Goal: Transaction & Acquisition: Purchase product/service

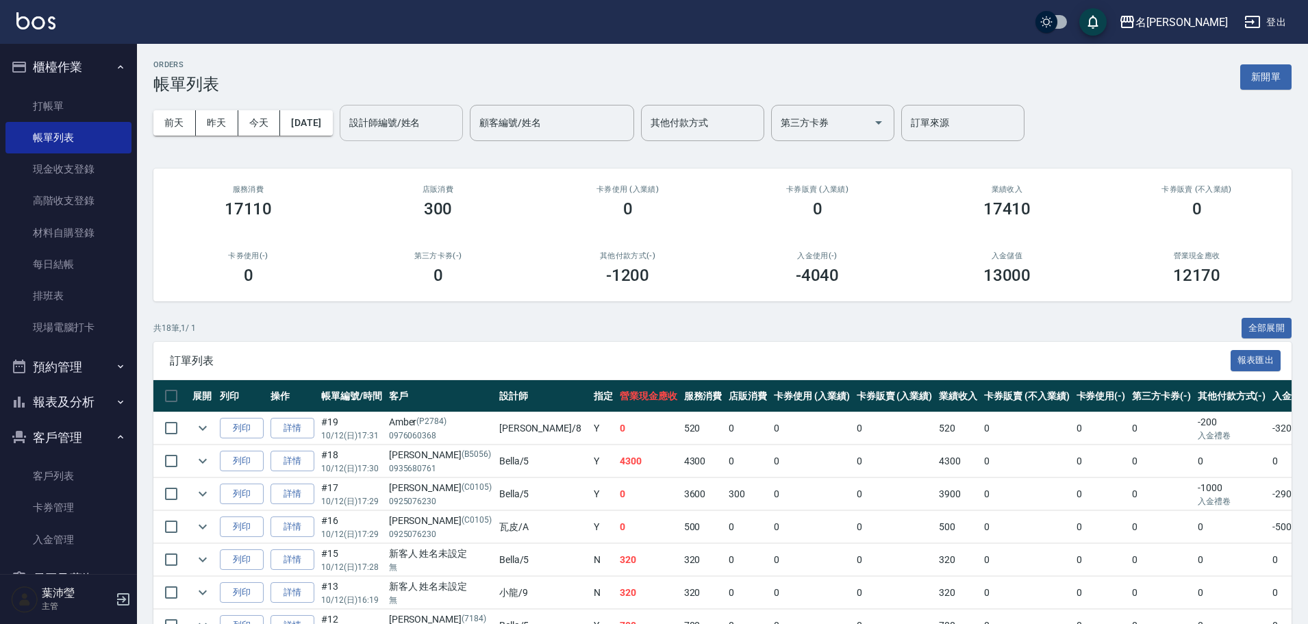
scroll to position [74, 0]
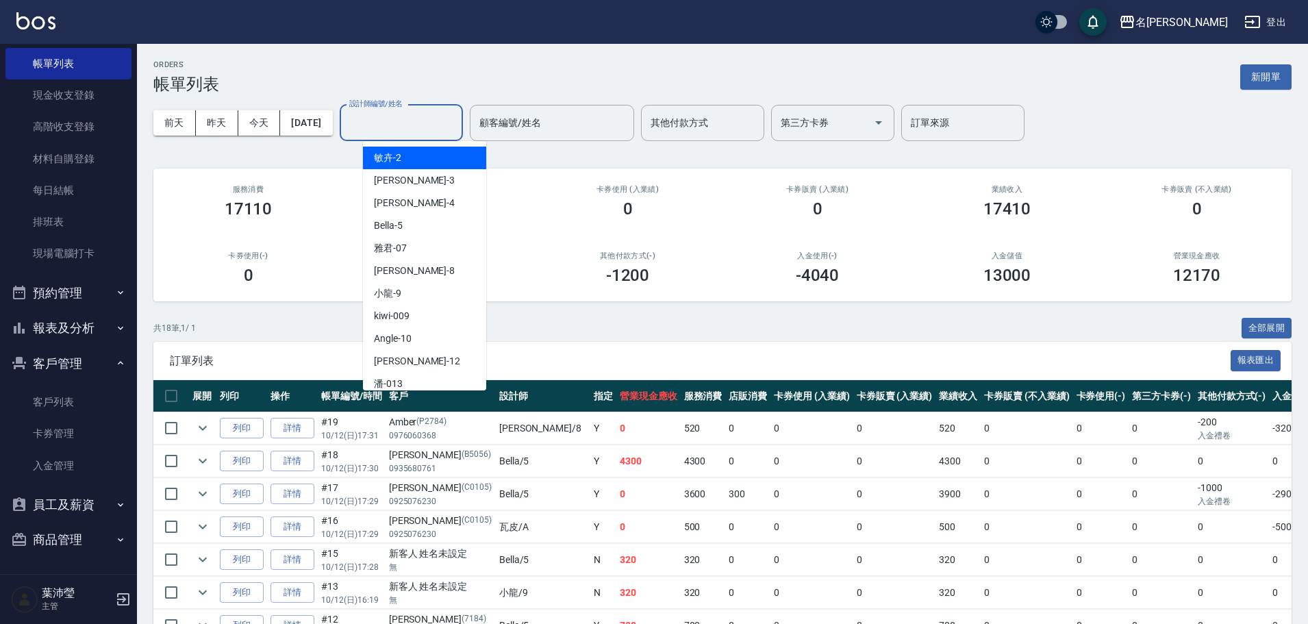
click at [449, 135] on div "設計師編號/姓名" at bounding box center [401, 123] width 123 height 36
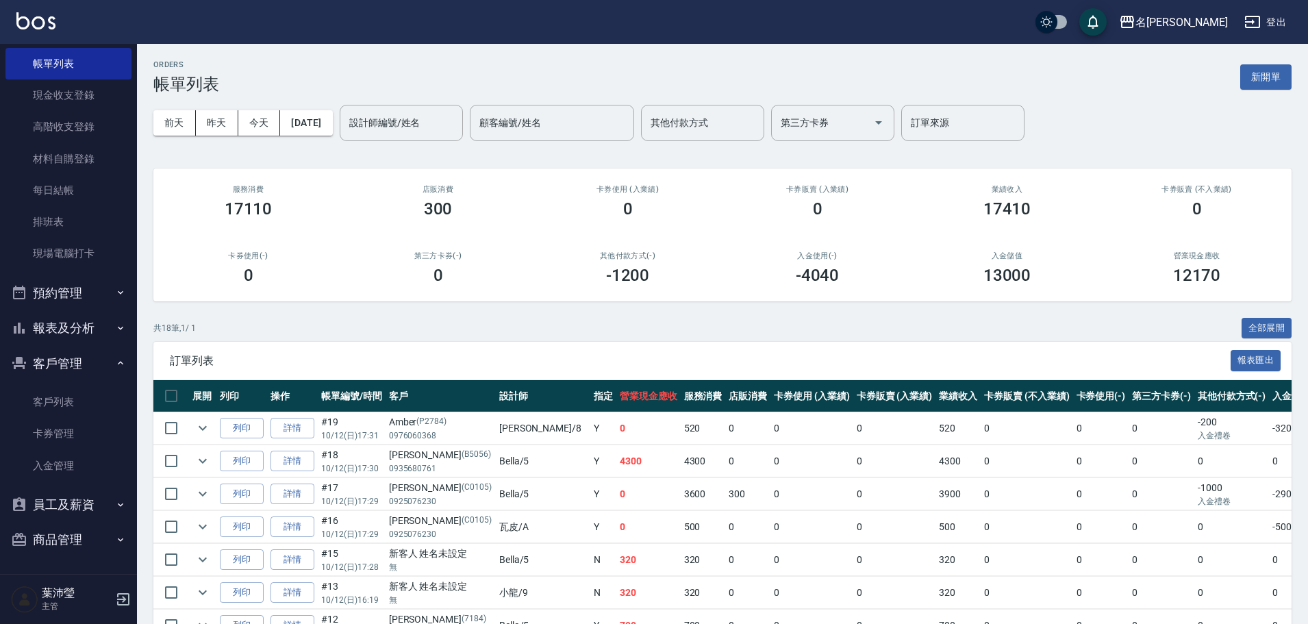
click at [435, 100] on div "[DATE] [DATE] [DATE] [DATE] 設計師編號/姓名 設計師編號/姓名 顧客編號/姓名 顧客編號/姓名 其他付款方式 其他付款方式 第三方…" at bounding box center [722, 123] width 1138 height 58
click at [434, 143] on div "[DATE] [DATE] [DATE] [DATE] 設計師編號/姓名 設計師編號/姓名 顧客編號/姓名 顧客編號/姓名 其他付款方式 其他付款方式 第三方…" at bounding box center [722, 123] width 1138 height 58
click at [437, 125] on input "設計師編號/姓名" at bounding box center [401, 123] width 111 height 24
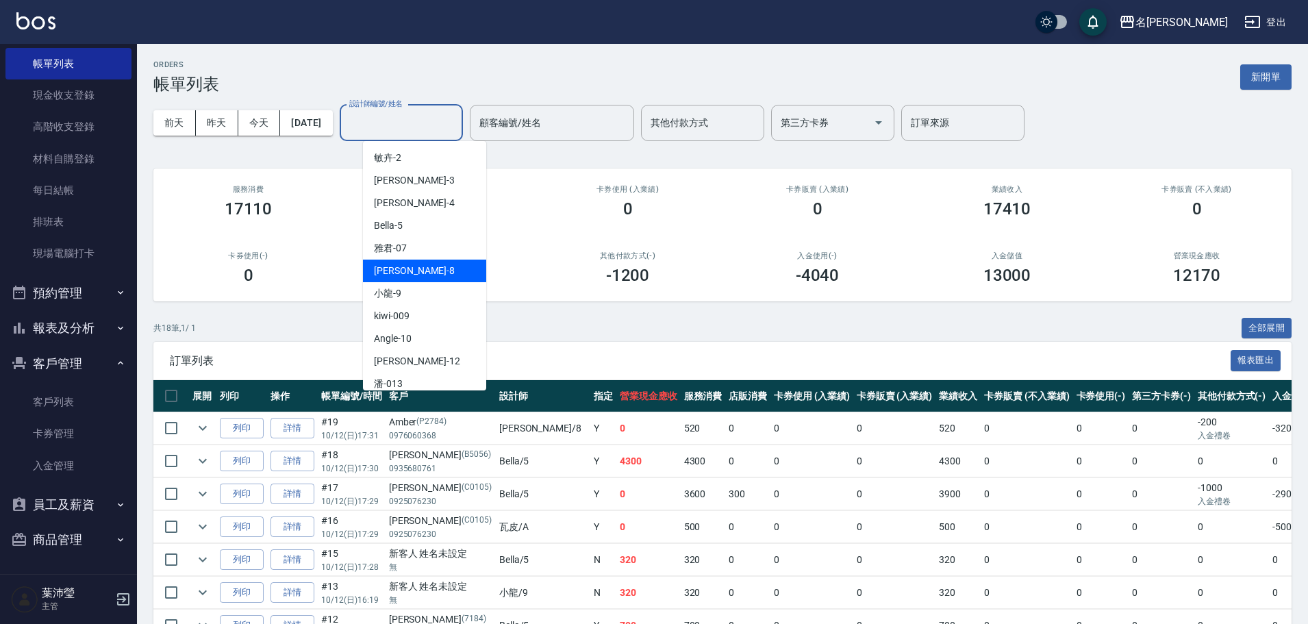
click at [408, 275] on span "Emma -8" at bounding box center [414, 271] width 81 height 14
type input "Emma-8"
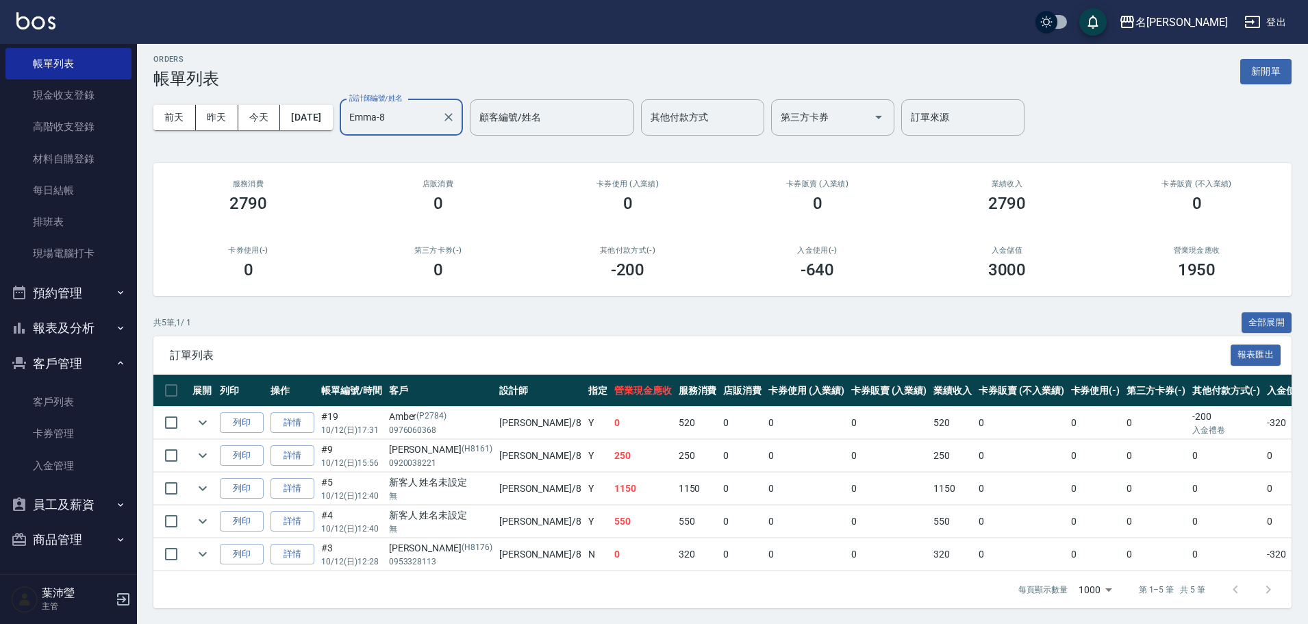
scroll to position [0, 0]
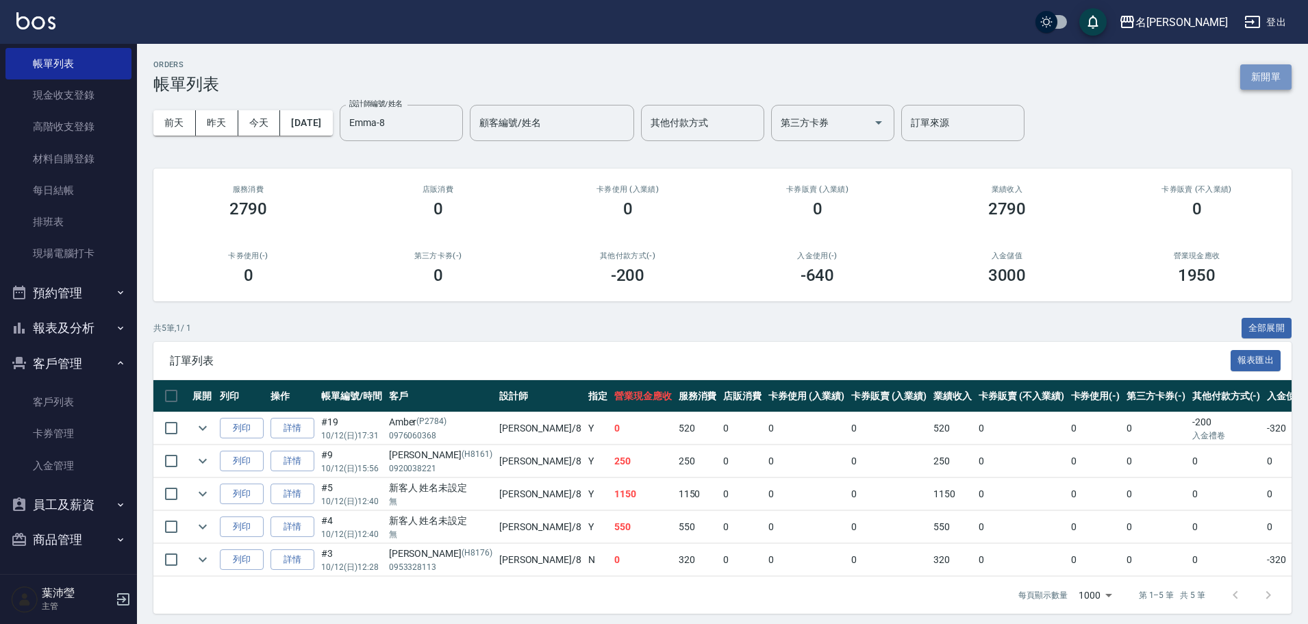
click at [1284, 66] on button "新開單" at bounding box center [1266, 76] width 51 height 25
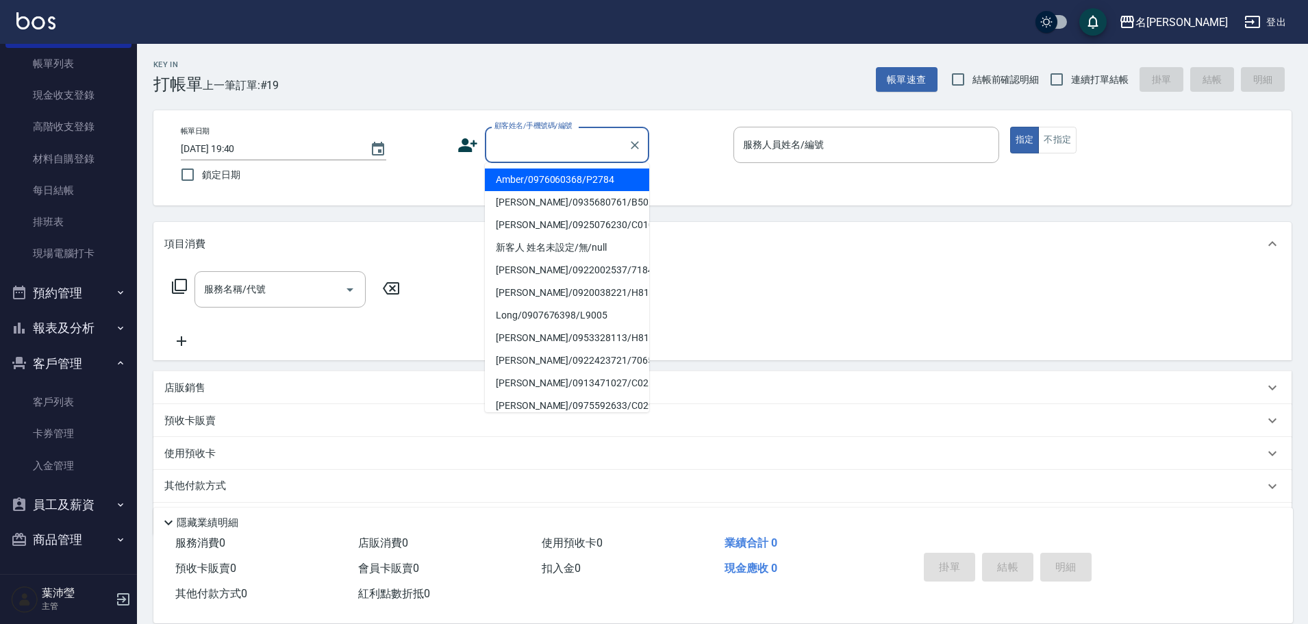
click at [567, 136] on input "顧客姓名/手機號碼/編號" at bounding box center [557, 145] width 132 height 24
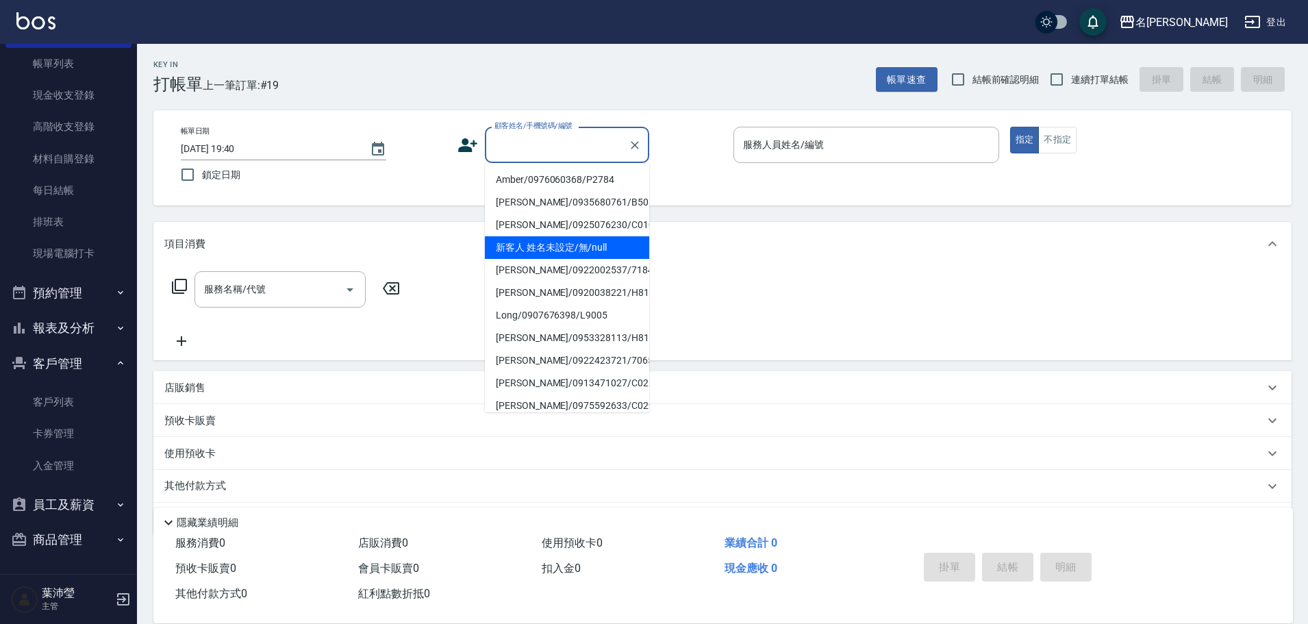
click at [596, 251] on li "新客人 姓名未設定/無/null" at bounding box center [567, 247] width 164 height 23
type input "新客人 姓名未設定/無/null"
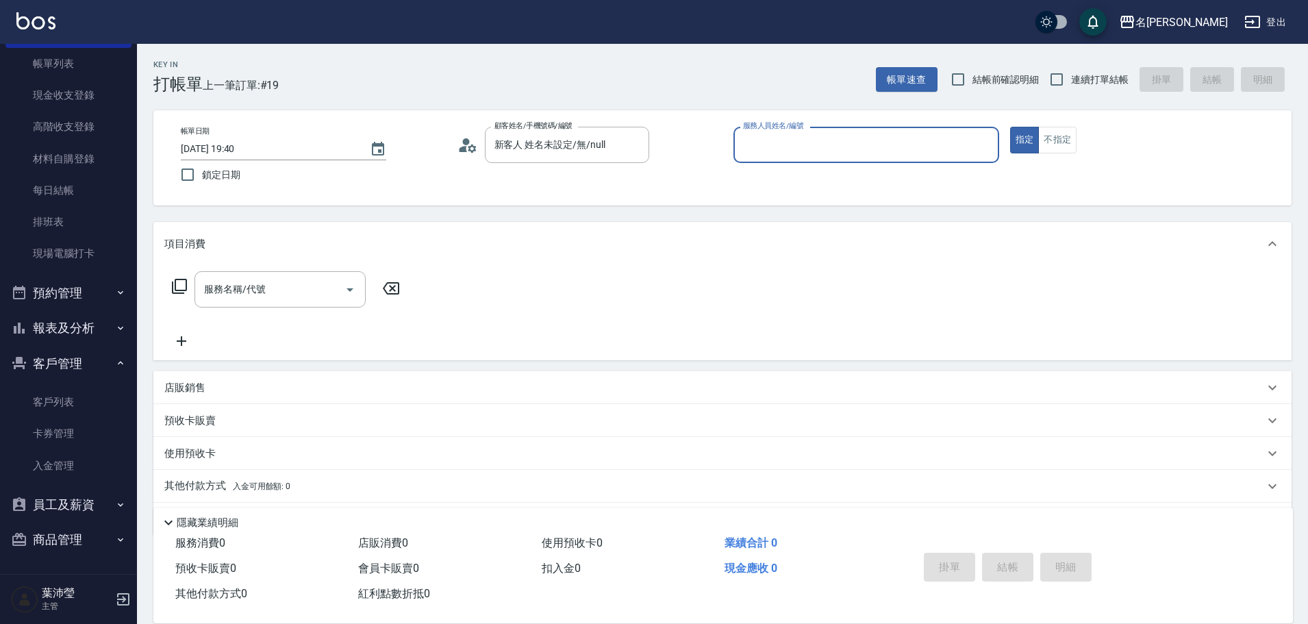
click at [805, 155] on input "服務人員姓名/編號" at bounding box center [866, 145] width 253 height 24
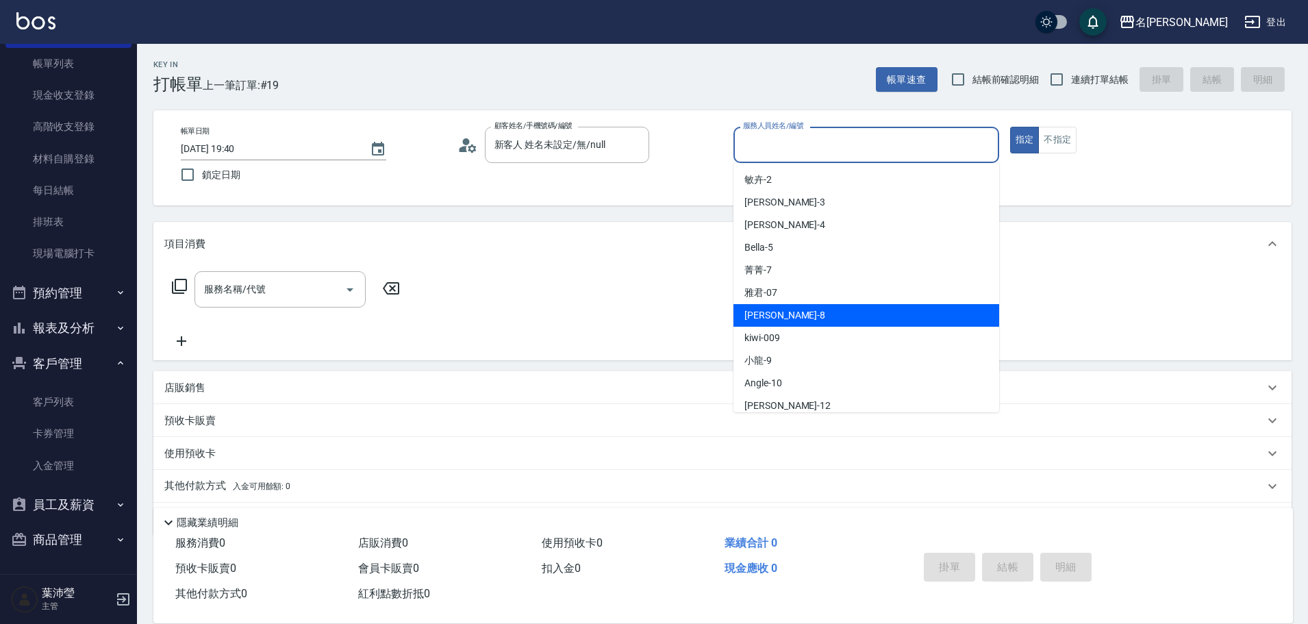
click at [775, 317] on span "Emma -8" at bounding box center [785, 315] width 81 height 14
type input "Emma-8"
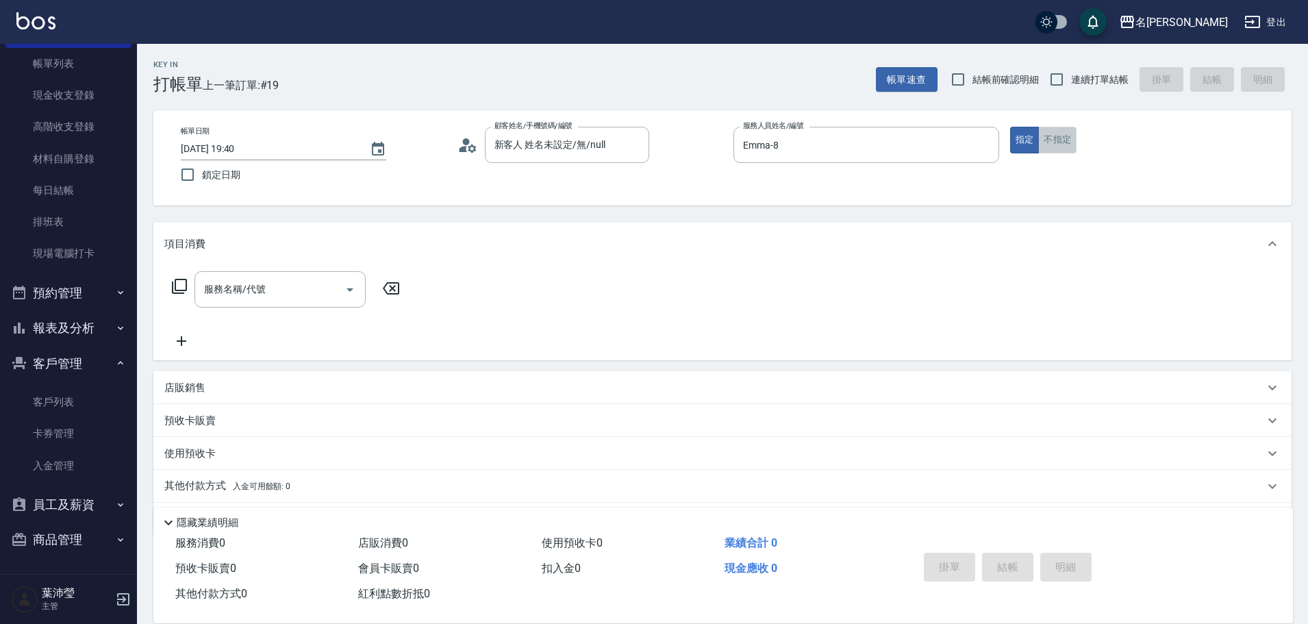
click at [1073, 134] on button "不指定" at bounding box center [1057, 140] width 38 height 27
drag, startPoint x: 221, startPoint y: 308, endPoint x: 237, endPoint y: 298, distance: 18.4
click at [234, 300] on div "服務名稱/代號" at bounding box center [280, 289] width 171 height 36
click at [182, 286] on icon at bounding box center [179, 286] width 16 height 16
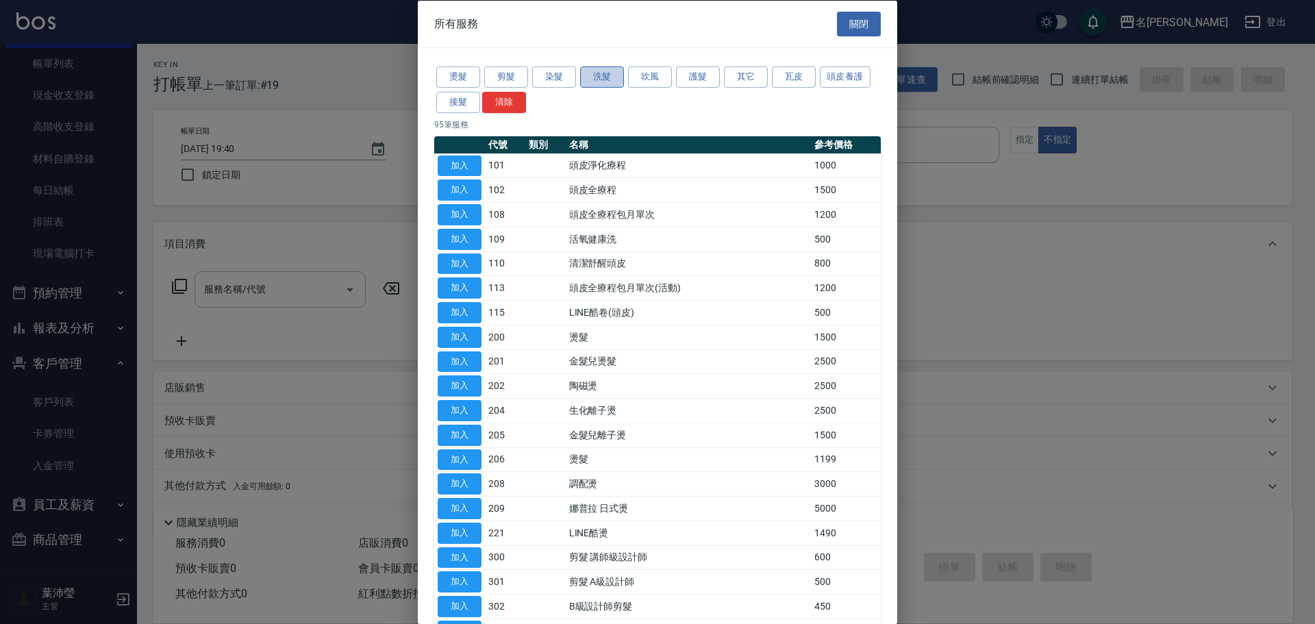
click at [607, 75] on button "洗髮" at bounding box center [602, 76] width 44 height 21
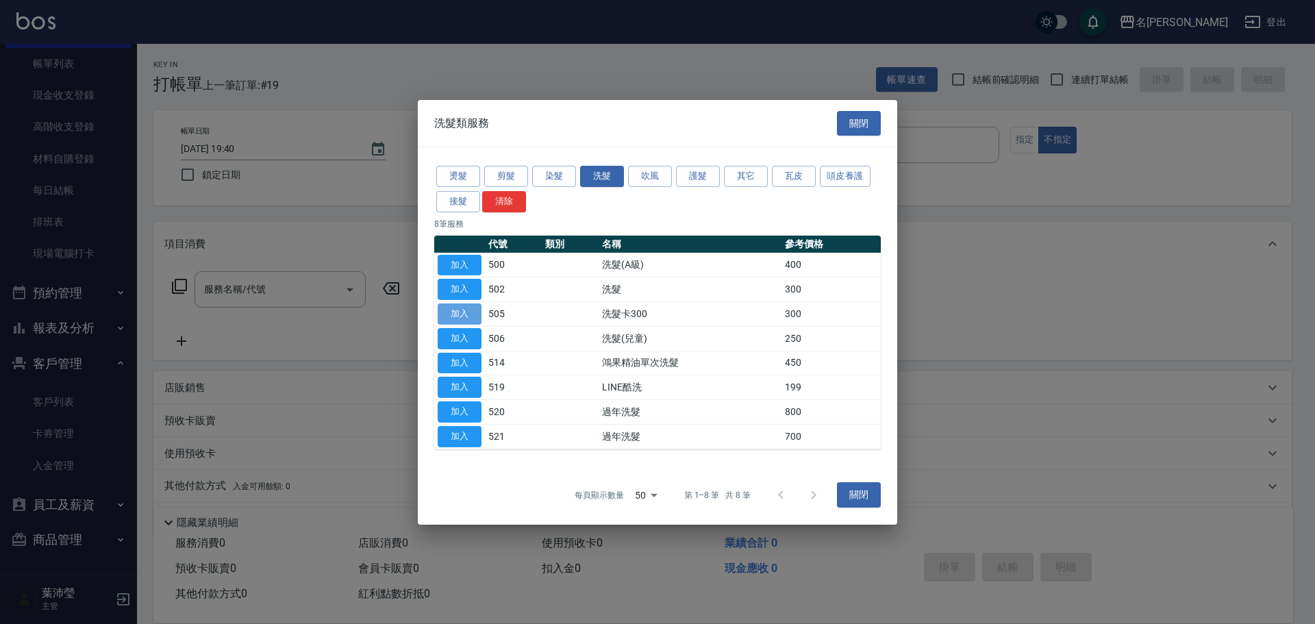
click at [467, 316] on button "加入" at bounding box center [460, 313] width 44 height 21
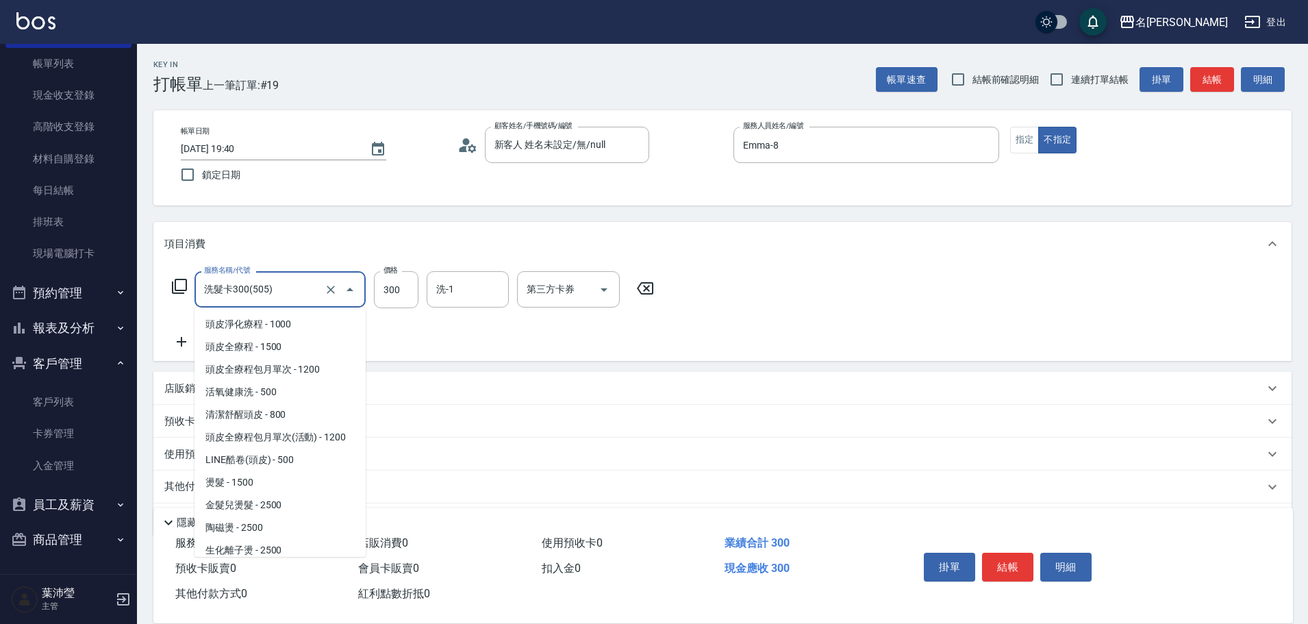
click at [314, 293] on input "洗髮卡300(505)" at bounding box center [261, 289] width 121 height 24
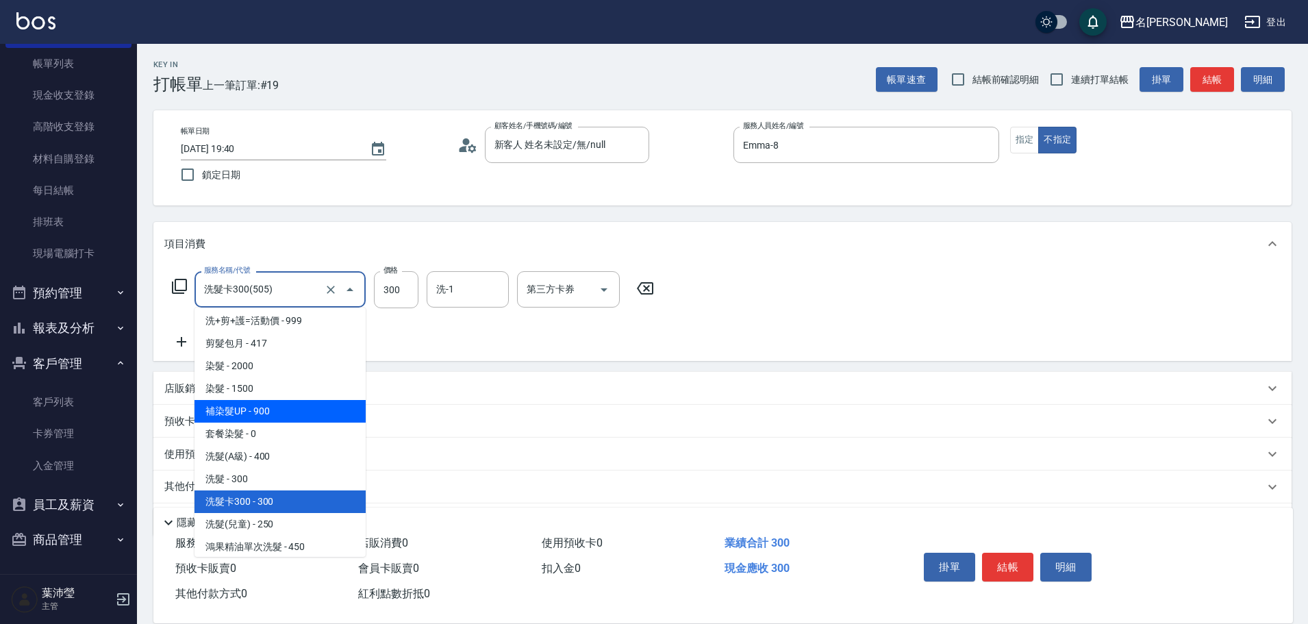
scroll to position [571, 0]
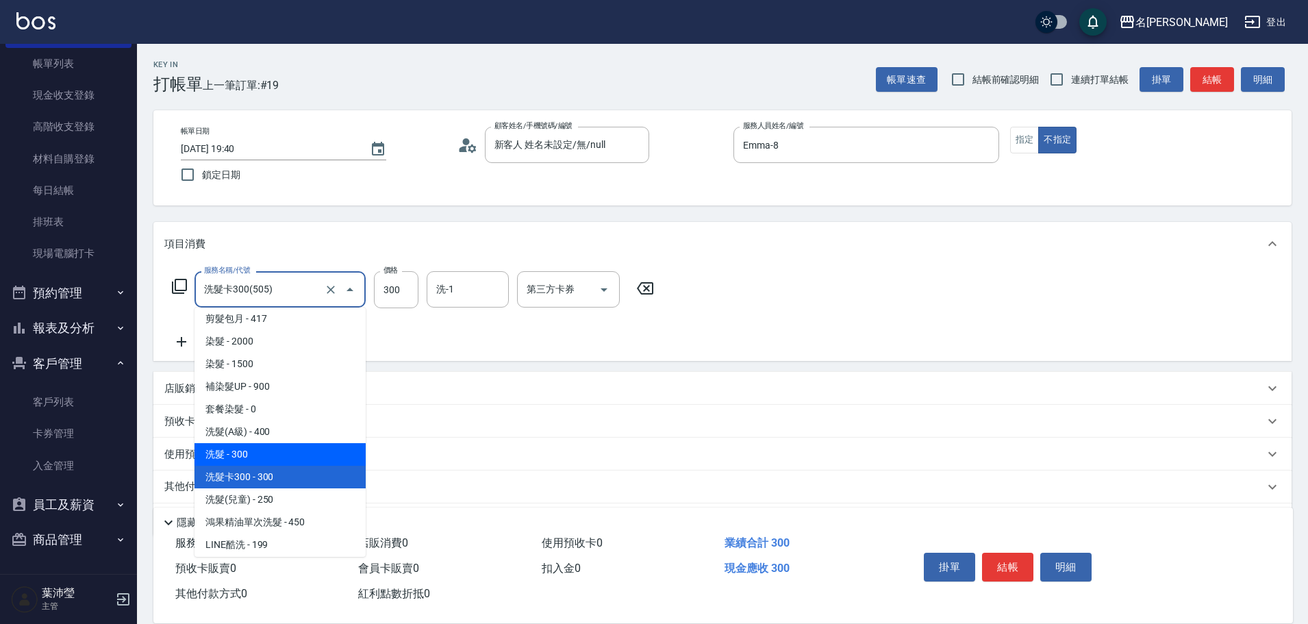
drag, startPoint x: 288, startPoint y: 453, endPoint x: 289, endPoint y: 445, distance: 8.2
click at [289, 450] on span "洗髮 - 300" at bounding box center [280, 454] width 171 height 23
type input "洗髮(502)"
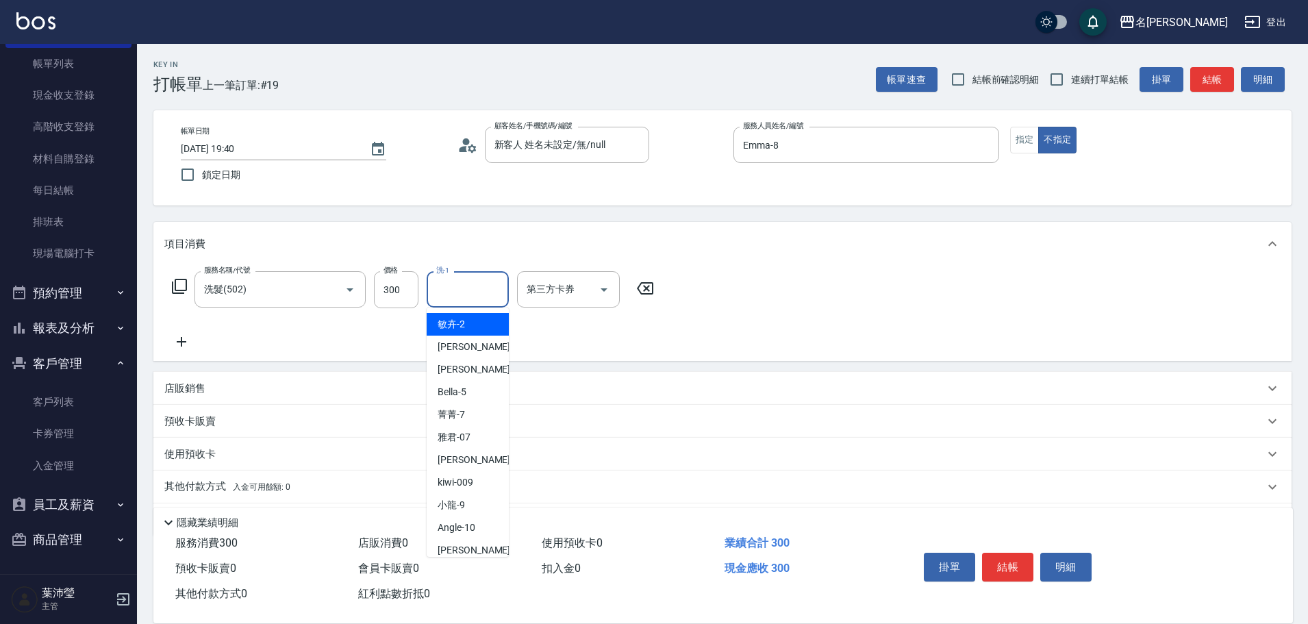
click at [454, 292] on input "洗-1" at bounding box center [468, 289] width 70 height 24
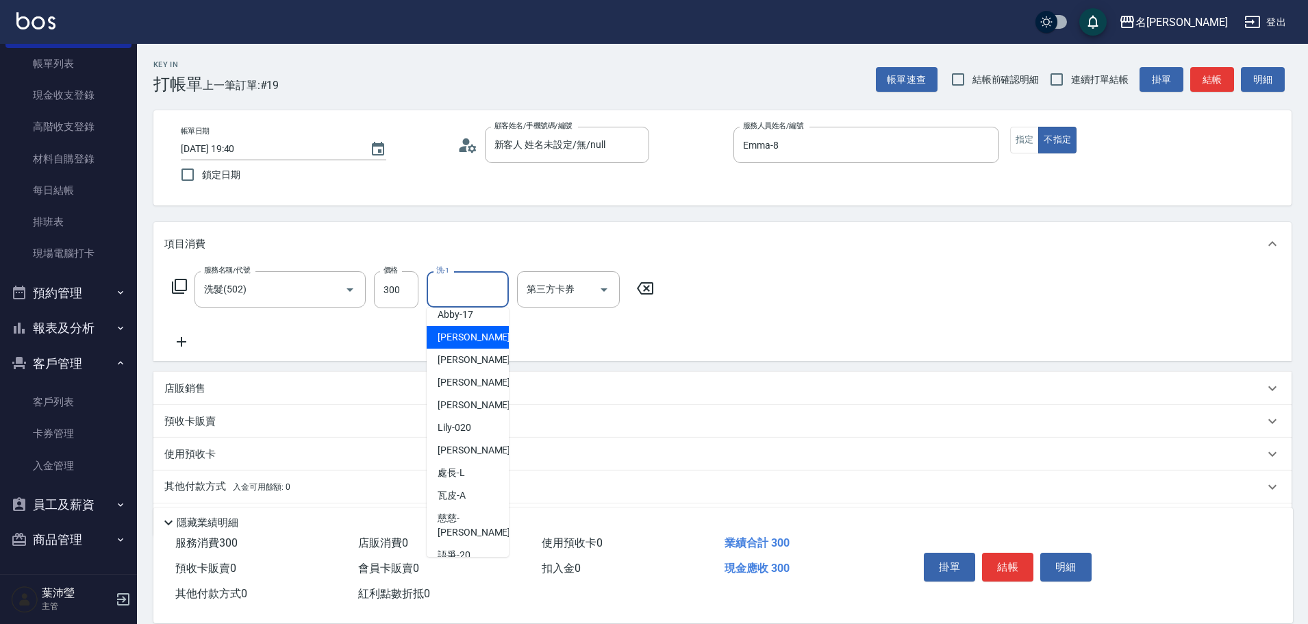
scroll to position [349, 0]
click at [455, 365] on span "[PERSON_NAME] -18" at bounding box center [481, 359] width 86 height 14
type input "[PERSON_NAME]-18"
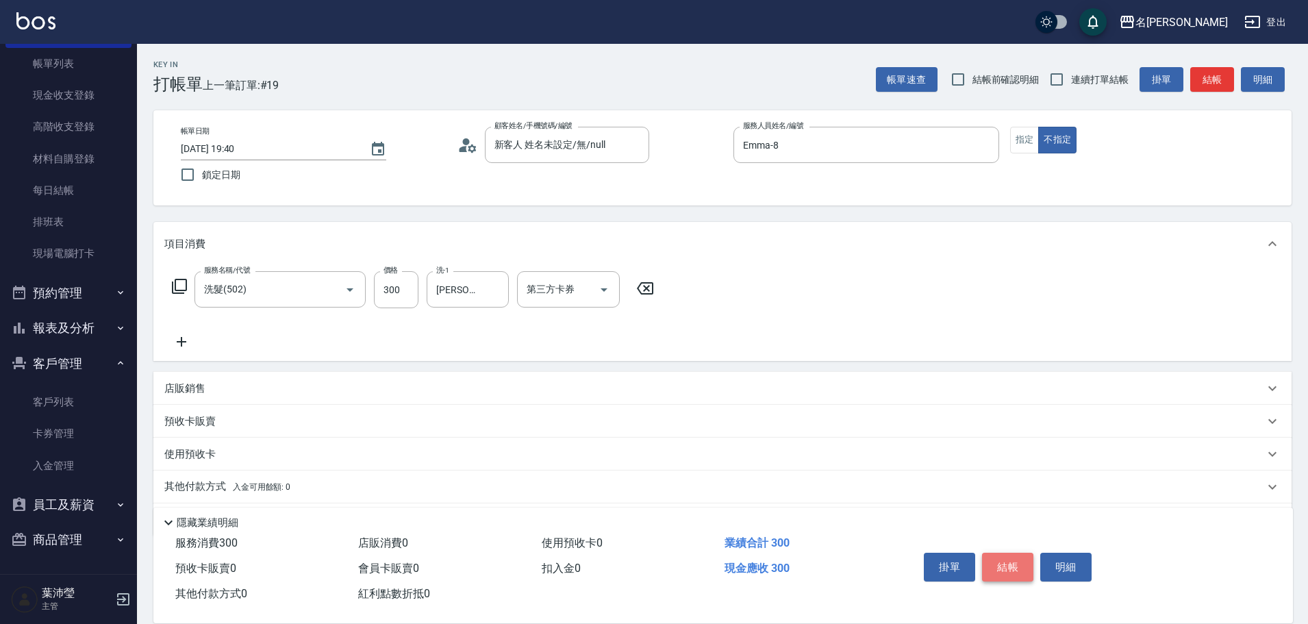
click at [1013, 556] on button "結帳" at bounding box center [1007, 567] width 51 height 29
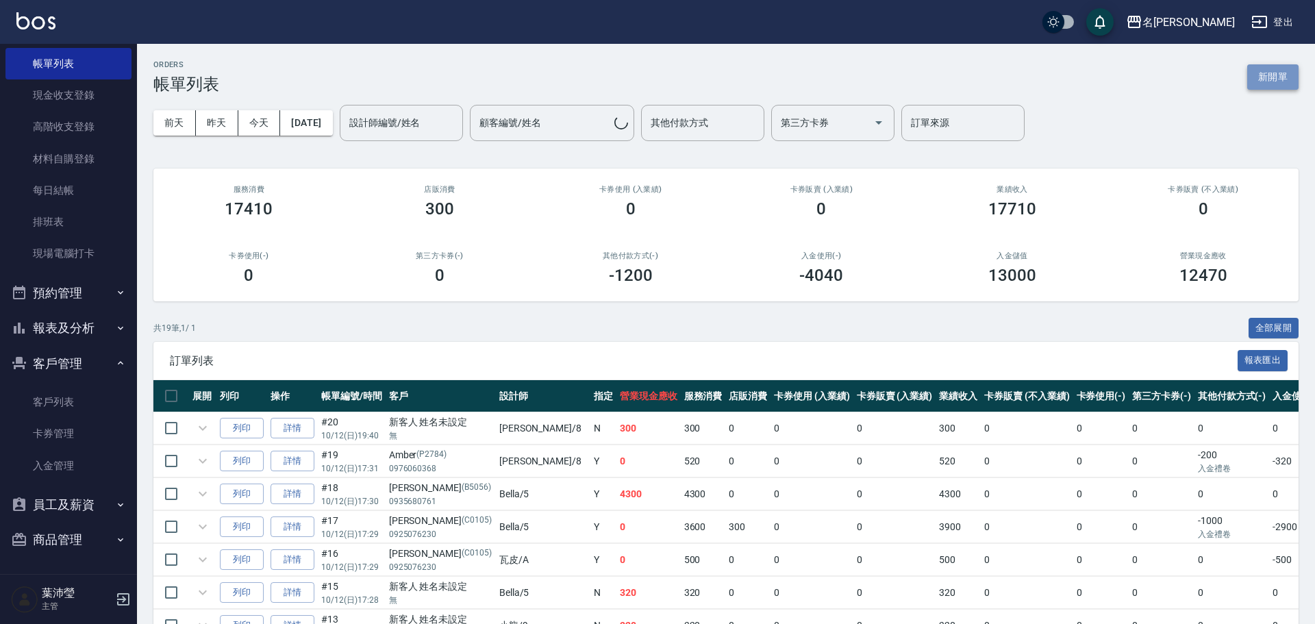
click at [1269, 84] on button "新開單" at bounding box center [1272, 76] width 51 height 25
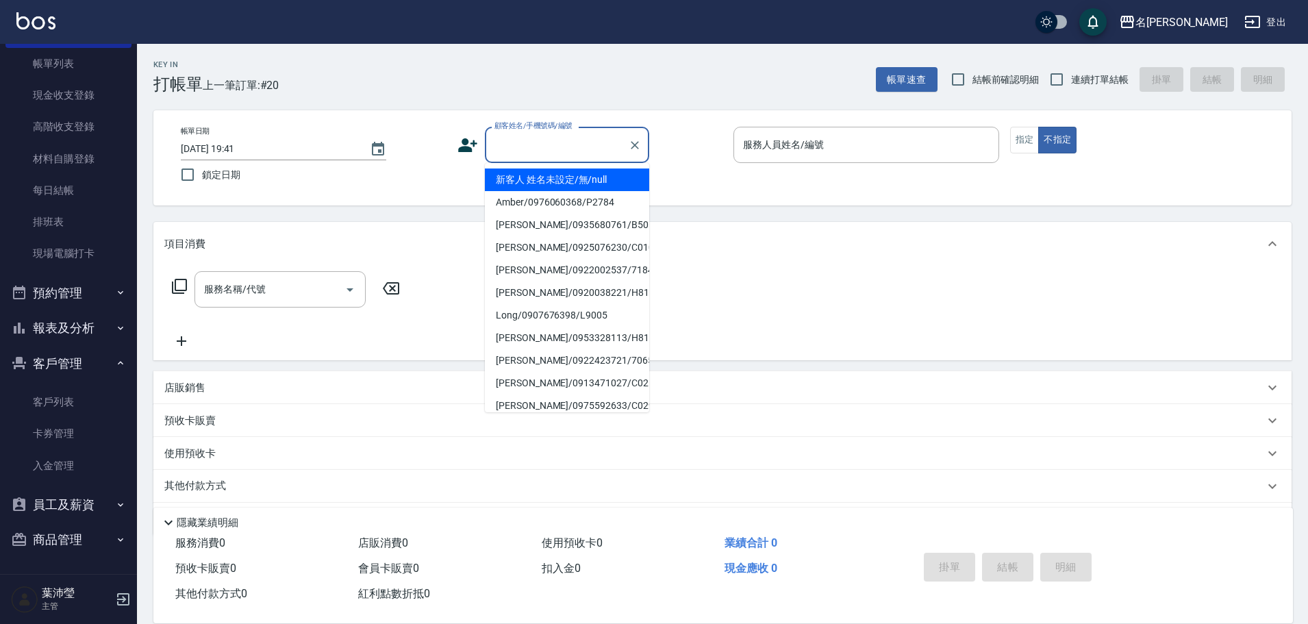
click at [557, 143] on input "顧客姓名/手機號碼/編號" at bounding box center [557, 145] width 132 height 24
click at [566, 179] on li "新客人 姓名未設定/無/null" at bounding box center [567, 180] width 164 height 23
type input "新客人 姓名未設定/無/null"
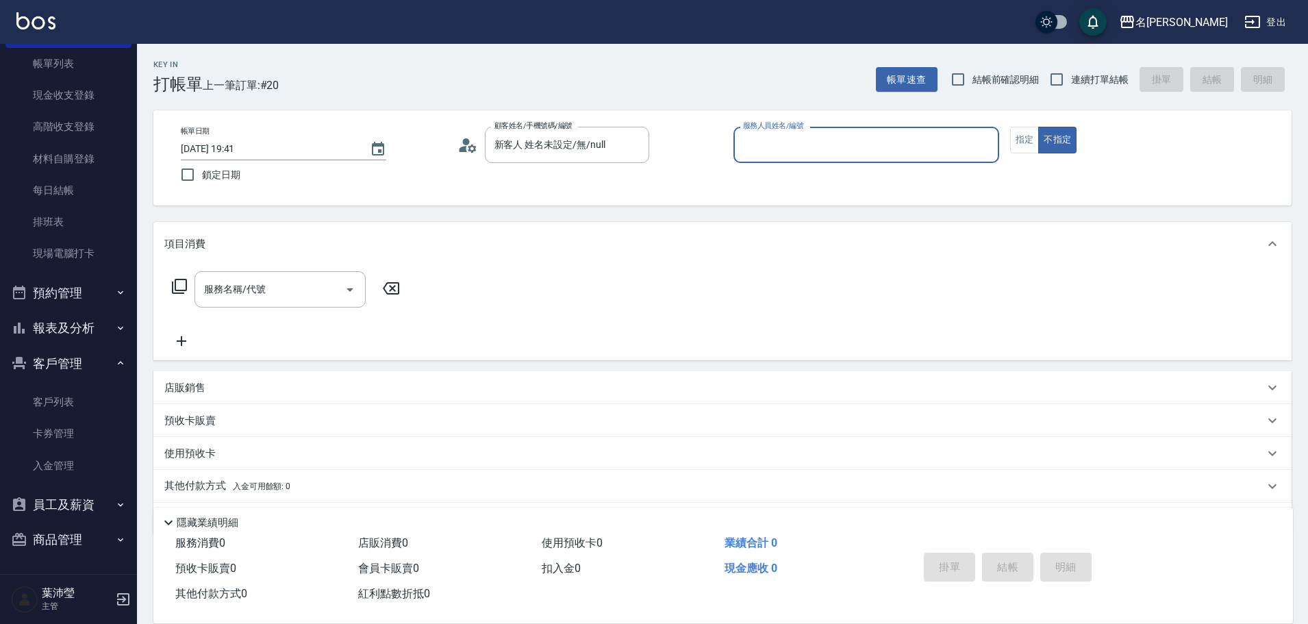
click at [808, 131] on div "服務人員姓名/編號" at bounding box center [867, 145] width 266 height 36
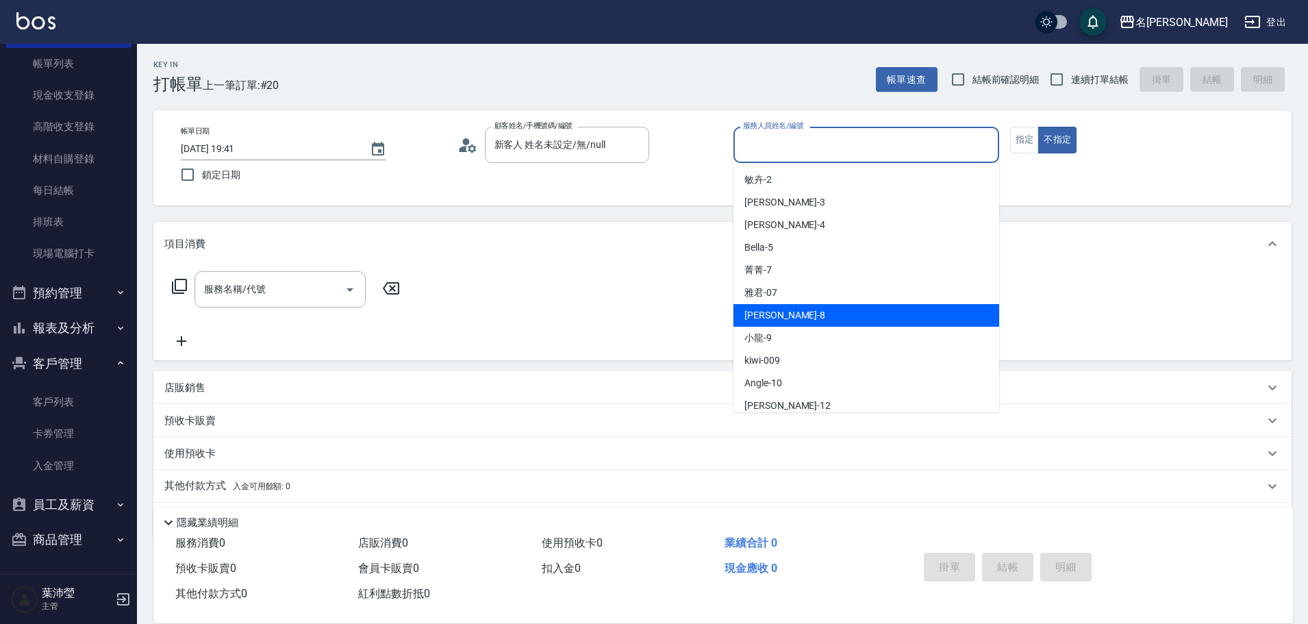
click at [800, 319] on div "Emma -8" at bounding box center [867, 315] width 266 height 23
type input "Emma-8"
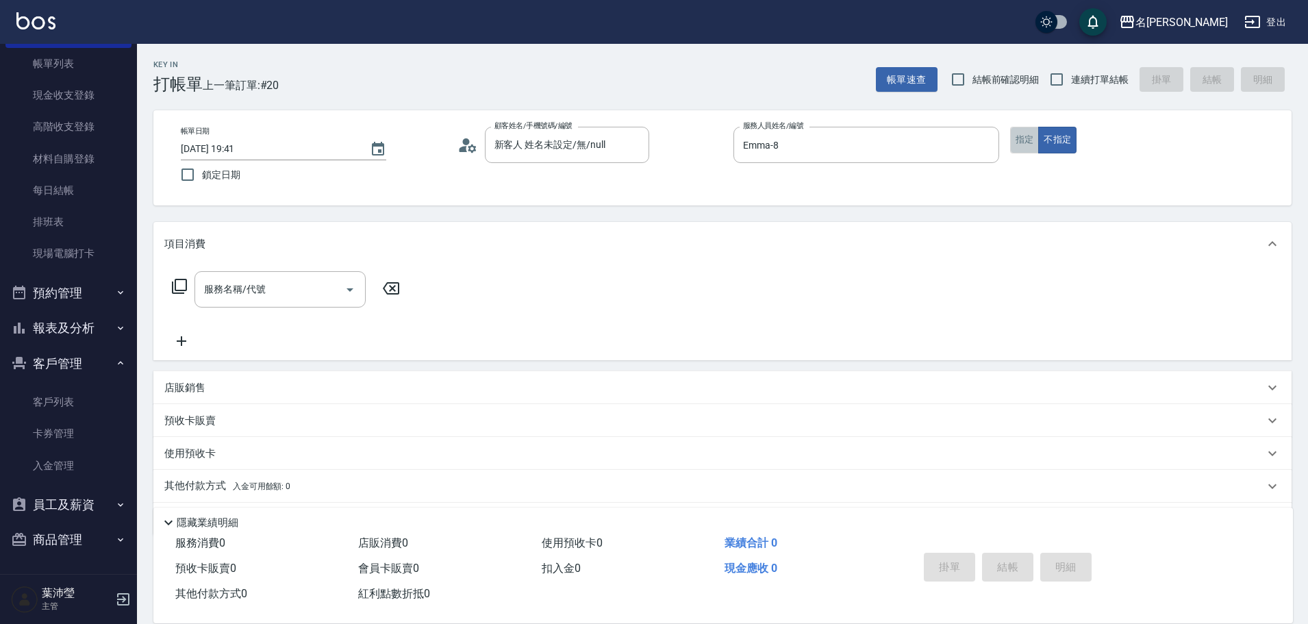
click at [1030, 145] on button "指定" at bounding box center [1024, 140] width 29 height 27
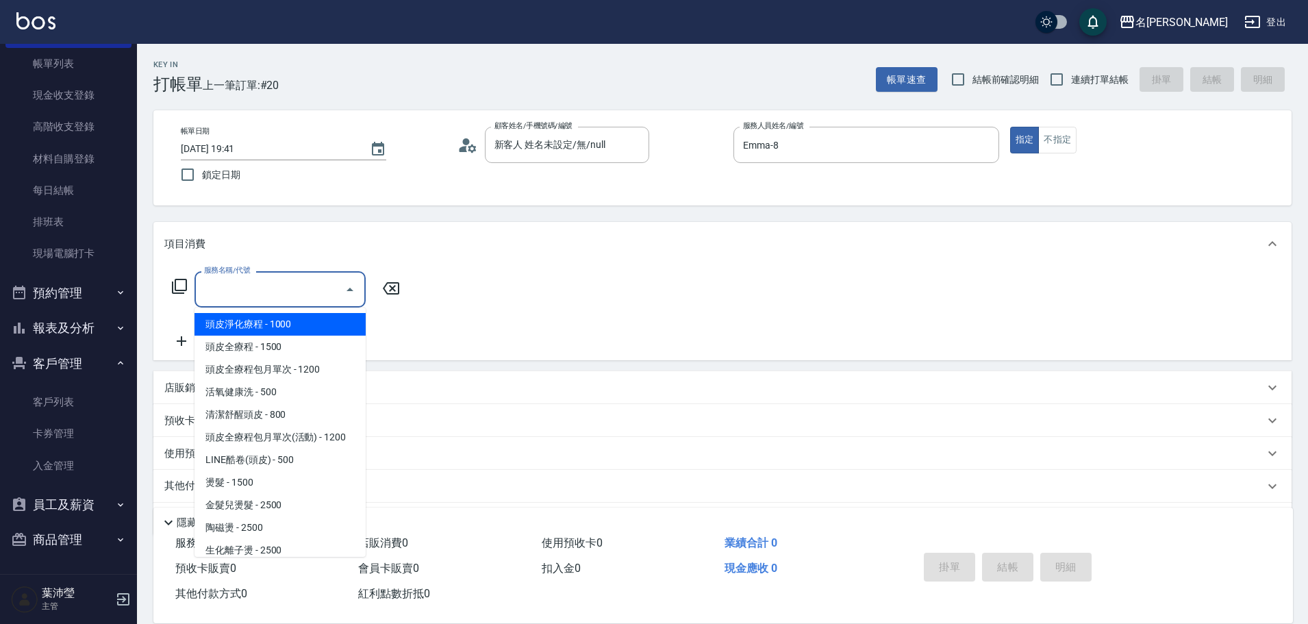
click at [235, 288] on input "服務名稱/代號" at bounding box center [270, 289] width 138 height 24
drag, startPoint x: 169, startPoint y: 284, endPoint x: 179, endPoint y: 284, distance: 10.3
click at [178, 284] on div "服務名稱/代號 服務名稱/代號" at bounding box center [286, 289] width 244 height 36
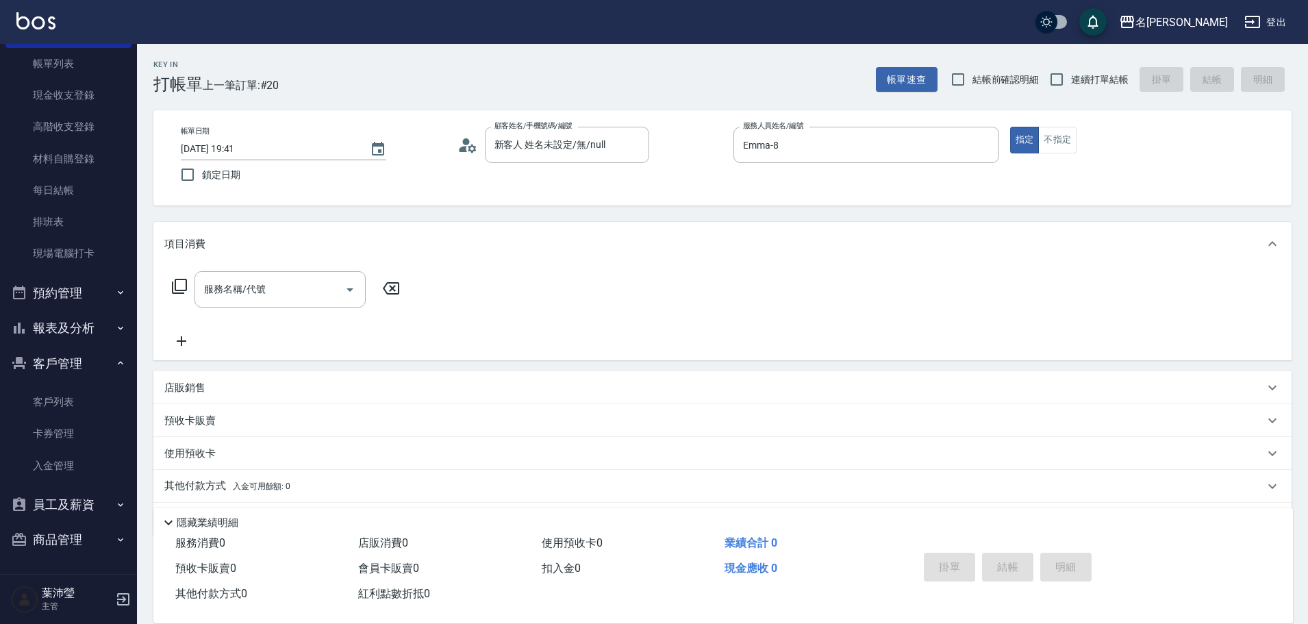
click at [179, 284] on icon at bounding box center [179, 286] width 16 height 16
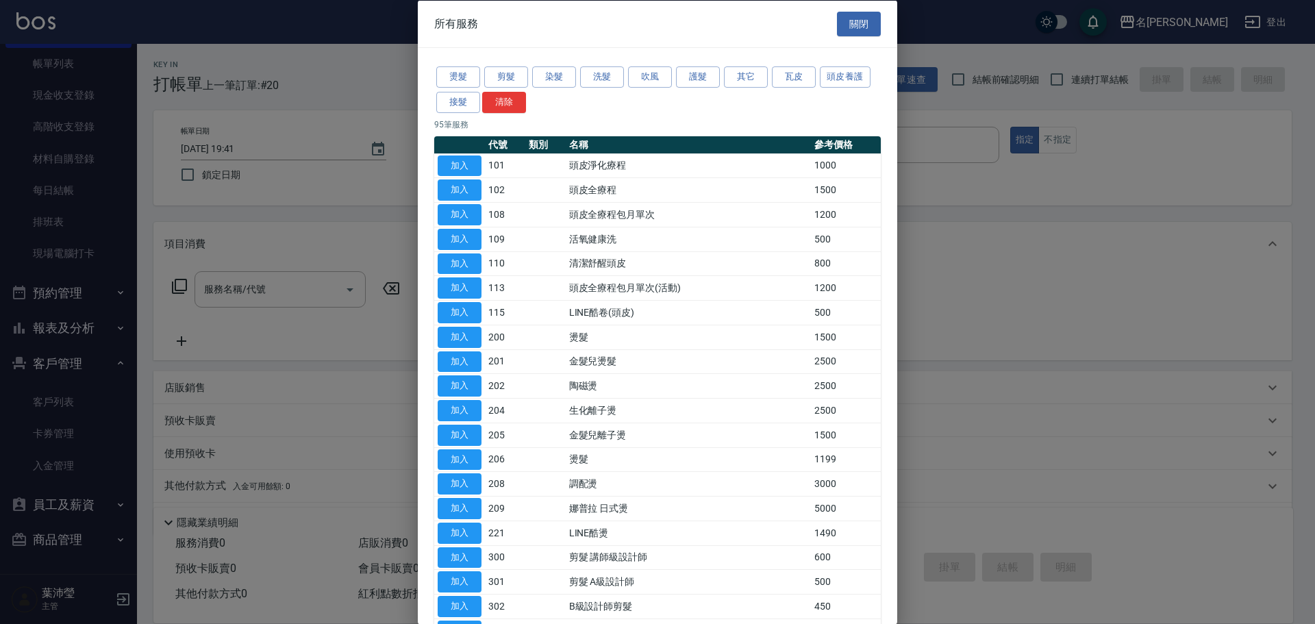
click at [598, 76] on button "洗髮" at bounding box center [602, 76] width 44 height 21
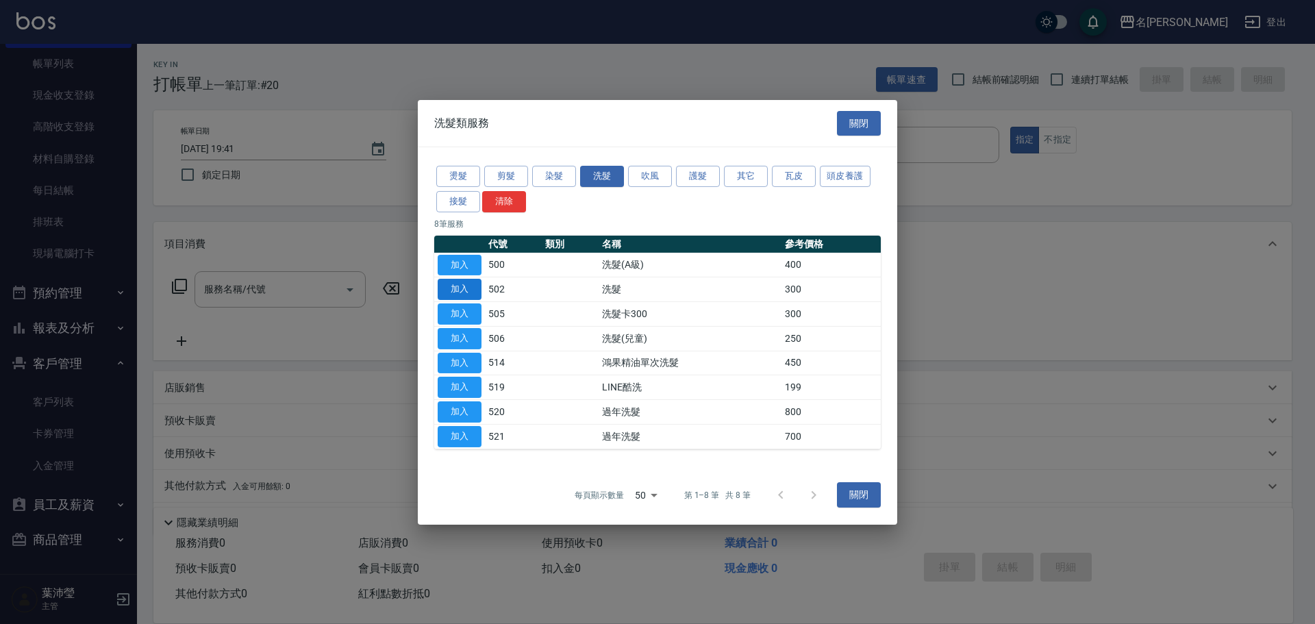
click at [464, 288] on button "加入" at bounding box center [460, 289] width 44 height 21
type input "洗髮(502)"
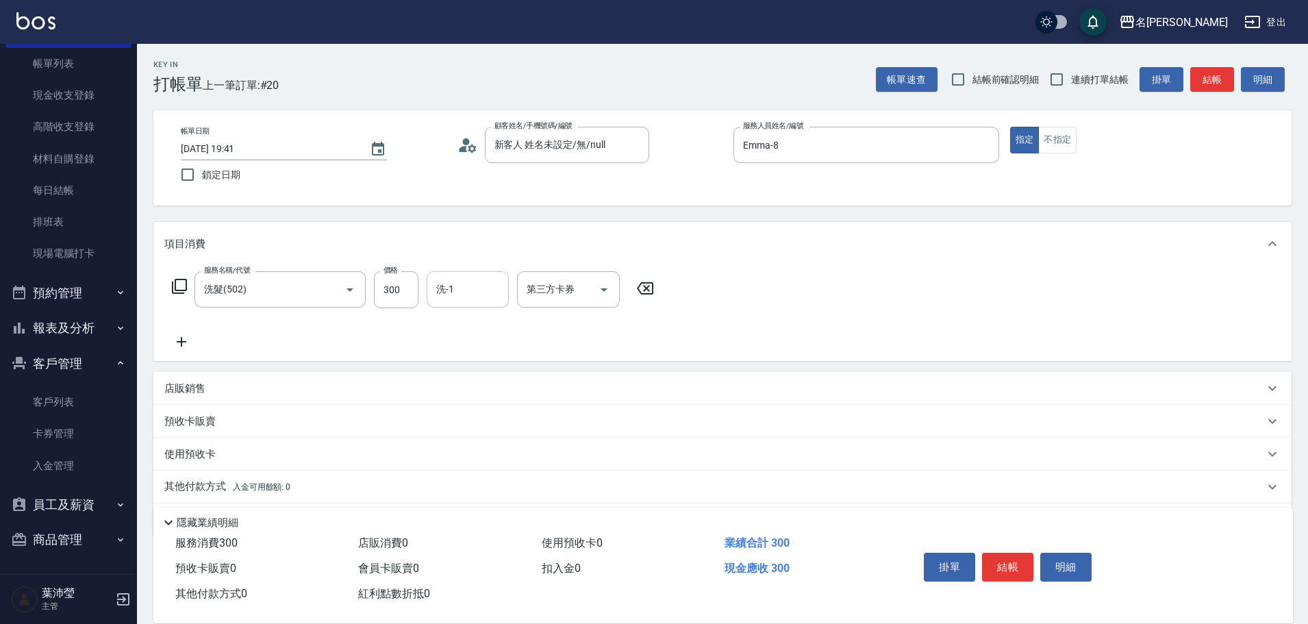
click at [454, 293] on input "洗-1" at bounding box center [468, 289] width 70 height 24
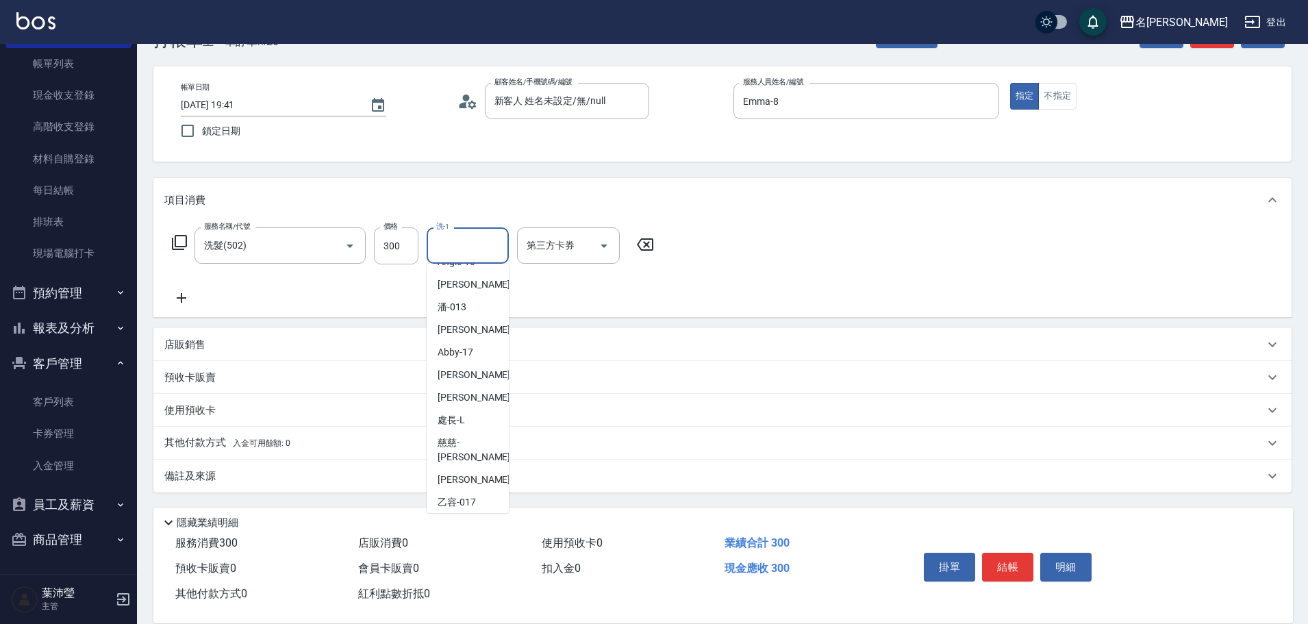
scroll to position [212, 0]
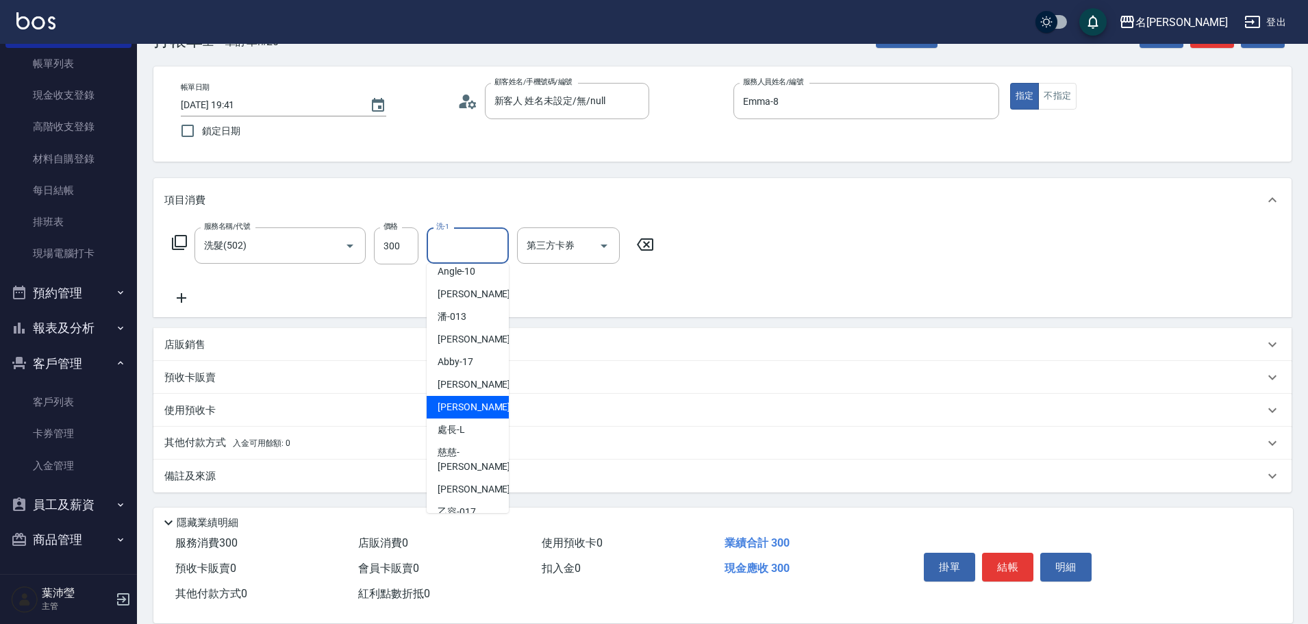
click at [471, 403] on div "[PERSON_NAME] -19" at bounding box center [468, 407] width 82 height 23
type input "[PERSON_NAME]-19"
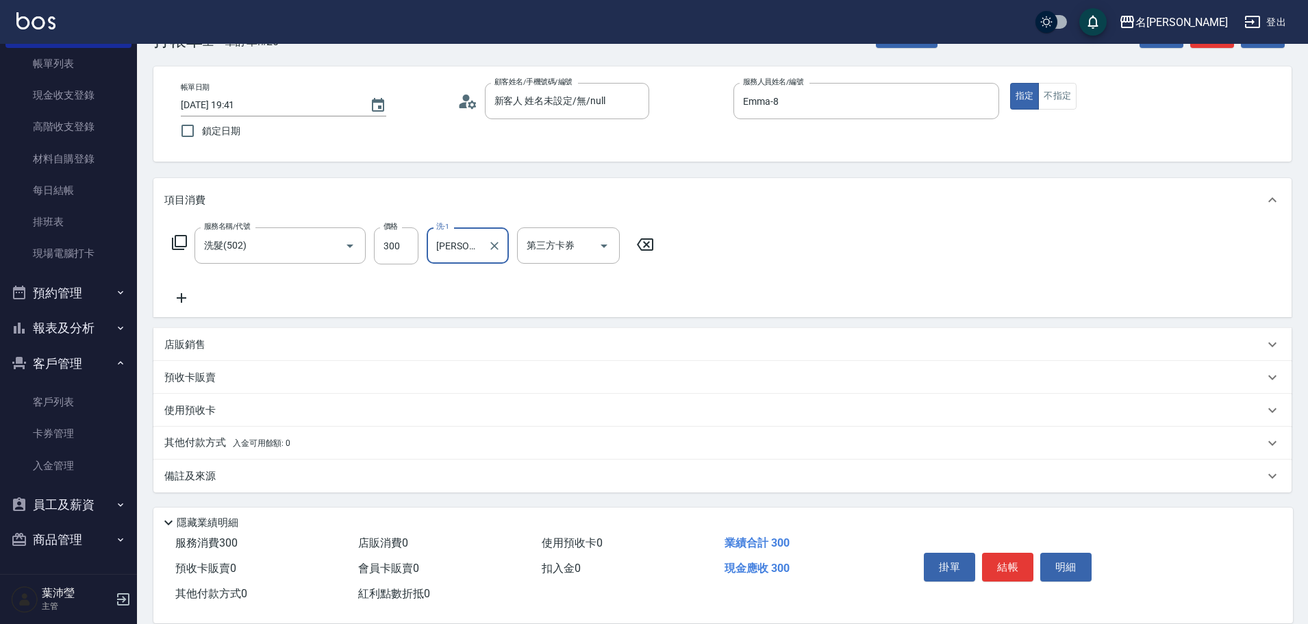
click at [186, 301] on icon at bounding box center [181, 298] width 34 height 16
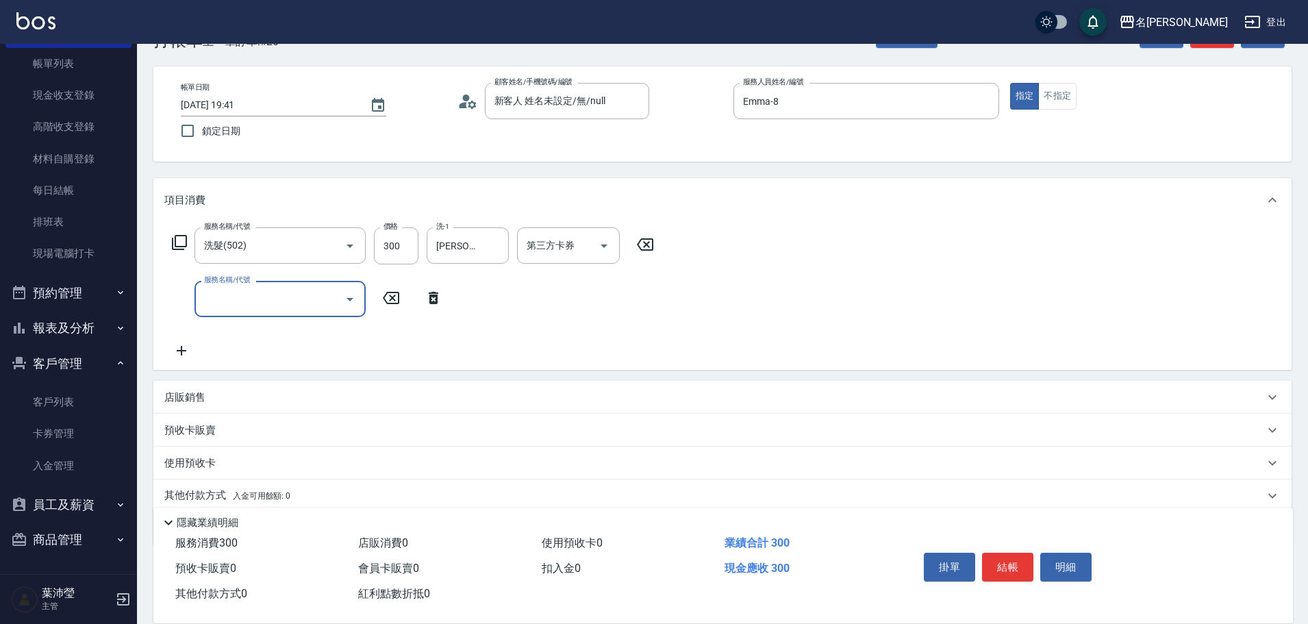
click at [175, 242] on icon at bounding box center [179, 242] width 15 height 15
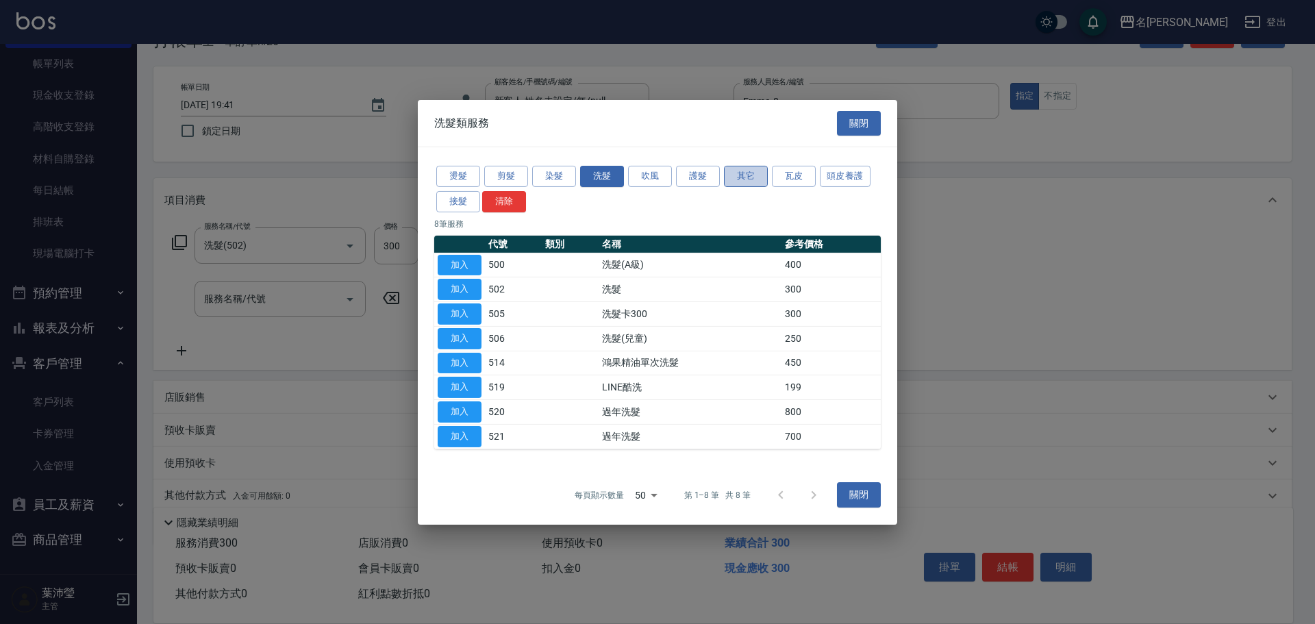
click at [754, 182] on button "其它" at bounding box center [746, 176] width 44 height 21
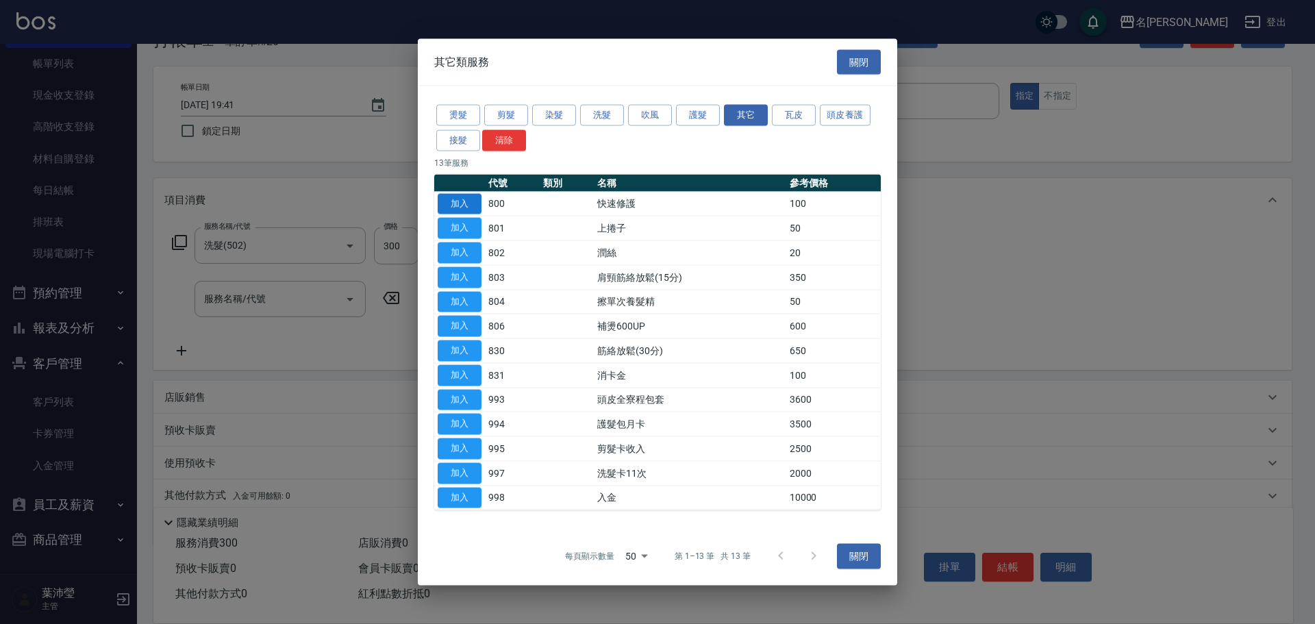
click at [474, 204] on button "加入" at bounding box center [460, 203] width 44 height 21
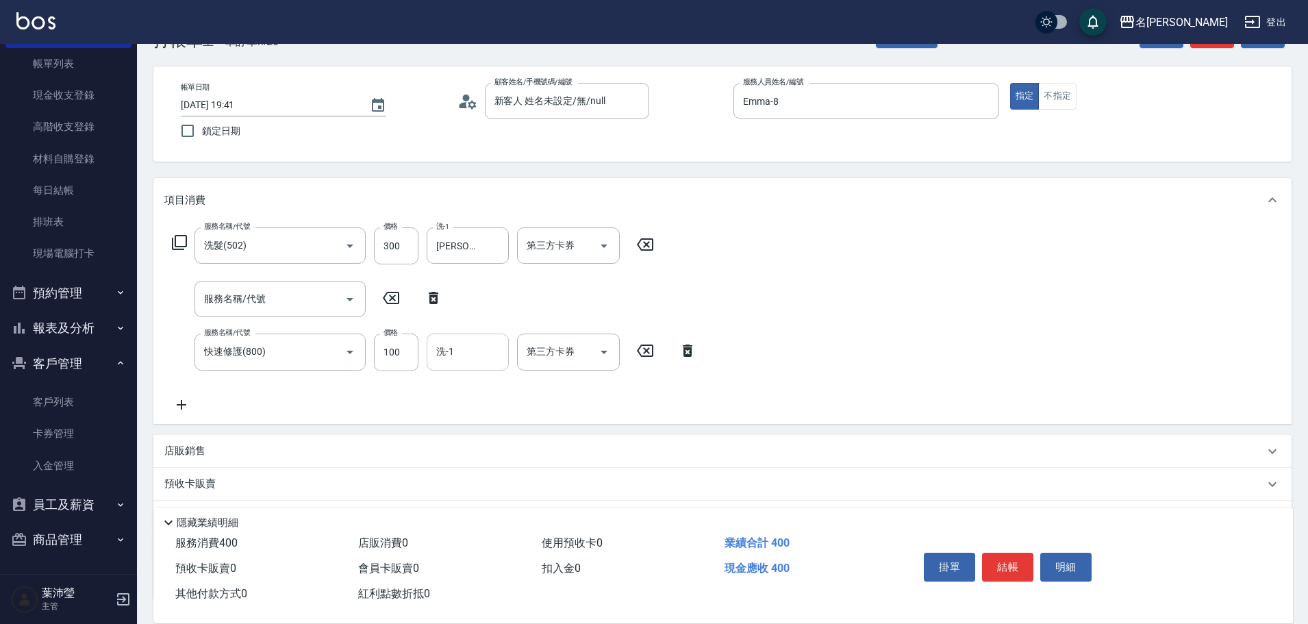
click at [463, 353] on input "洗-1" at bounding box center [468, 352] width 70 height 24
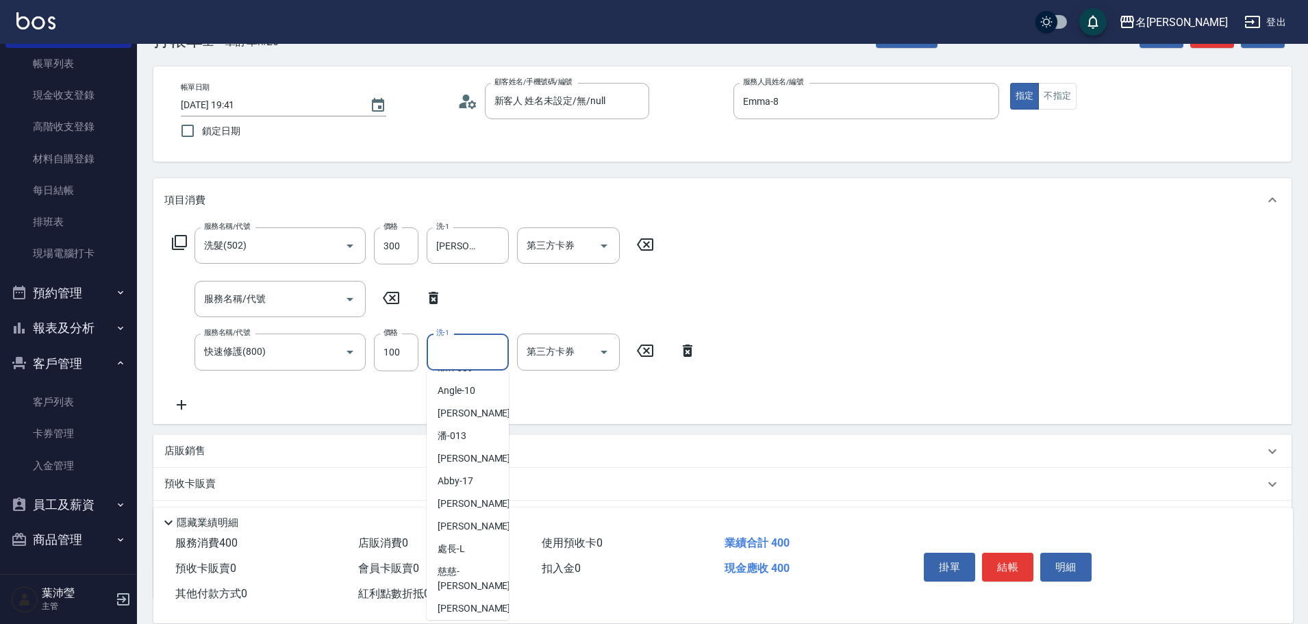
scroll to position [205, 0]
click at [473, 520] on div "[PERSON_NAME] -19" at bounding box center [468, 521] width 82 height 23
type input "[PERSON_NAME]-19"
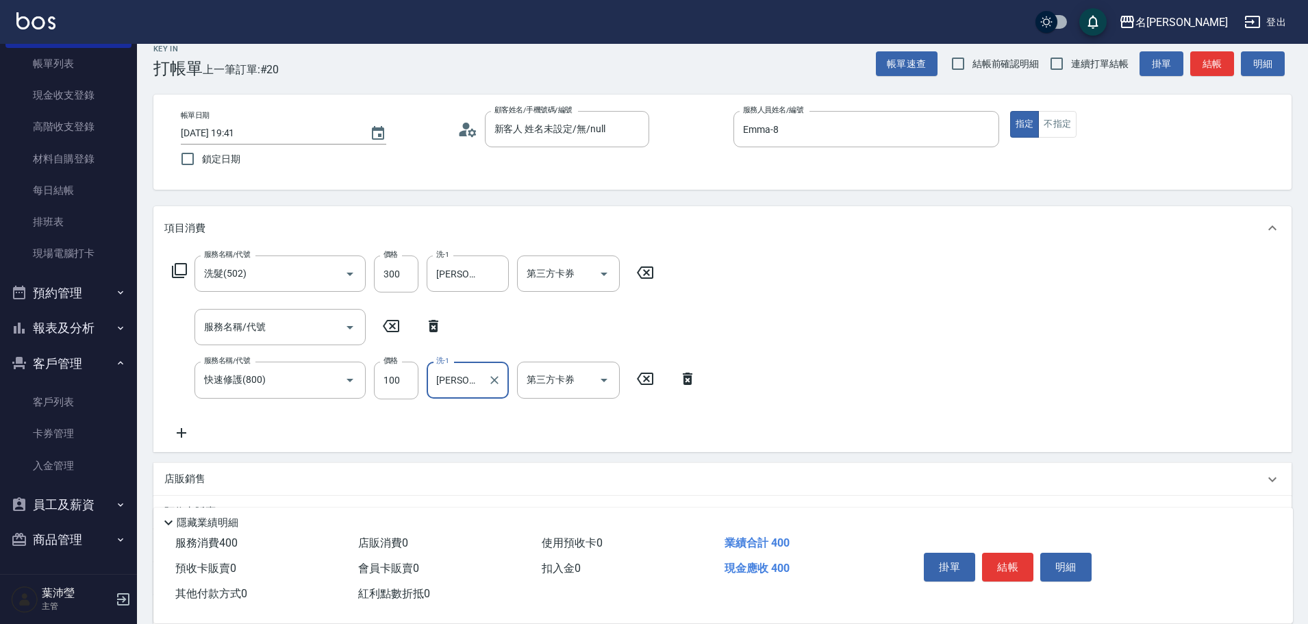
scroll to position [0, 0]
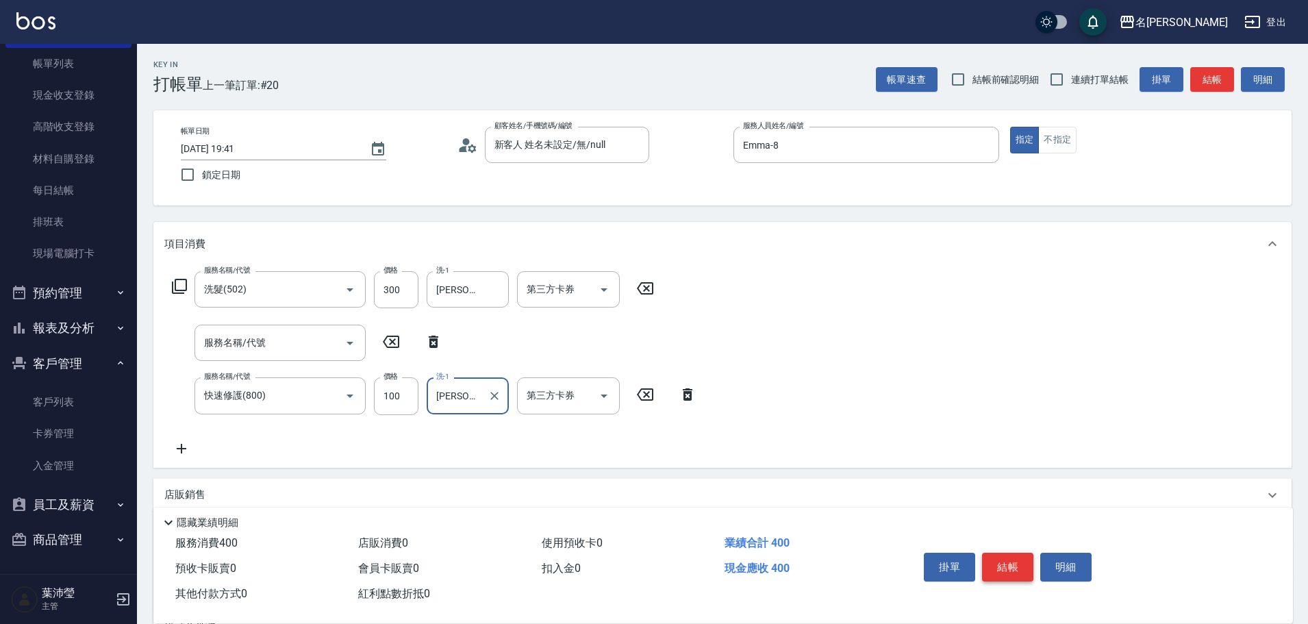
click at [1019, 558] on button "結帳" at bounding box center [1007, 567] width 51 height 29
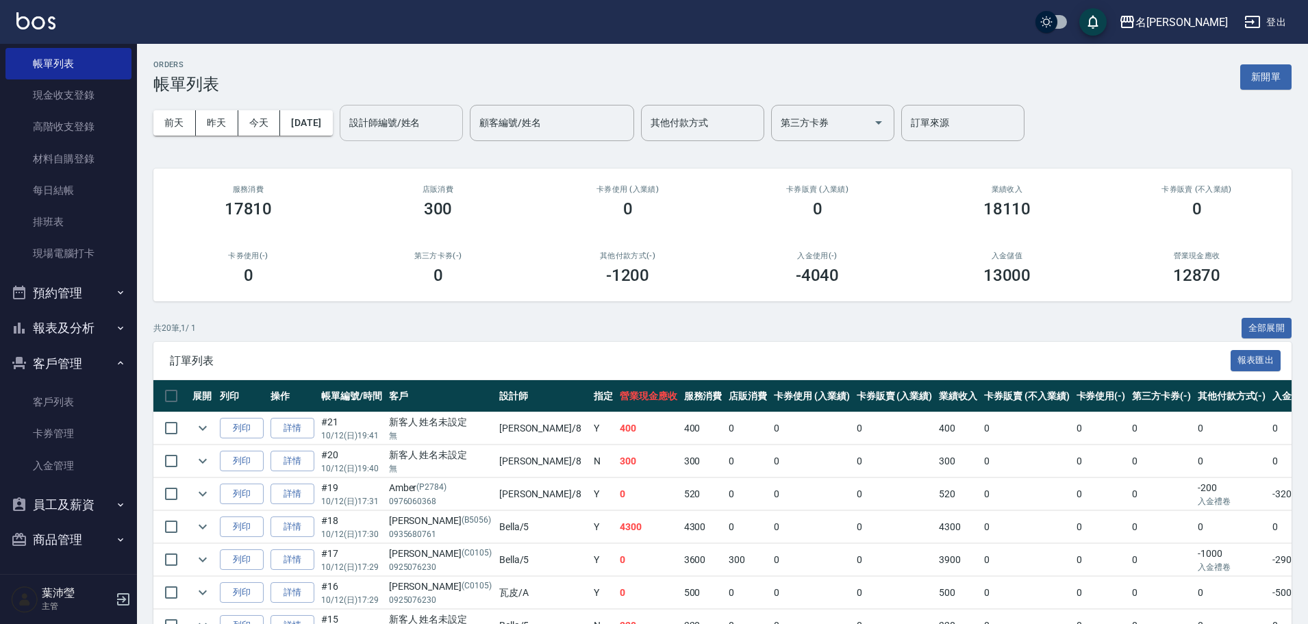
click at [440, 121] on input "設計師編號/姓名" at bounding box center [401, 123] width 111 height 24
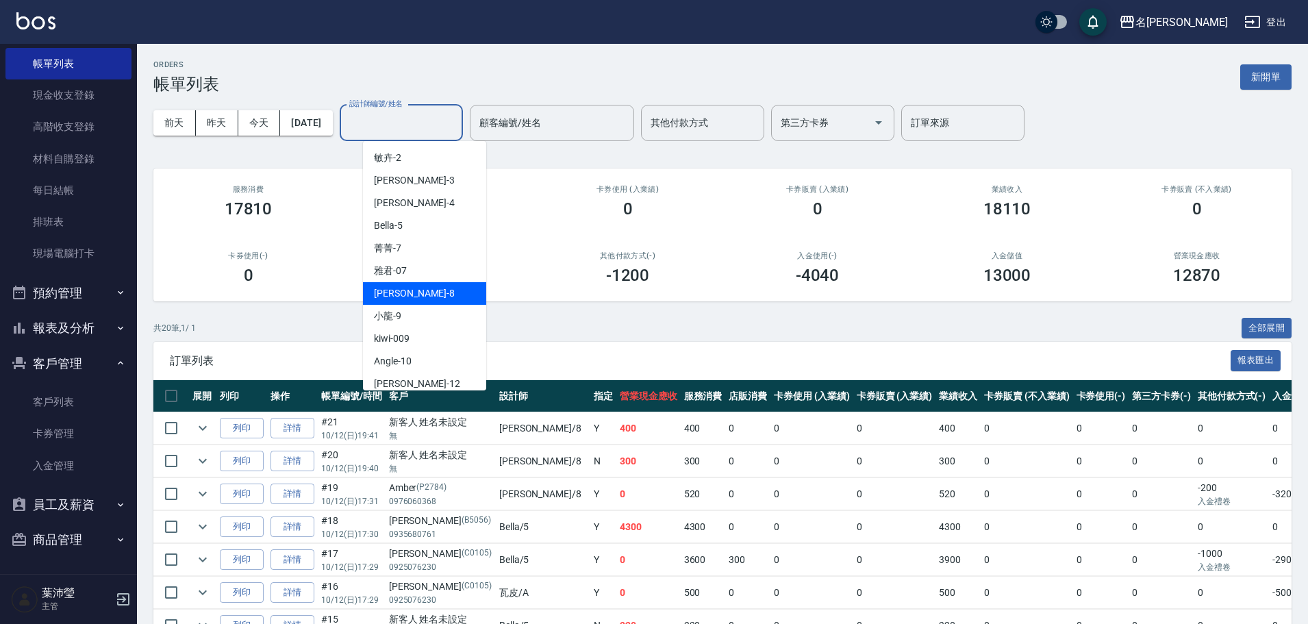
click at [457, 301] on div "Emma -8" at bounding box center [424, 293] width 123 height 23
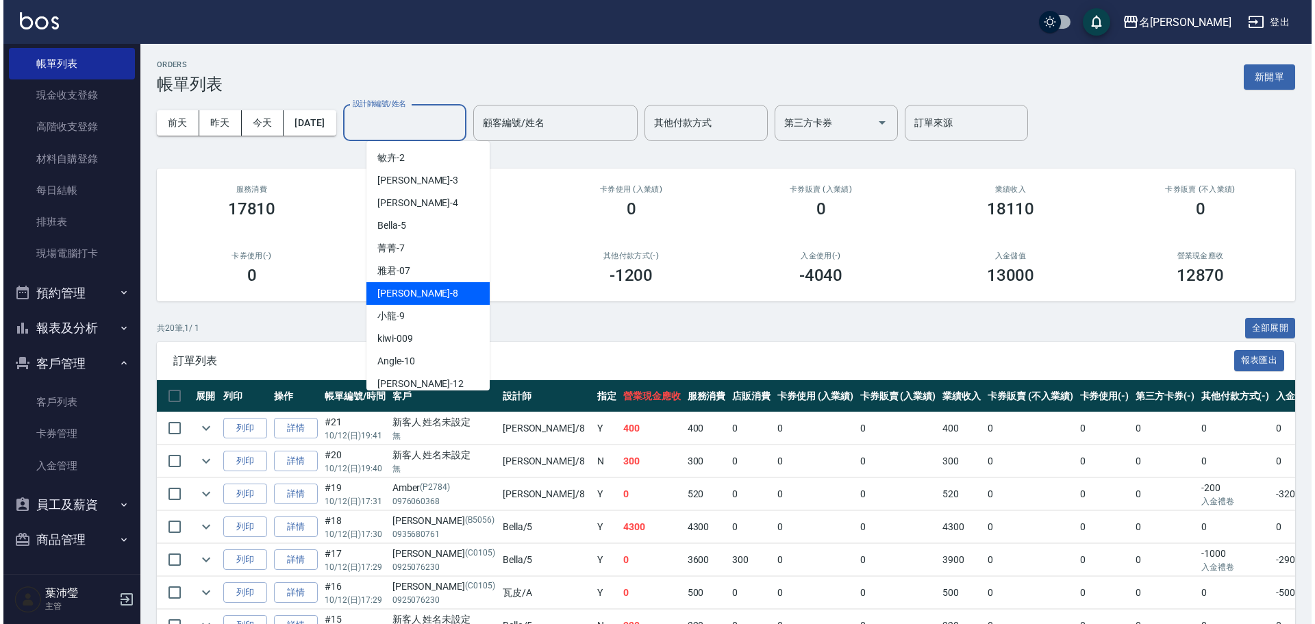
type input "Emma-8"
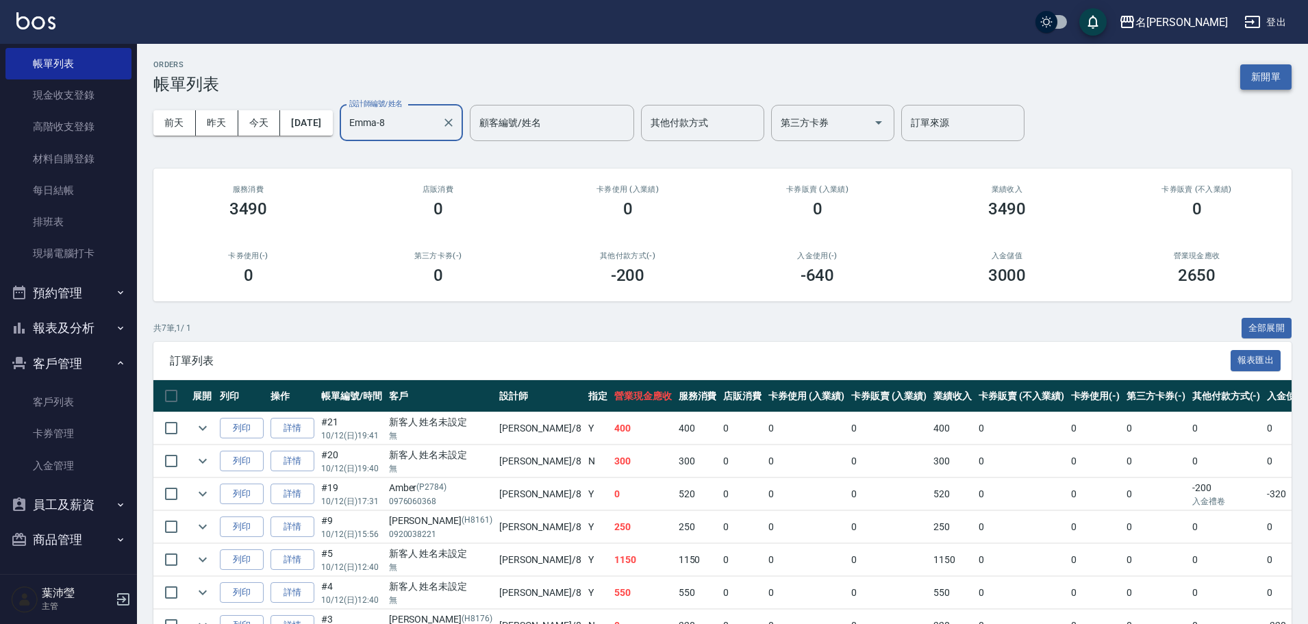
drag, startPoint x: 1284, startPoint y: 86, endPoint x: 1276, endPoint y: 86, distance: 8.2
click at [1284, 86] on button "新開單" at bounding box center [1266, 76] width 51 height 25
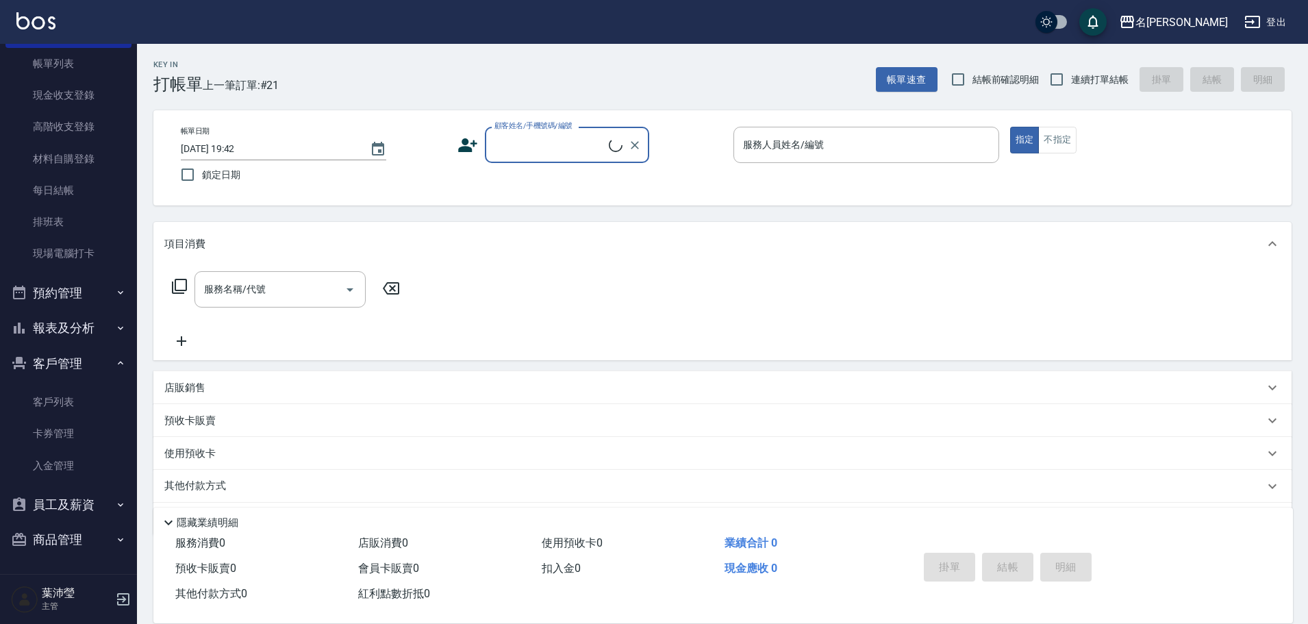
click at [544, 151] on input "顧客姓名/手機號碼/編號" at bounding box center [550, 145] width 118 height 24
click at [594, 184] on li "[PERSON_NAME]/0972088128/H8045" at bounding box center [567, 180] width 164 height 23
type input "[PERSON_NAME]/0972088128/H8045"
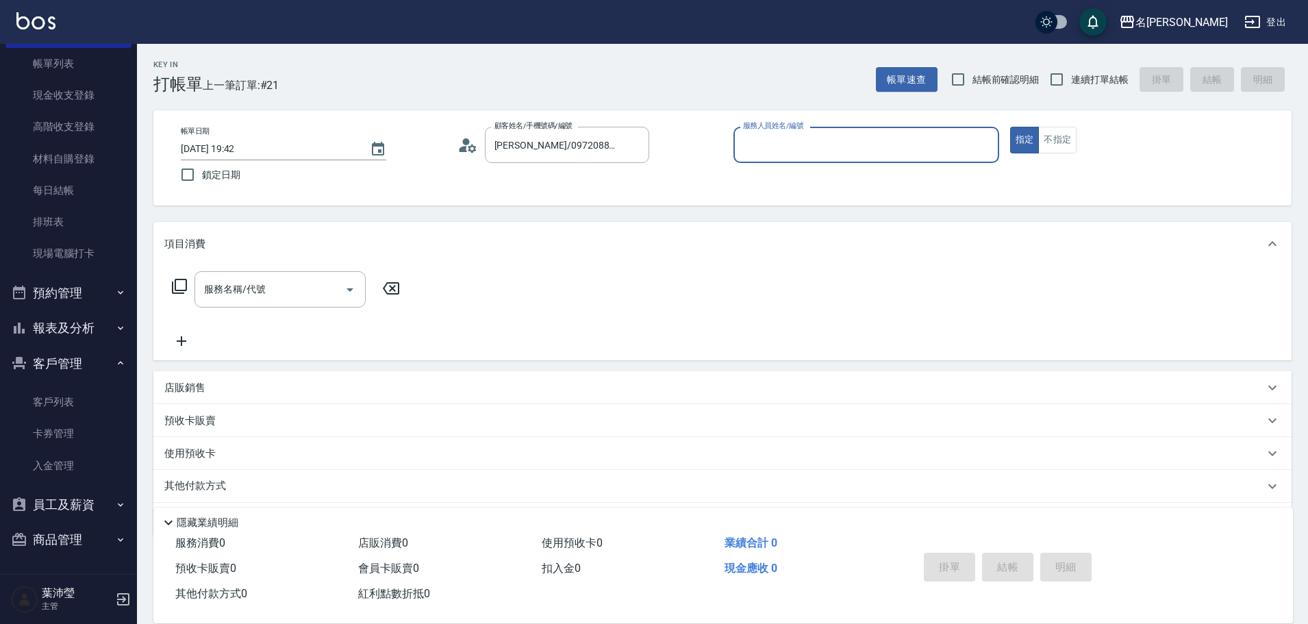
type input "Emma-8"
click at [767, 157] on input "Emma-8" at bounding box center [856, 145] width 233 height 24
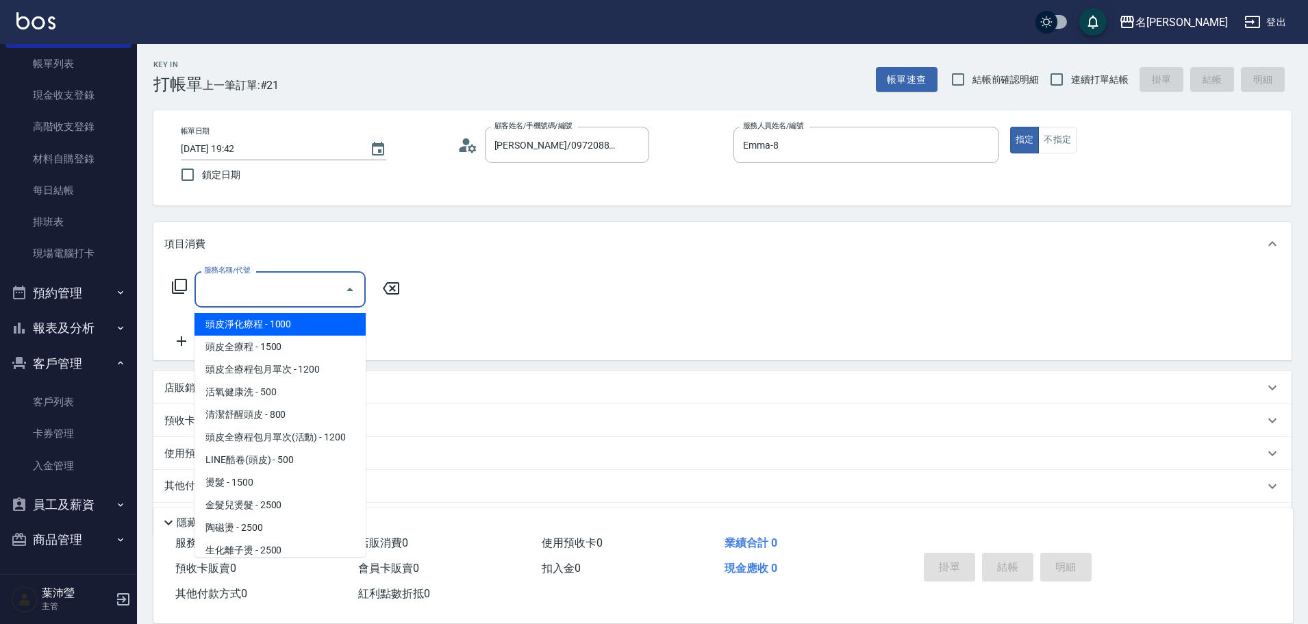
click at [215, 292] on input "服務名稱/代號" at bounding box center [270, 289] width 138 height 24
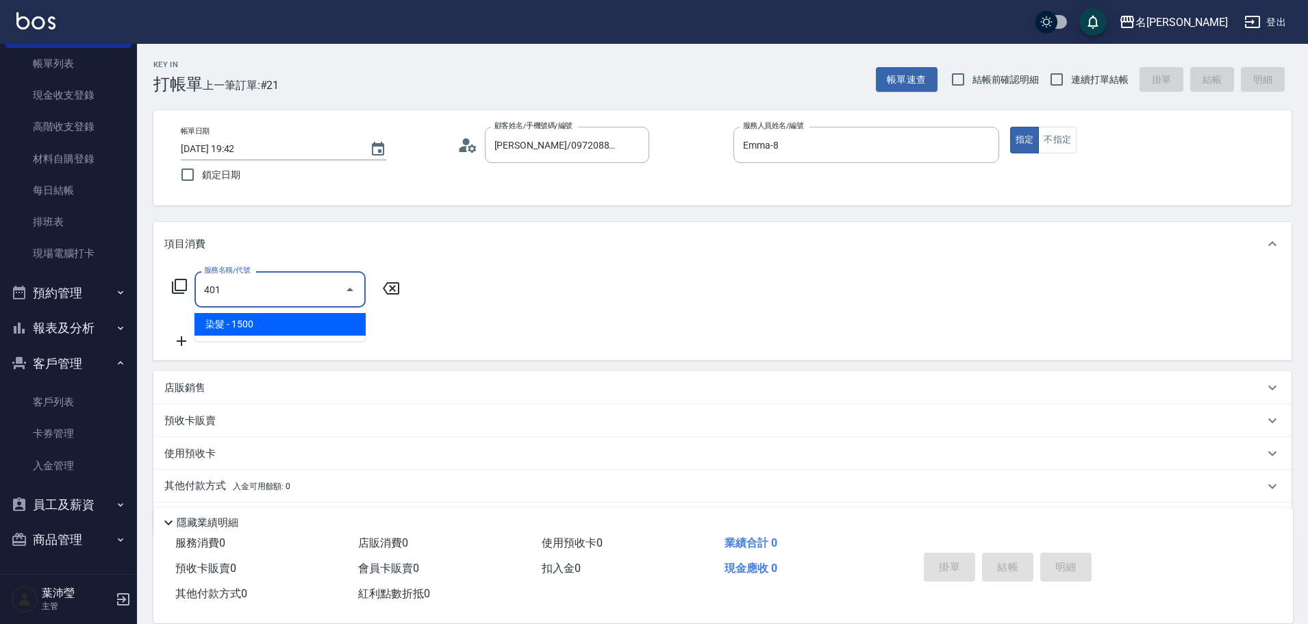
click at [345, 334] on span "染髮 - 1500" at bounding box center [280, 324] width 171 height 23
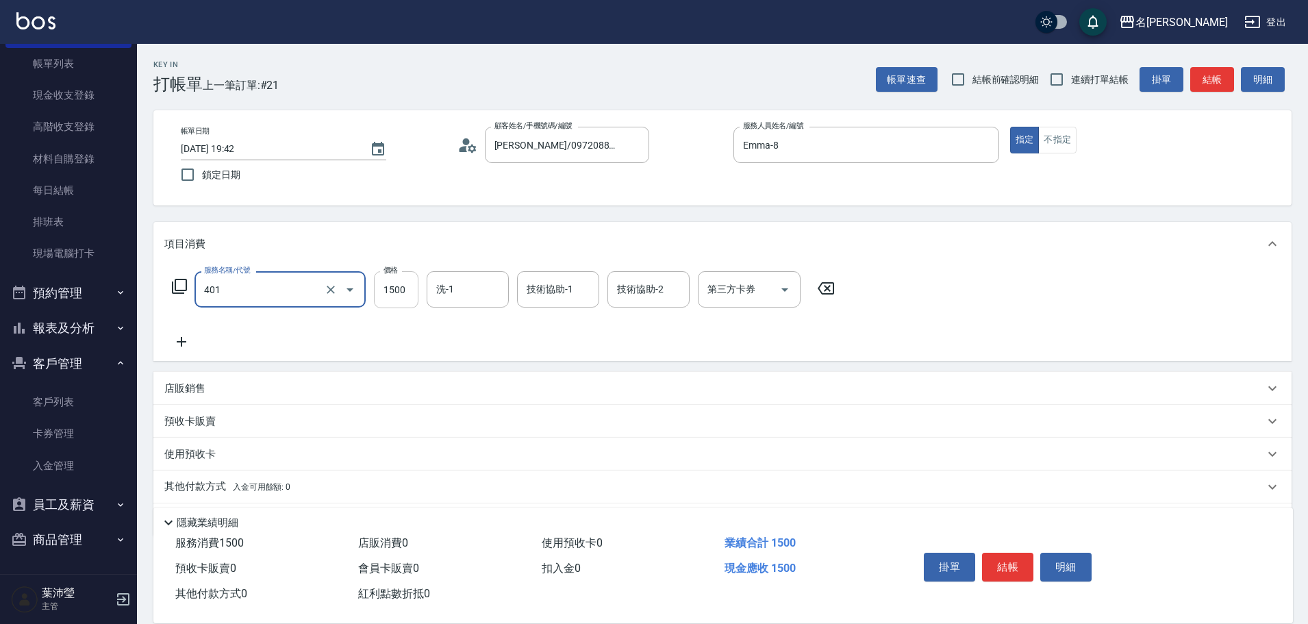
type input "染髮(401)"
click at [407, 297] on input "1500" at bounding box center [396, 289] width 45 height 37
type input "1200"
click at [460, 291] on input "洗-1" at bounding box center [468, 289] width 70 height 24
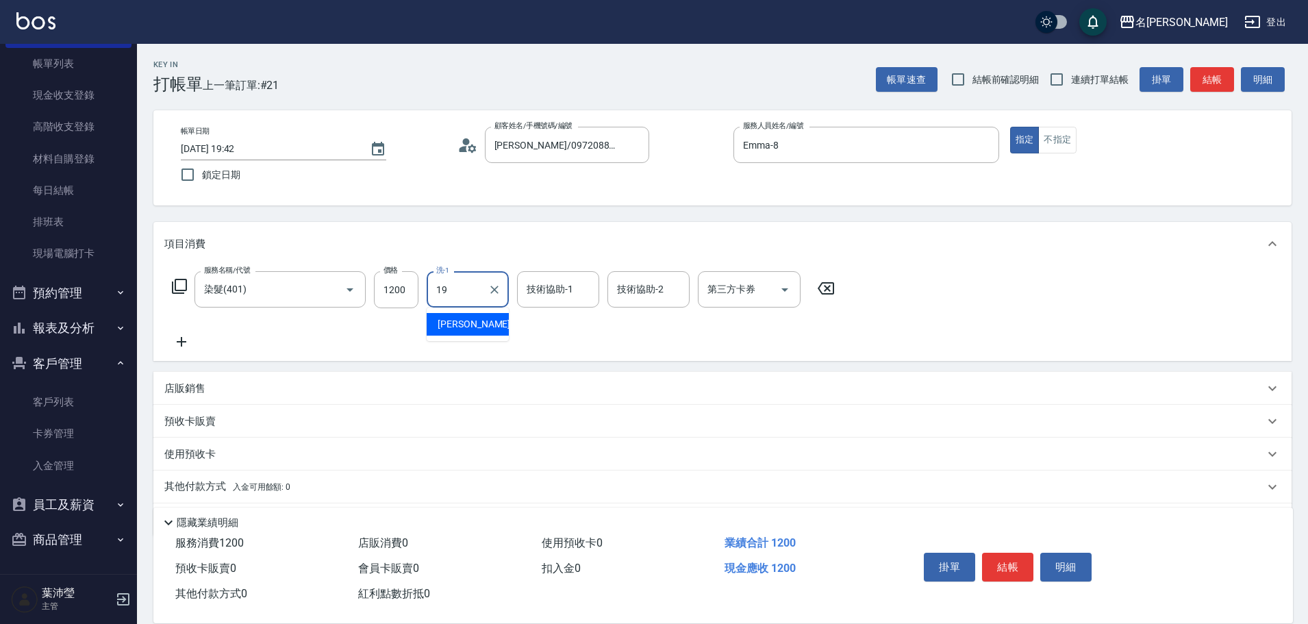
type input "[PERSON_NAME]-19"
click at [547, 289] on input "技術協助-1" at bounding box center [558, 289] width 70 height 24
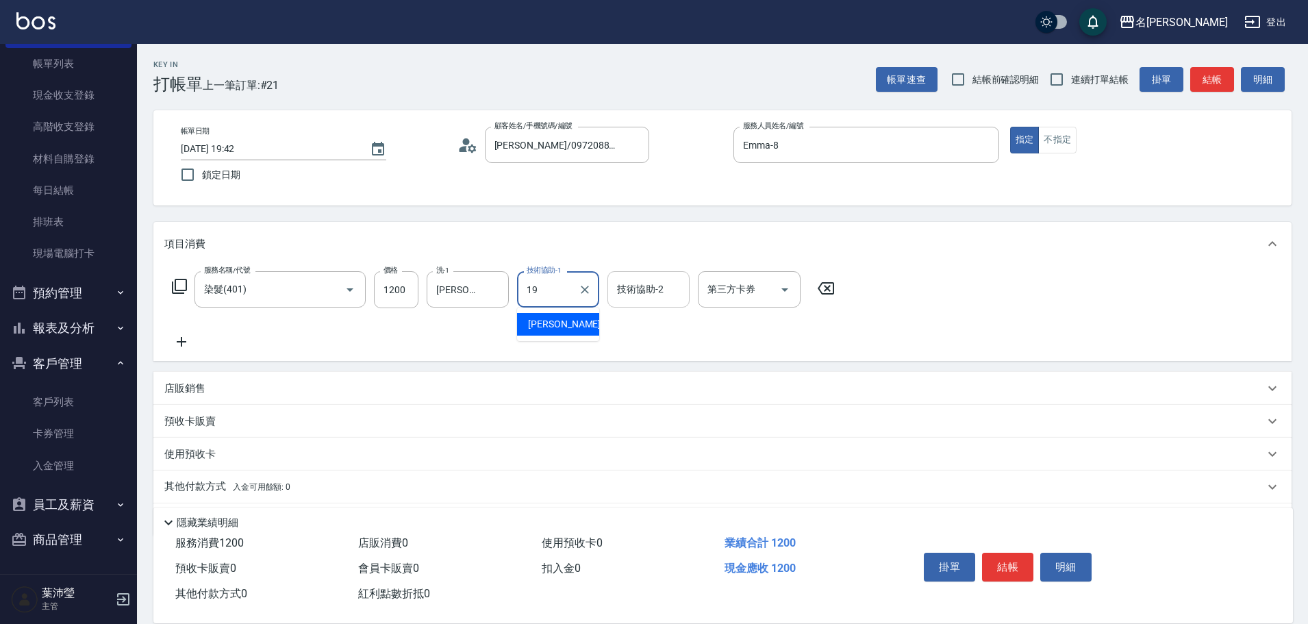
type input "[PERSON_NAME]-19"
click at [639, 292] on div "技術協助-2 技術協助-2" at bounding box center [649, 289] width 82 height 36
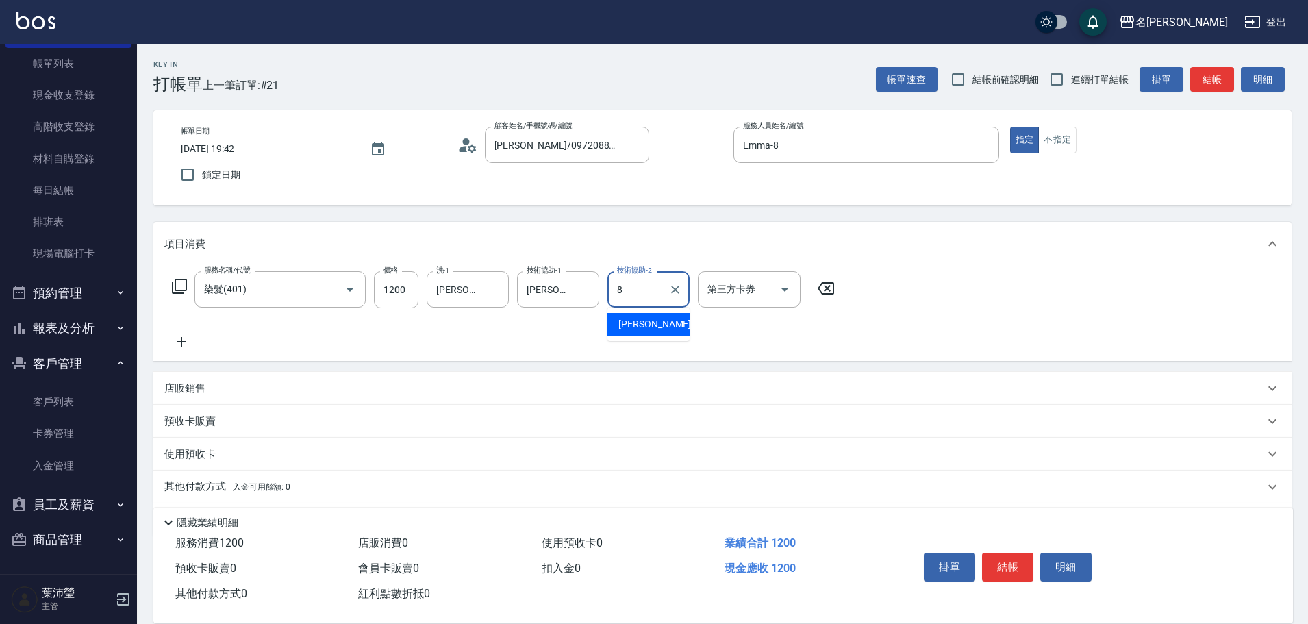
type input "Emma-8"
click at [1023, 562] on button "結帳" at bounding box center [1007, 567] width 51 height 29
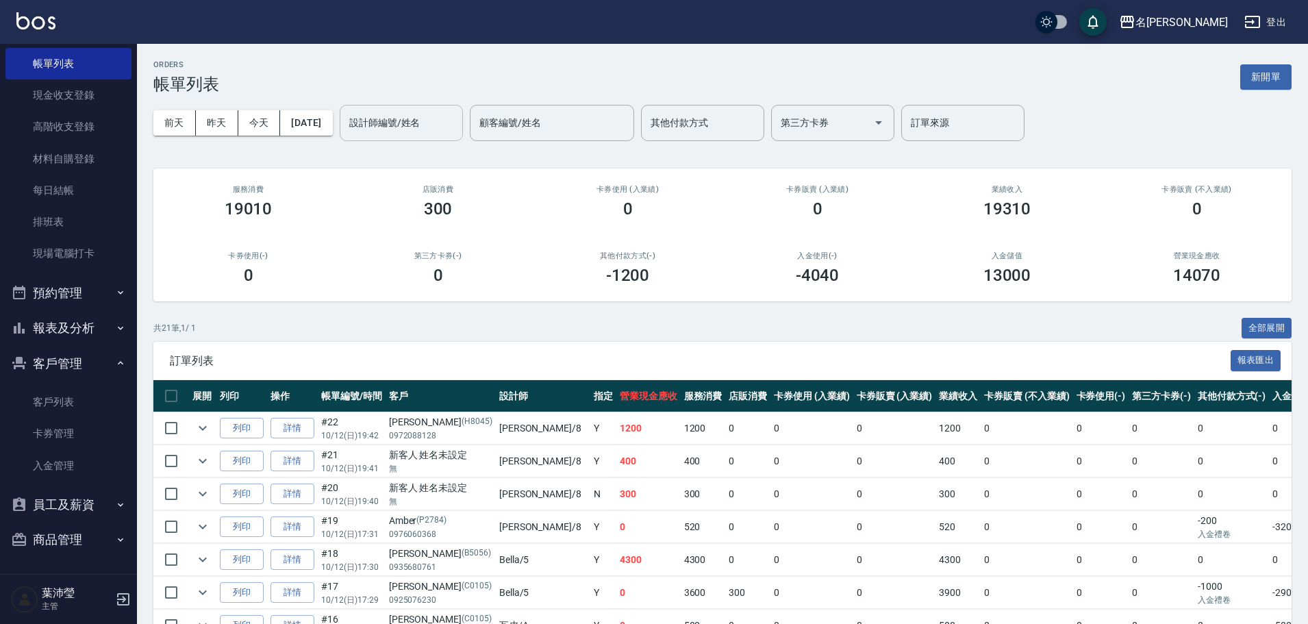
click at [440, 136] on div "設計師編號/姓名" at bounding box center [401, 123] width 123 height 36
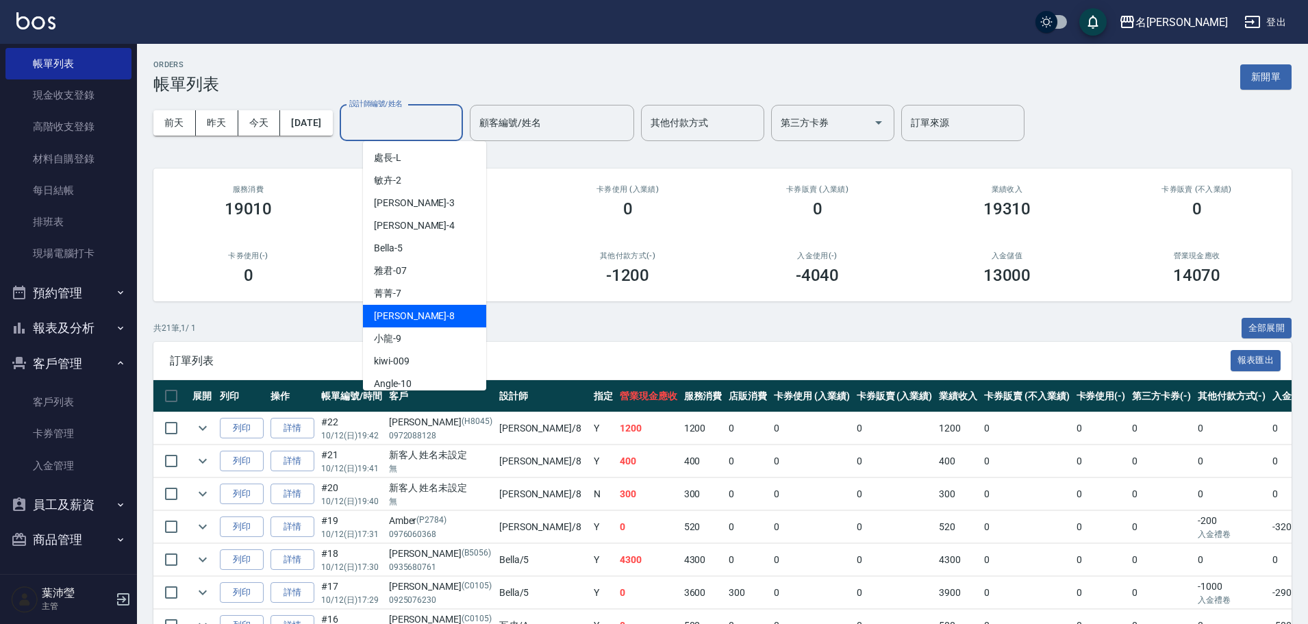
click at [436, 313] on div "Emma -8" at bounding box center [424, 316] width 123 height 23
type input "Emma-8"
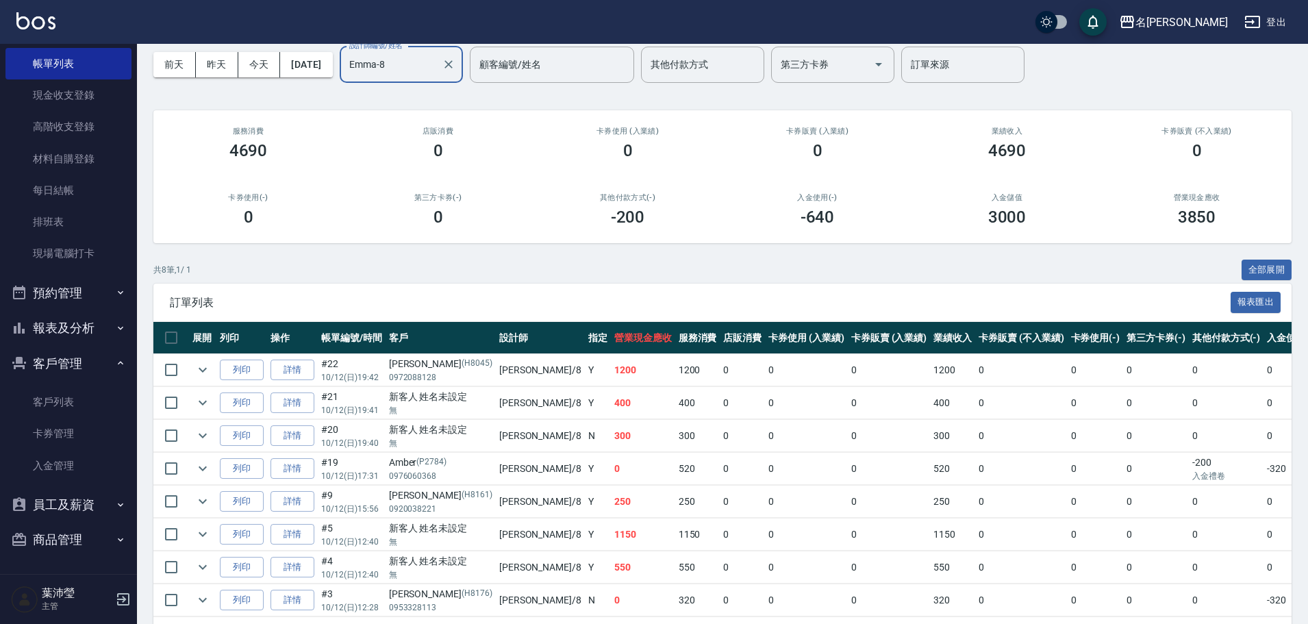
scroll to position [115, 0]
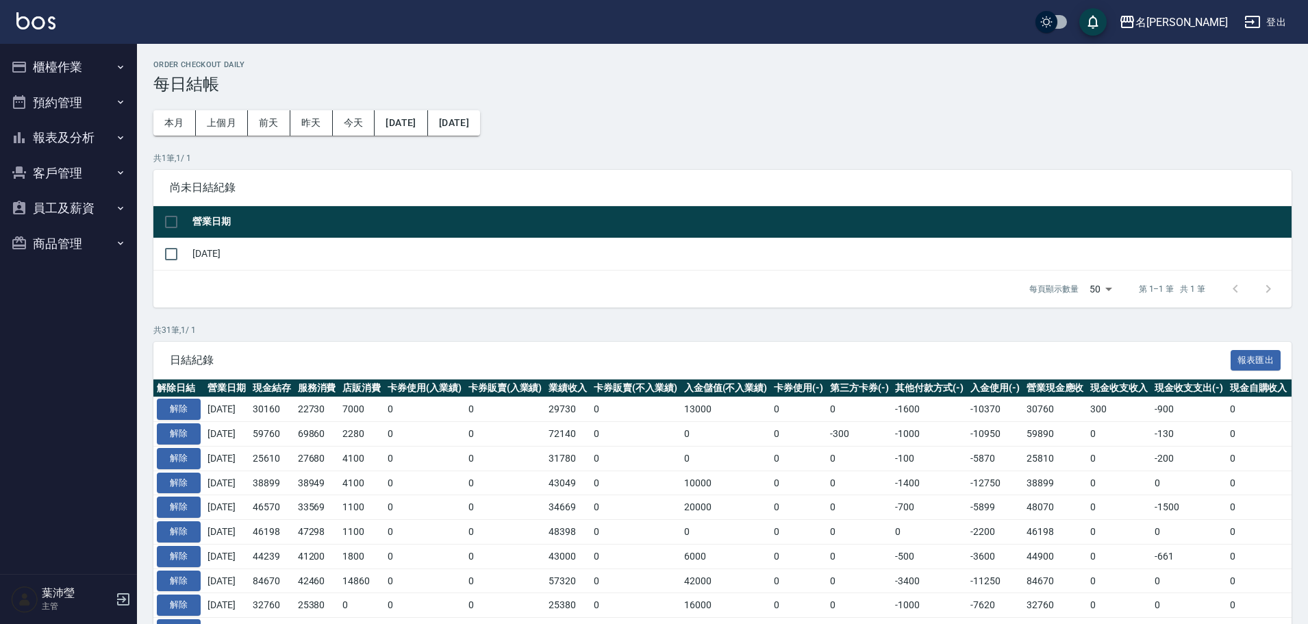
click at [109, 58] on button "櫃檯作業" at bounding box center [68, 67] width 126 height 36
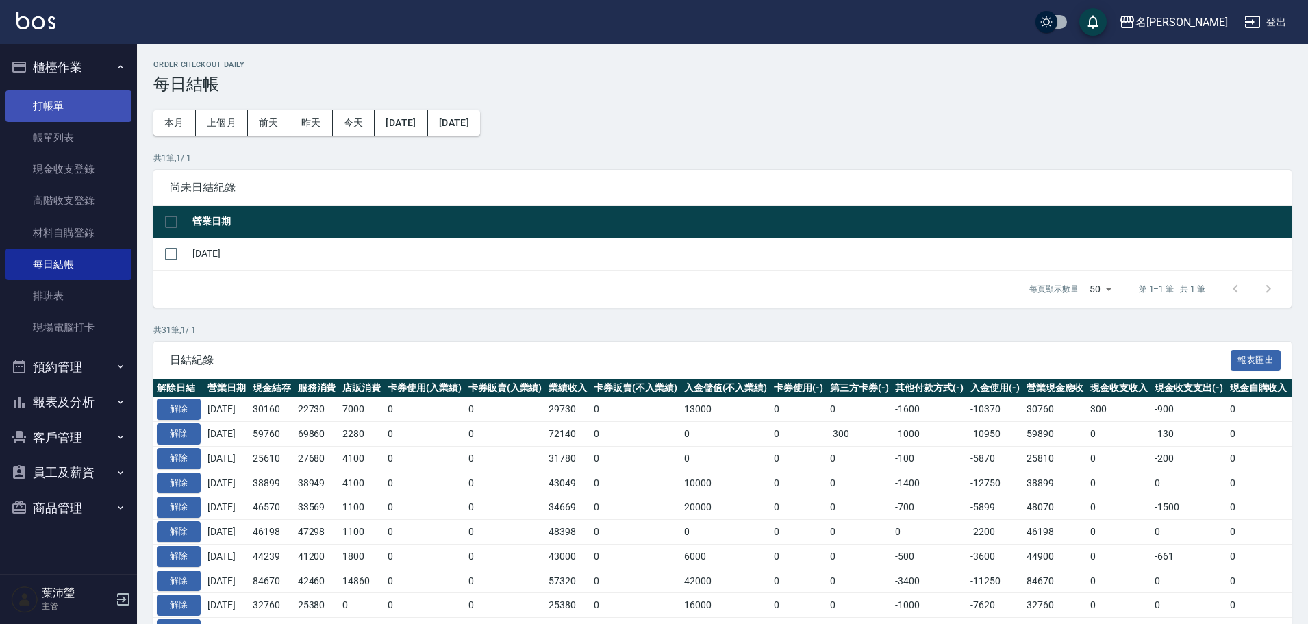
click at [113, 106] on link "打帳單" at bounding box center [68, 106] width 126 height 32
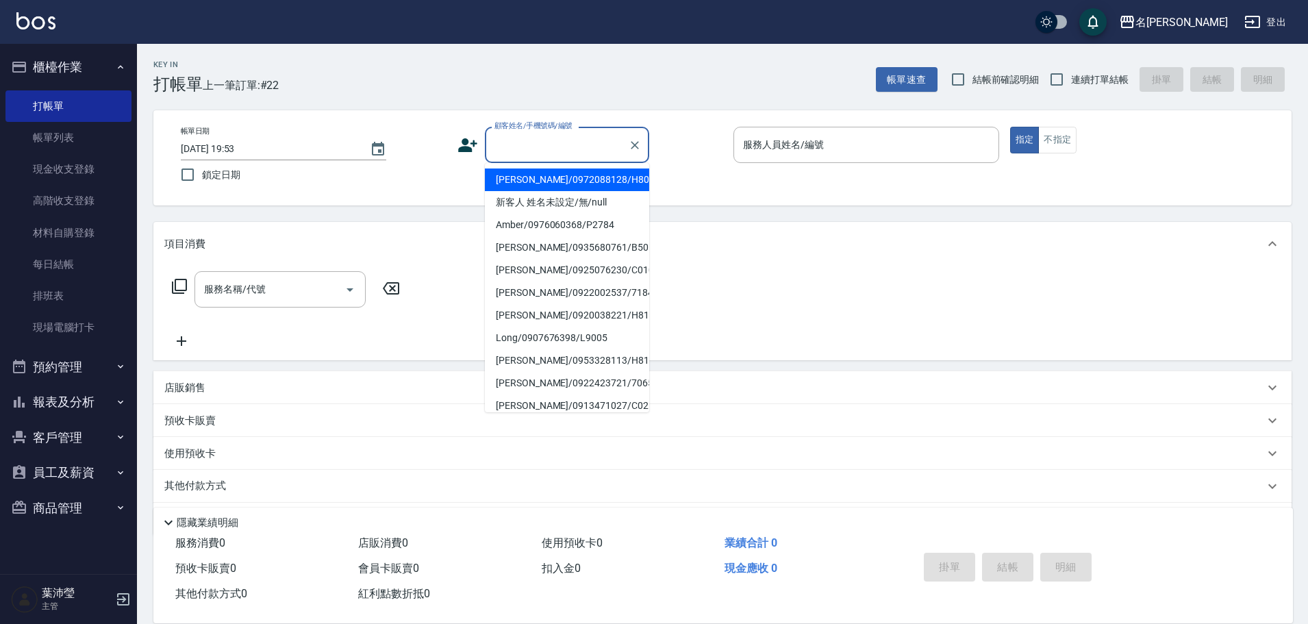
click at [581, 144] on input "顧客姓名/手機號碼/編號" at bounding box center [557, 145] width 132 height 24
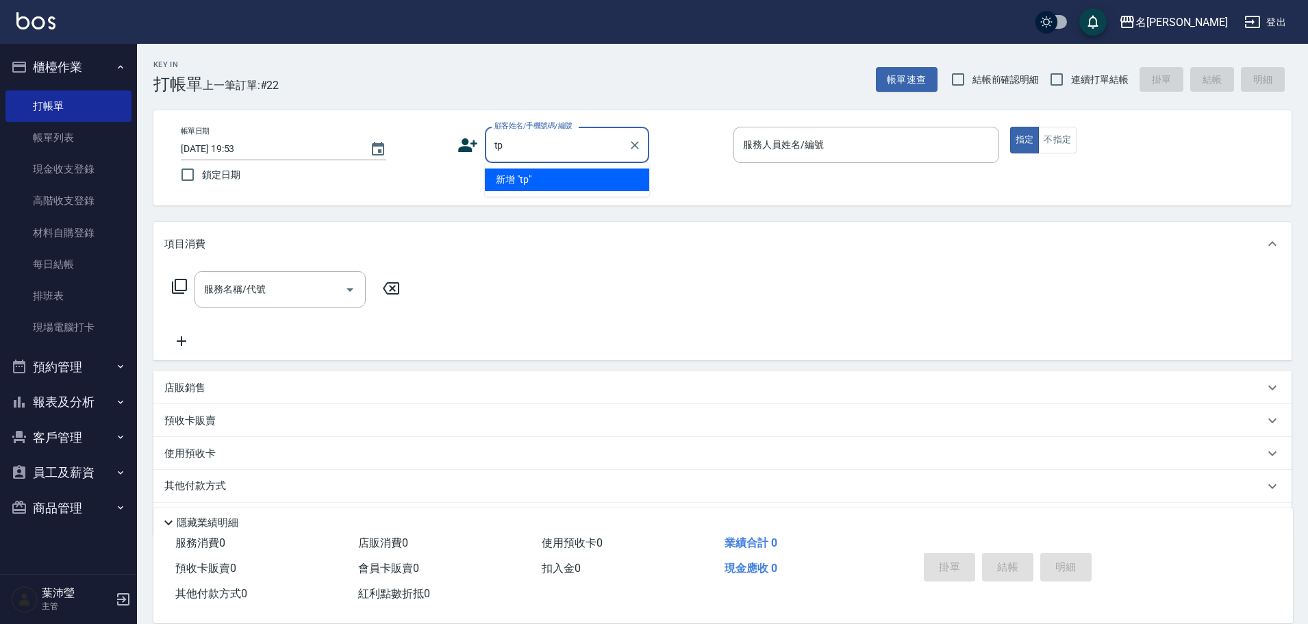
type input "t"
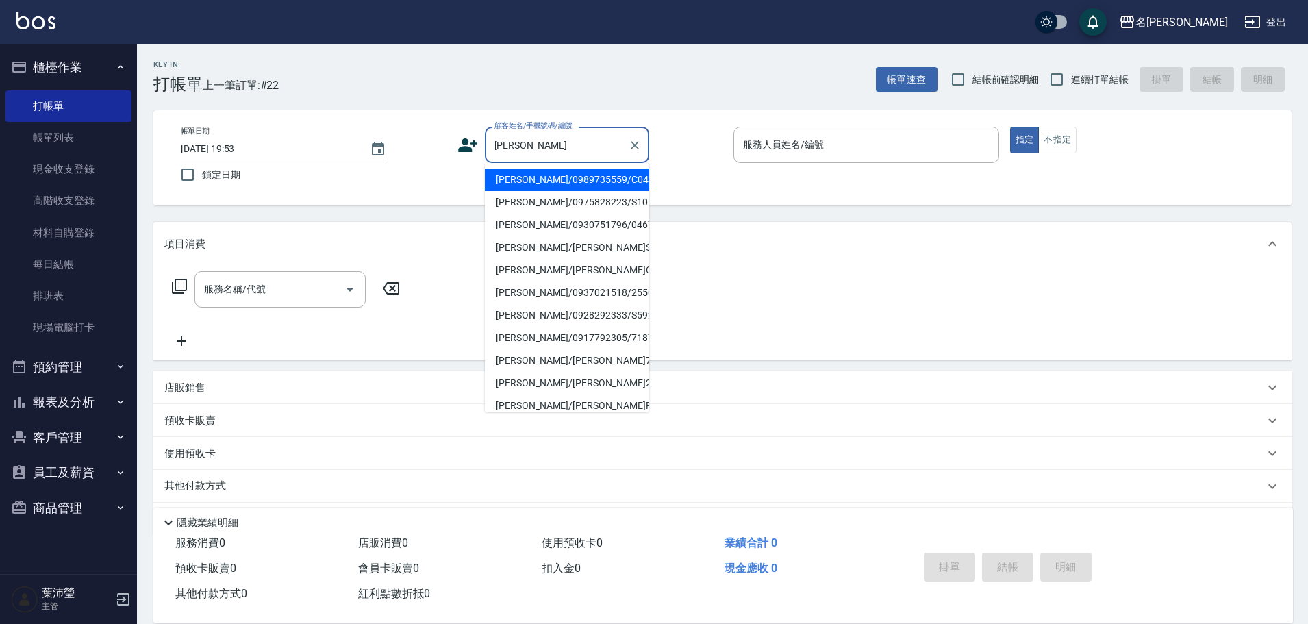
click at [530, 176] on li "陳淑華/0989735559/C0421" at bounding box center [567, 180] width 164 height 23
type input "陳淑華/0989735559/C0421"
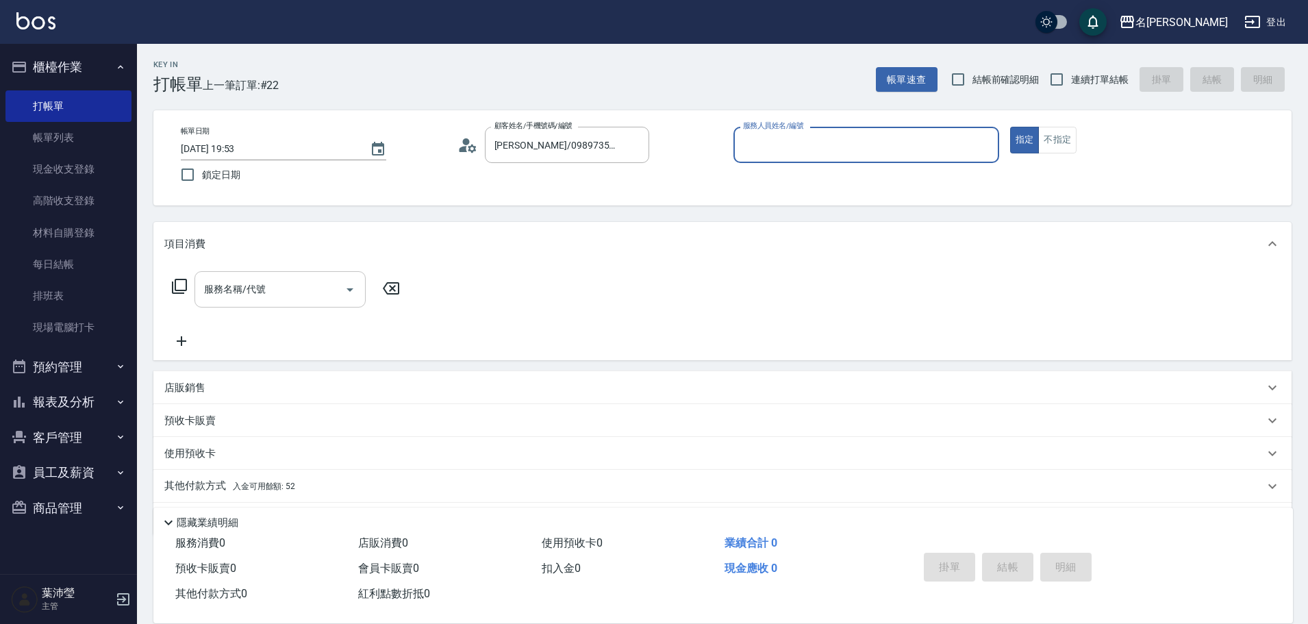
click at [321, 297] on input "服務名稱/代號" at bounding box center [270, 289] width 138 height 24
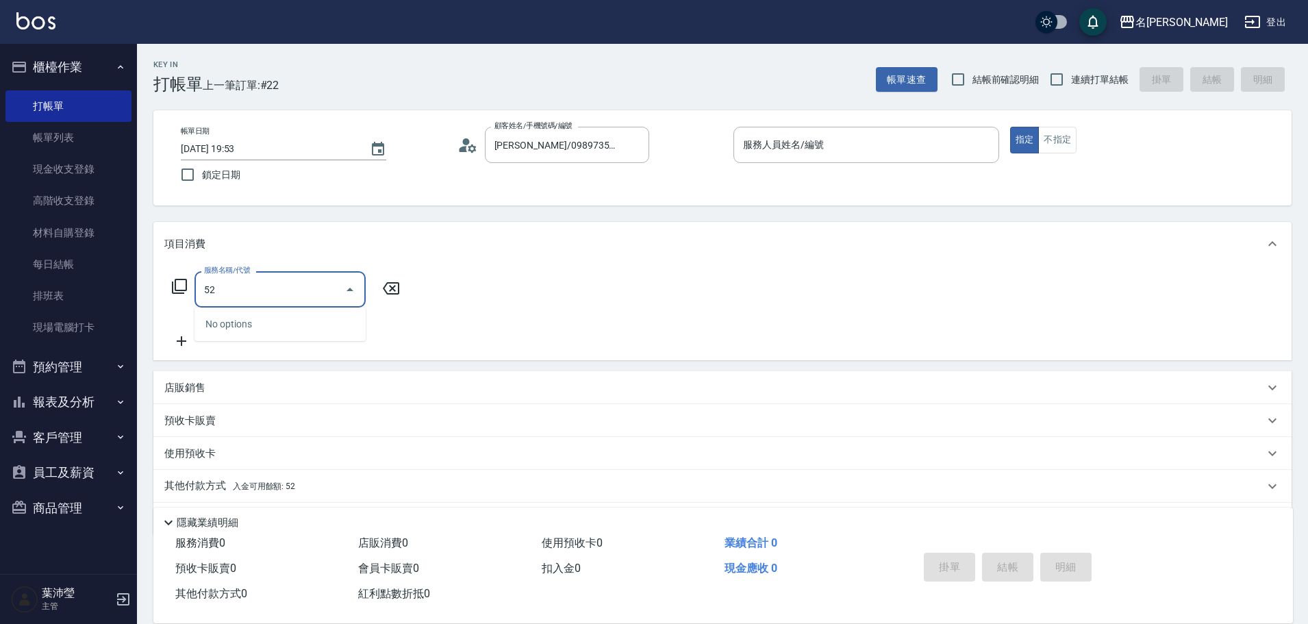
type input "52"
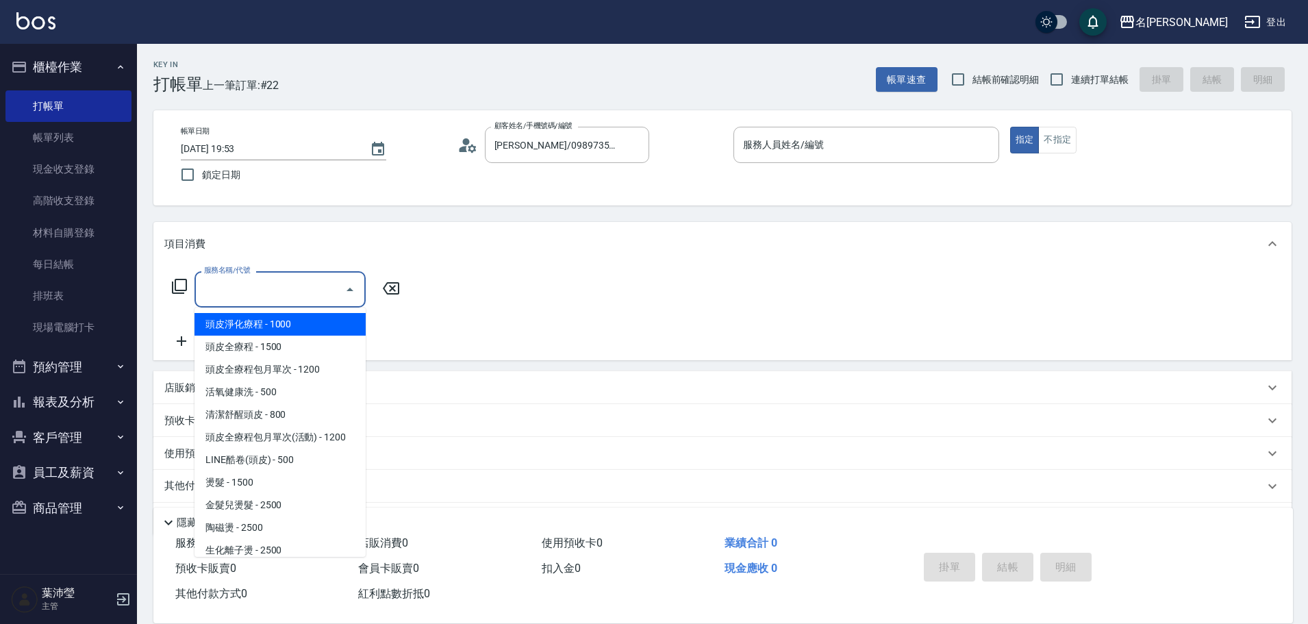
click at [219, 290] on input "服務名稱/代號" at bounding box center [270, 289] width 138 height 24
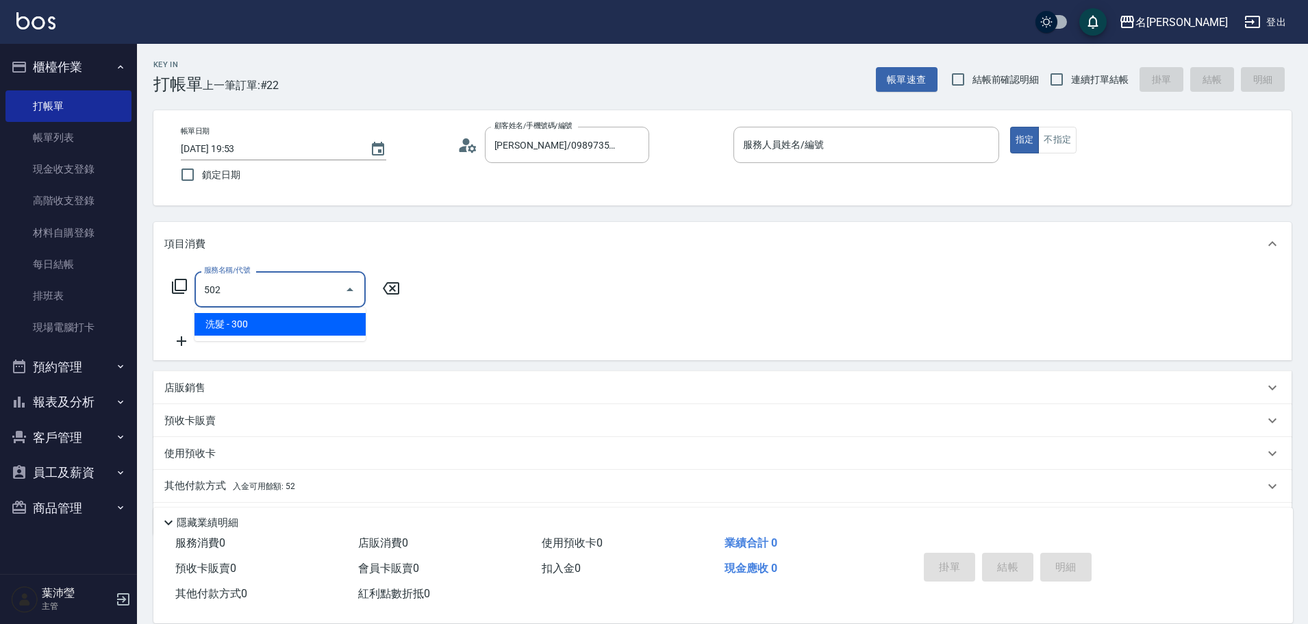
type input "洗髮(502)"
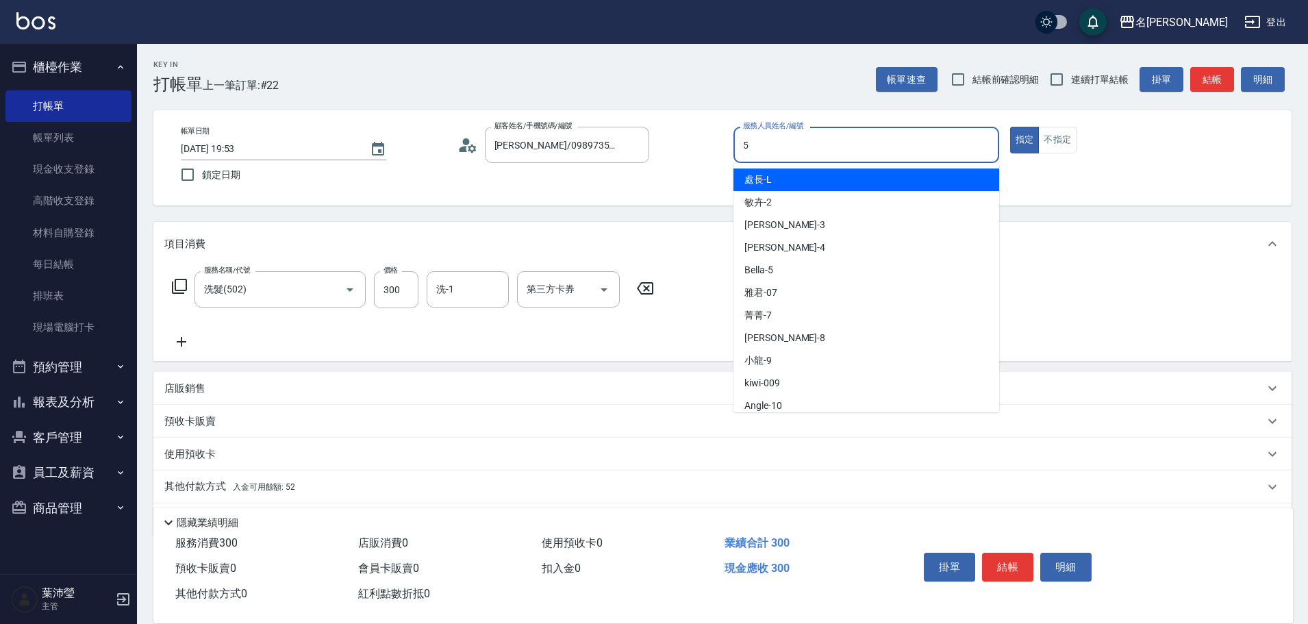
click at [821, 138] on input "5" at bounding box center [866, 145] width 253 height 24
type input "Bella-5"
type button "true"
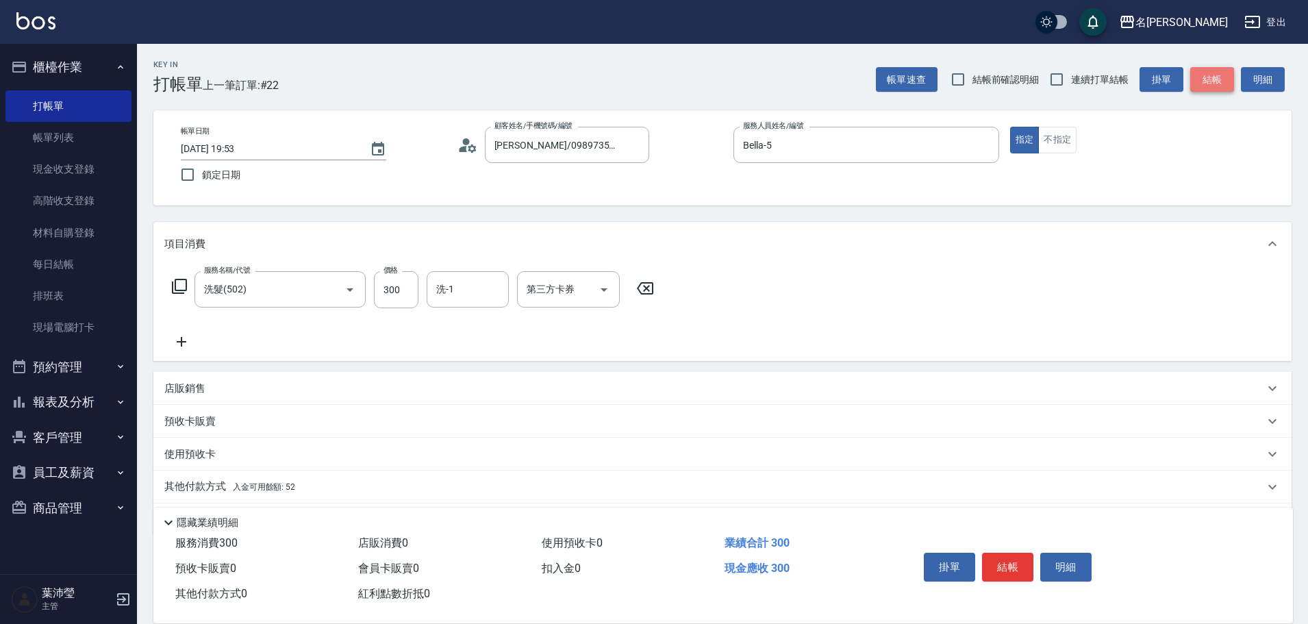
click at [1208, 77] on button "結帳" at bounding box center [1213, 79] width 44 height 25
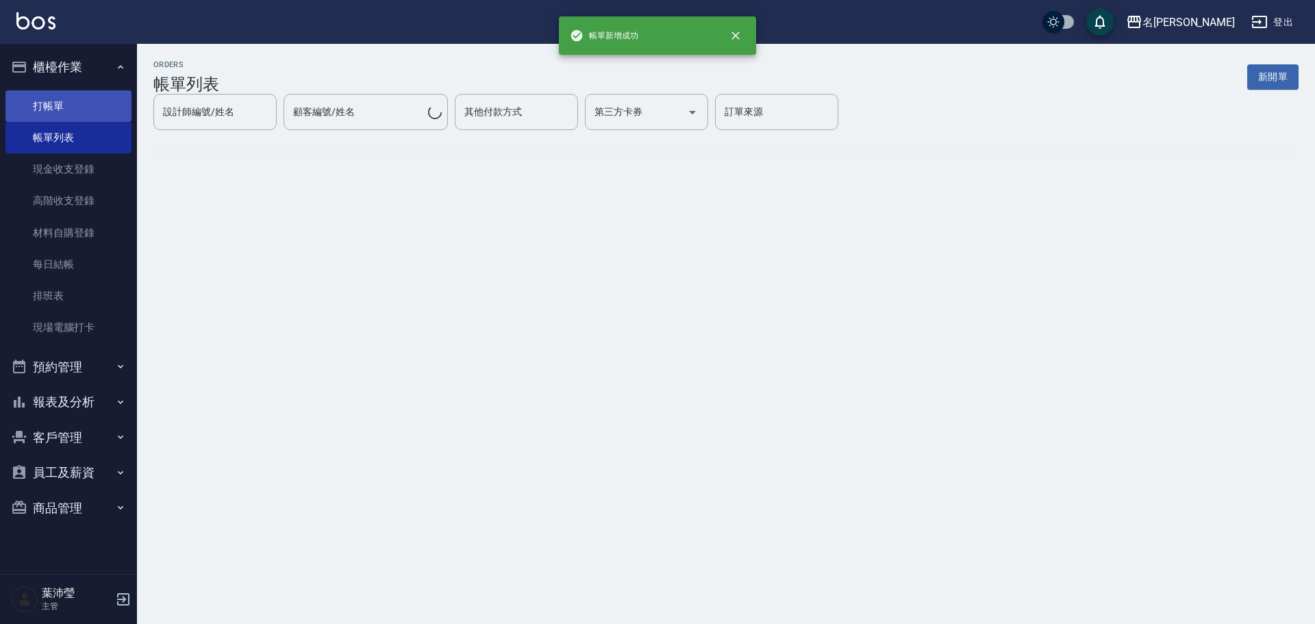
click at [78, 107] on link "打帳單" at bounding box center [68, 106] width 126 height 32
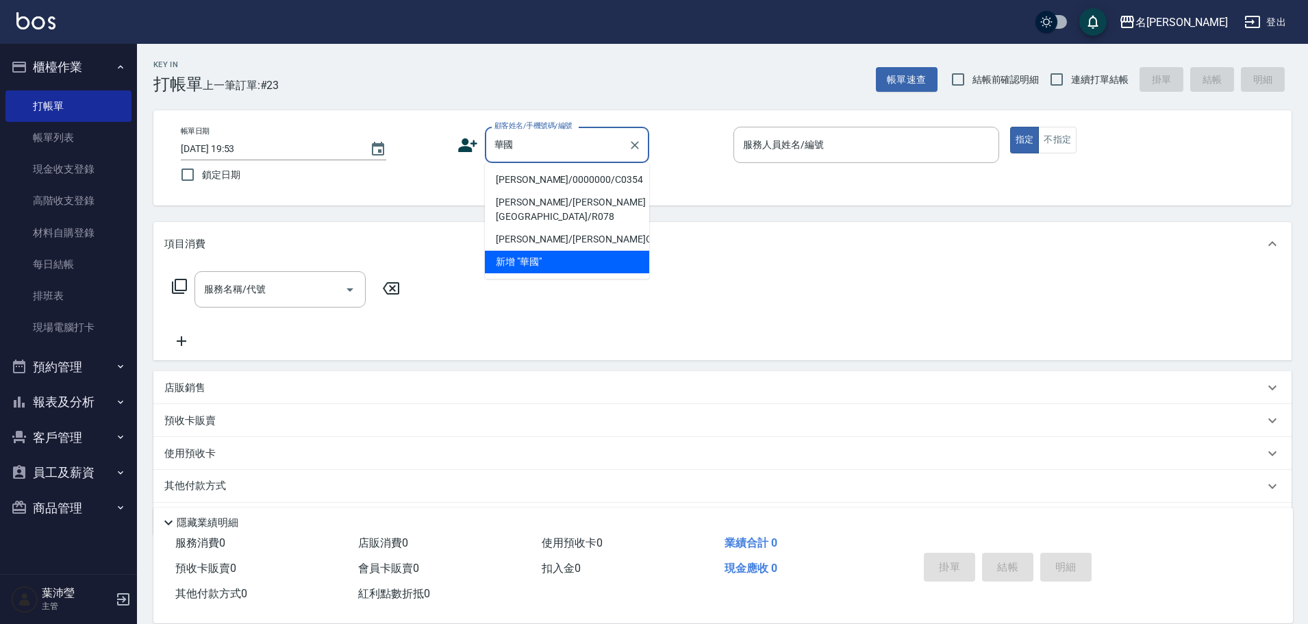
click at [510, 177] on li "華國玉/0000000/C0354" at bounding box center [567, 180] width 164 height 23
type input "華國玉/0000000/C0354"
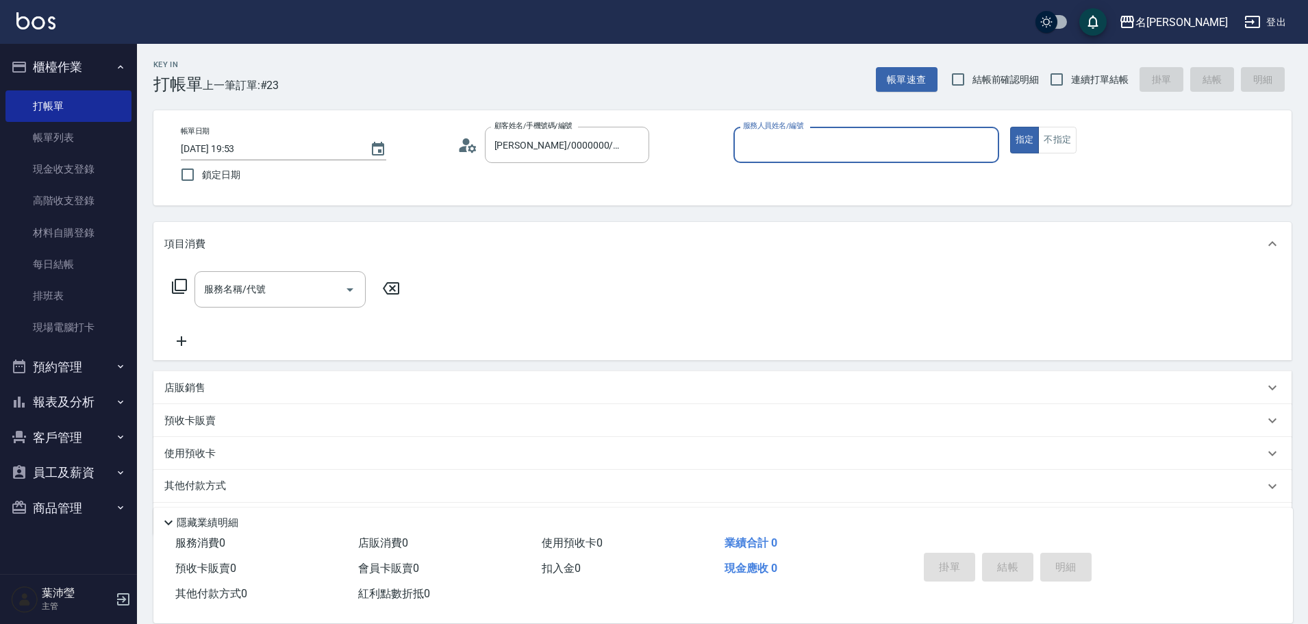
type input "Bella-5"
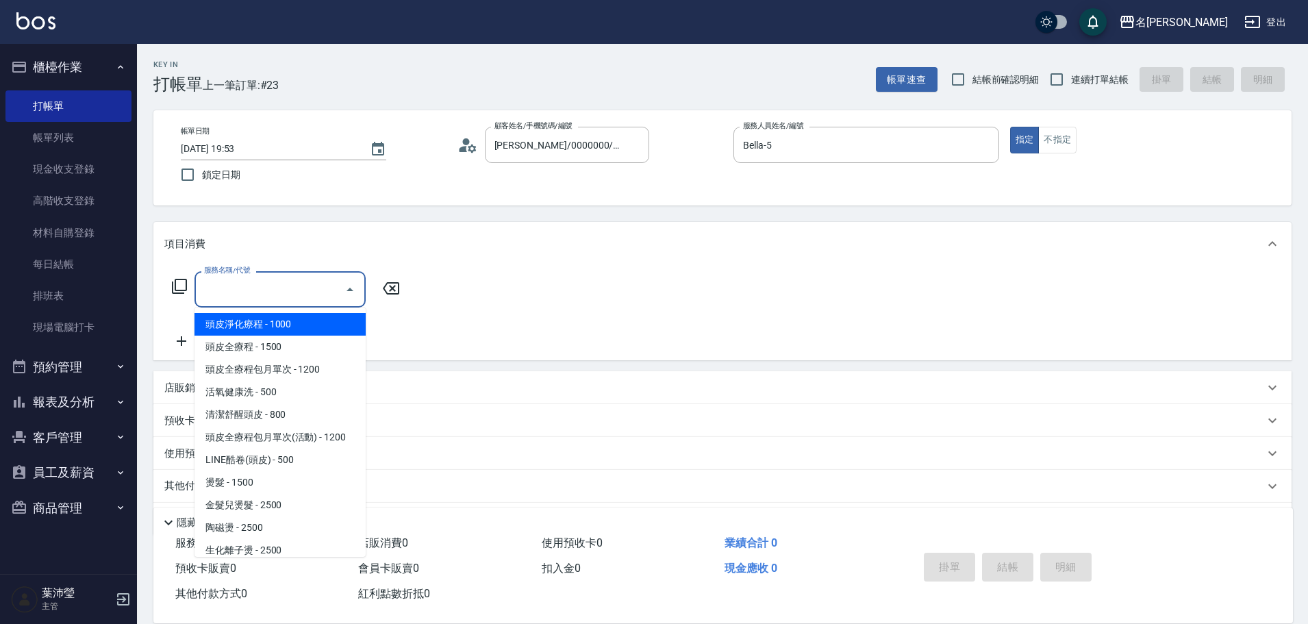
click at [236, 298] on input "服務名稱/代號" at bounding box center [270, 289] width 138 height 24
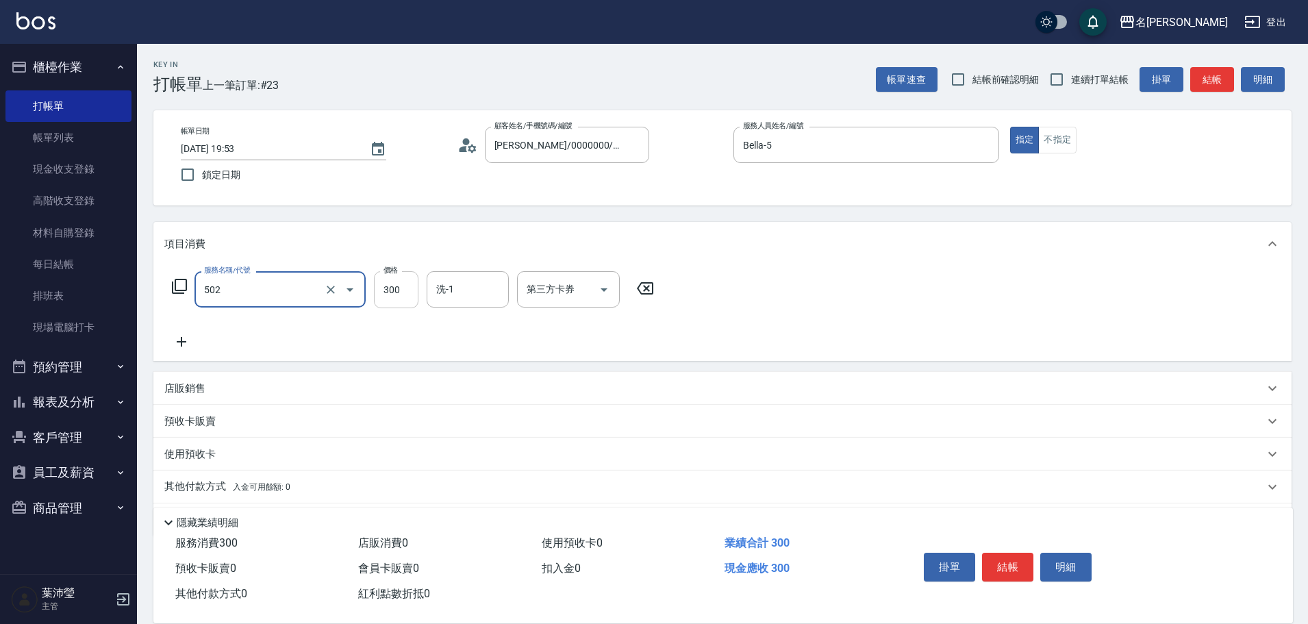
type input "洗髮(502)"
type input "[PERSON_NAME]-19"
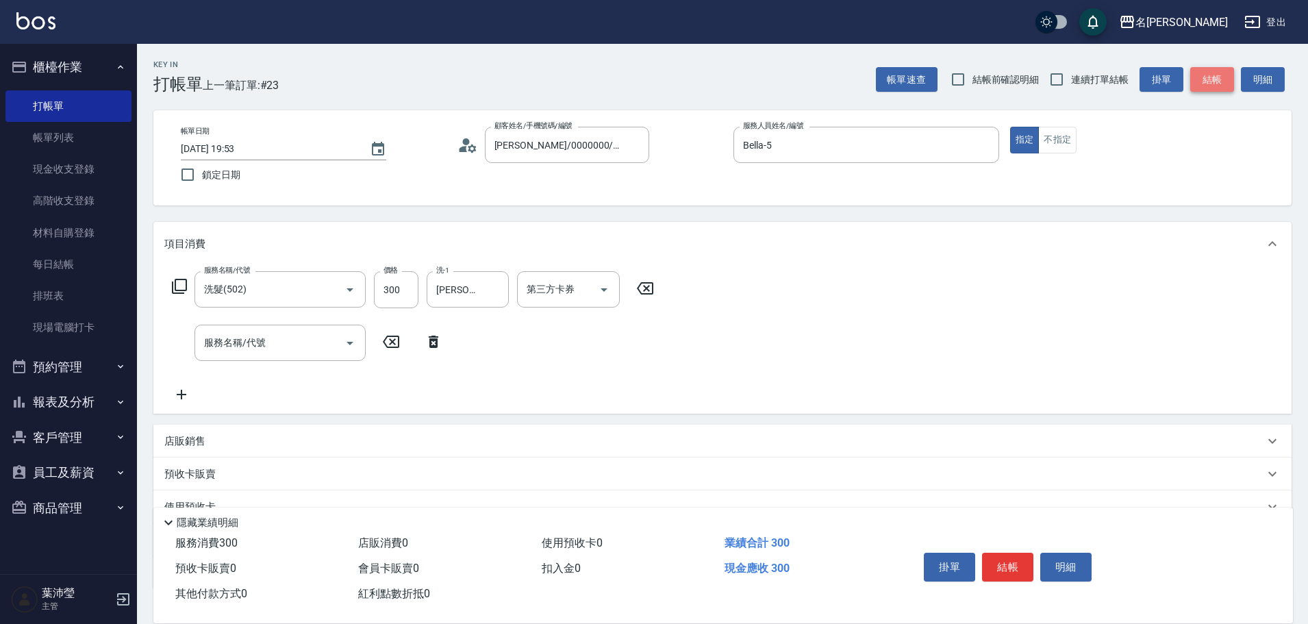
click at [1210, 79] on button "結帳" at bounding box center [1213, 79] width 44 height 25
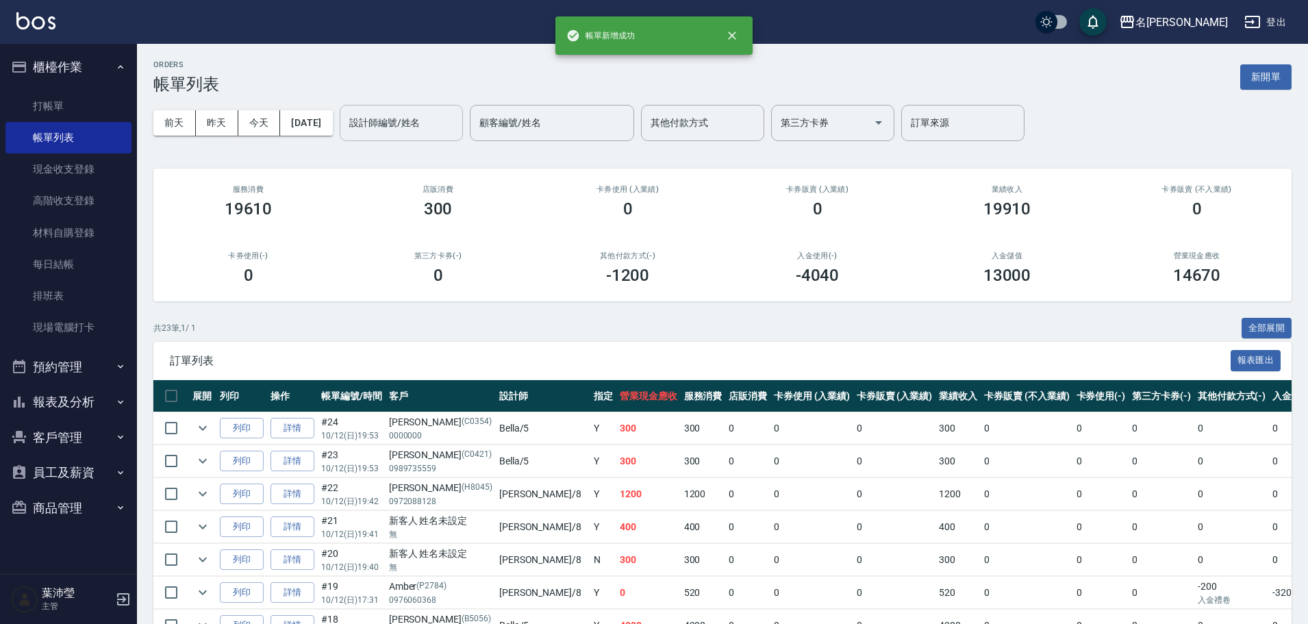
click at [417, 123] on input "設計師編號/姓名" at bounding box center [401, 123] width 111 height 24
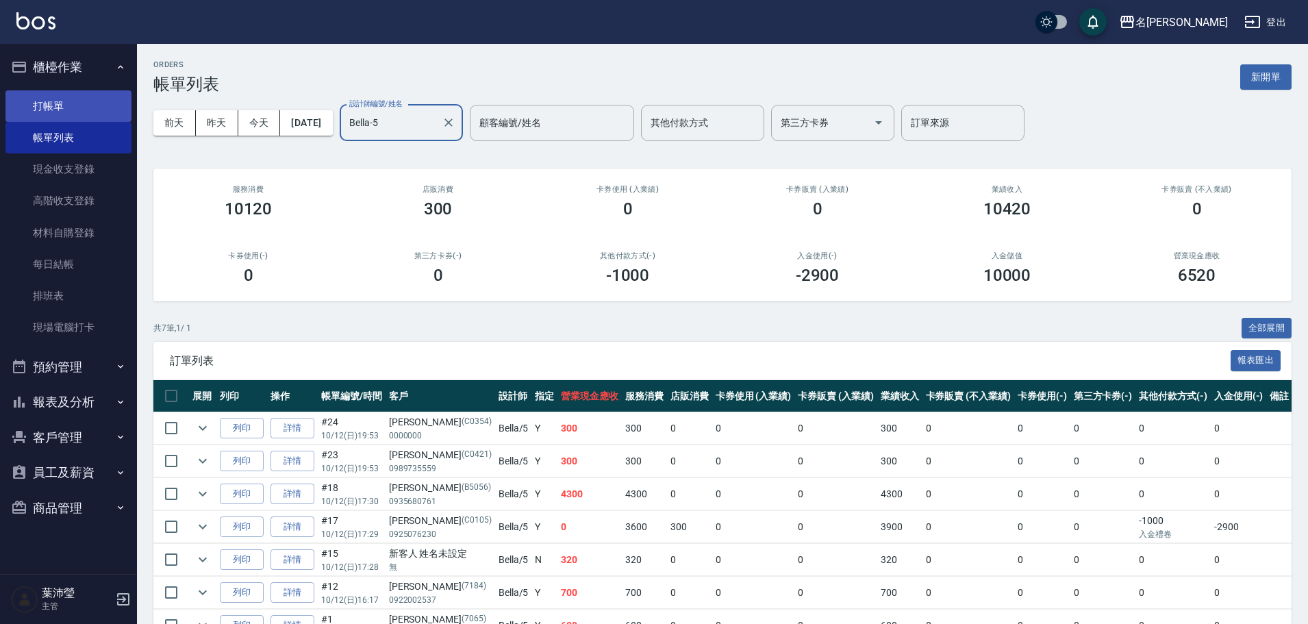
type input "Bella-5"
click at [77, 113] on link "打帳單" at bounding box center [68, 106] width 126 height 32
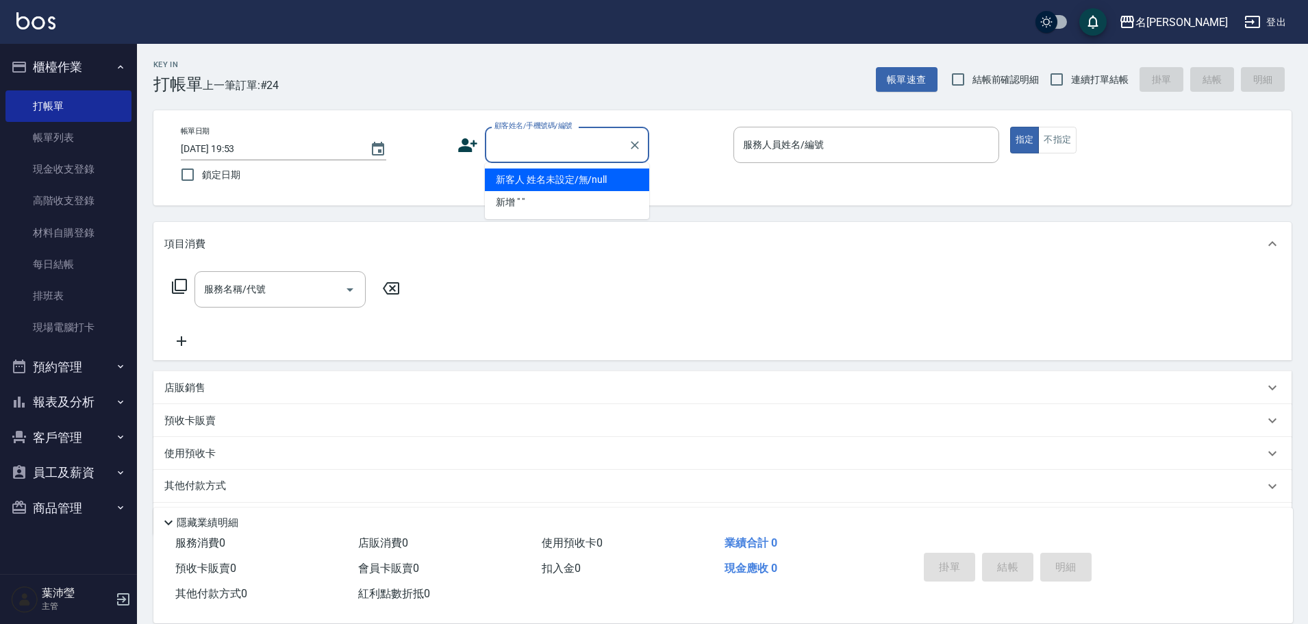
click at [576, 149] on input "顧客姓名/手機號碼/編號" at bounding box center [557, 145] width 132 height 24
type input "8032"
click at [636, 145] on icon "Clear" at bounding box center [635, 145] width 14 height 14
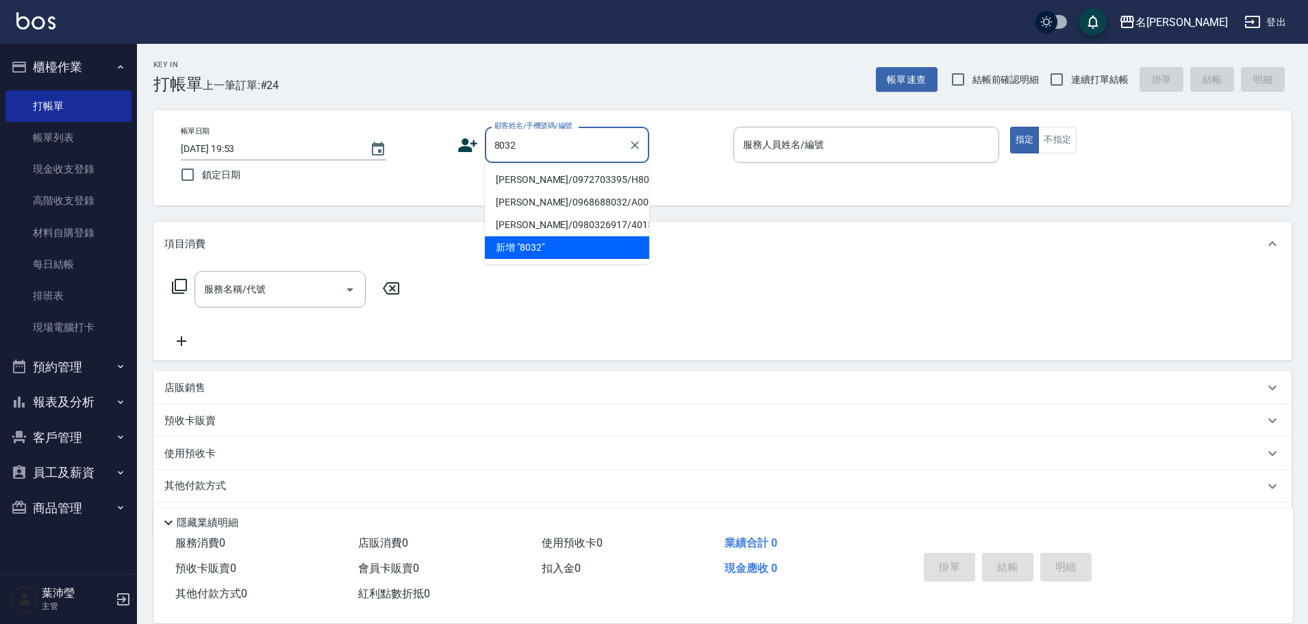
click at [551, 182] on li "范姜昭縈/0972703395/H8032" at bounding box center [567, 180] width 164 height 23
type input "范姜昭縈/0972703395/H8032"
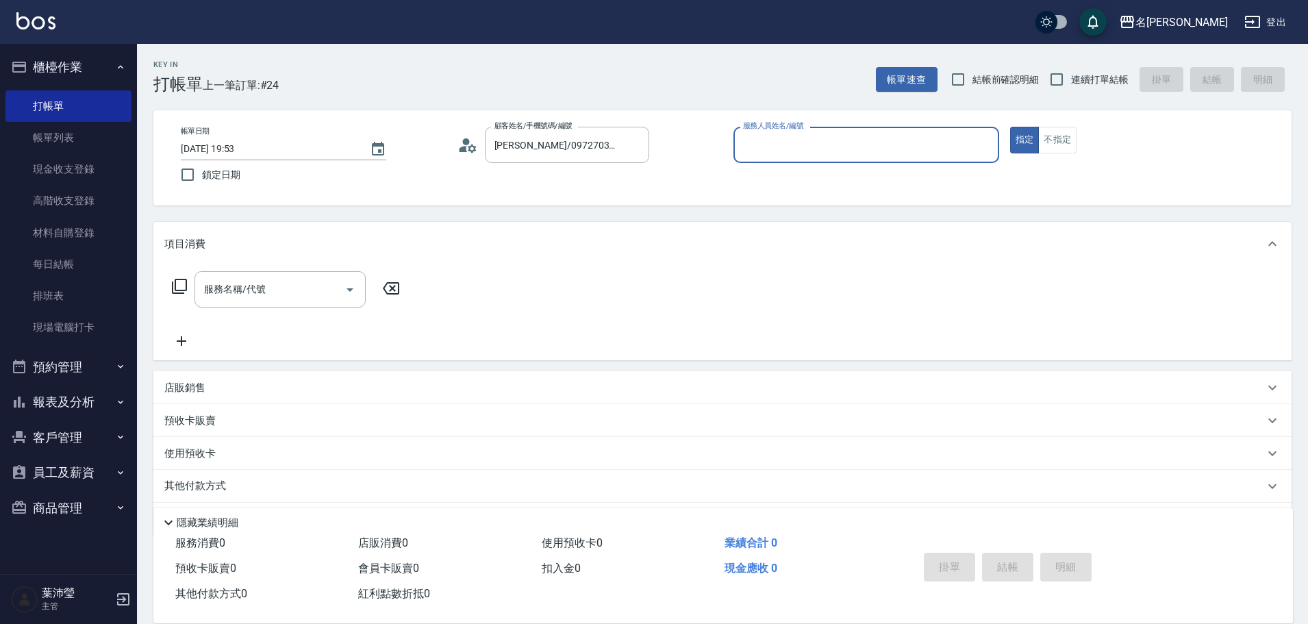
click at [799, 149] on input "服務人員姓名/編號" at bounding box center [866, 145] width 253 height 24
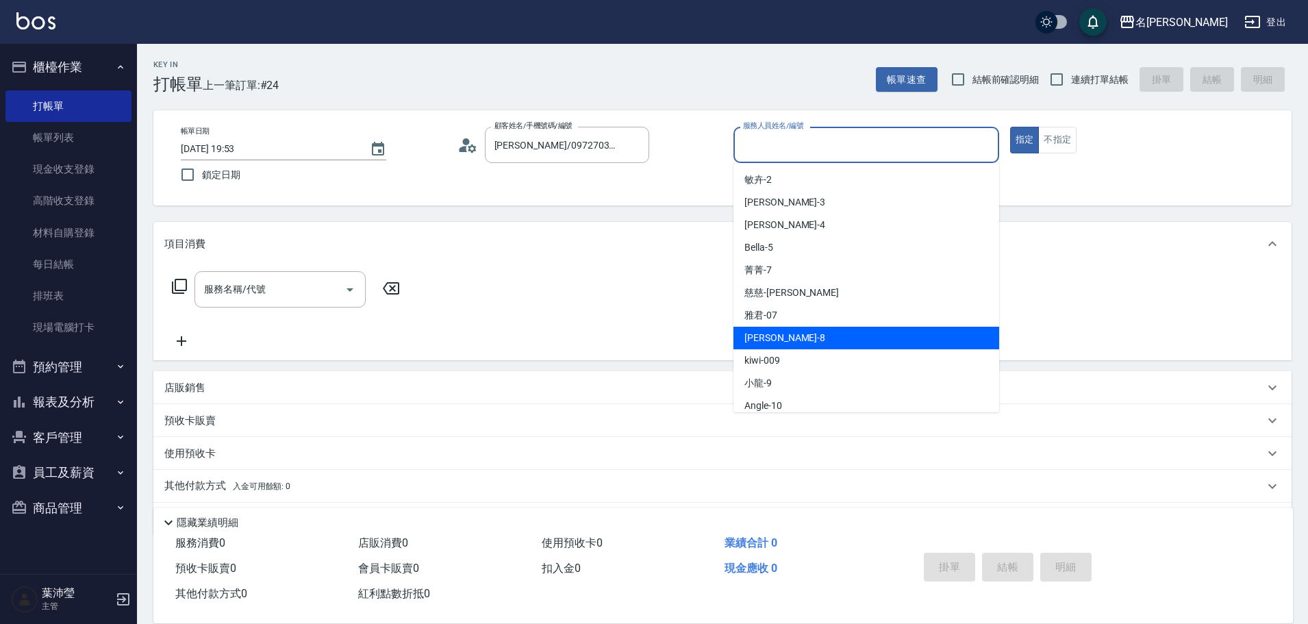
drag, startPoint x: 814, startPoint y: 344, endPoint x: 760, endPoint y: 336, distance: 54.7
click at [814, 344] on div "Emma -8" at bounding box center [867, 338] width 266 height 23
type input "Emma-8"
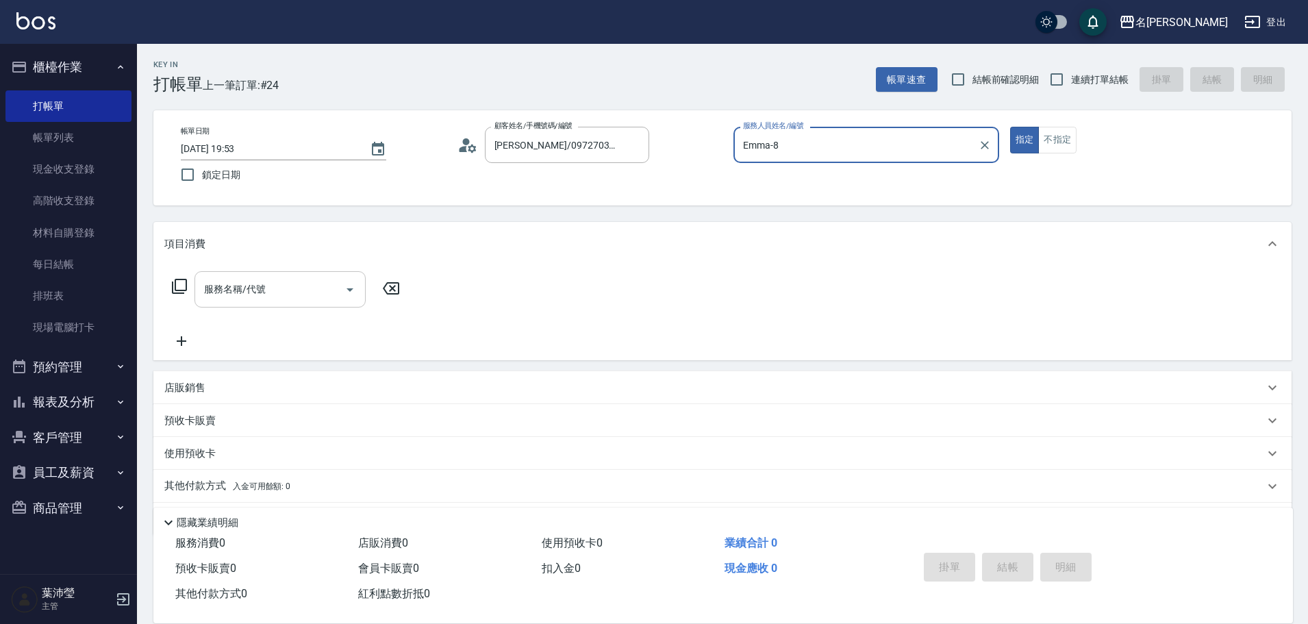
click at [284, 294] on input "服務名稱/代號" at bounding box center [270, 289] width 138 height 24
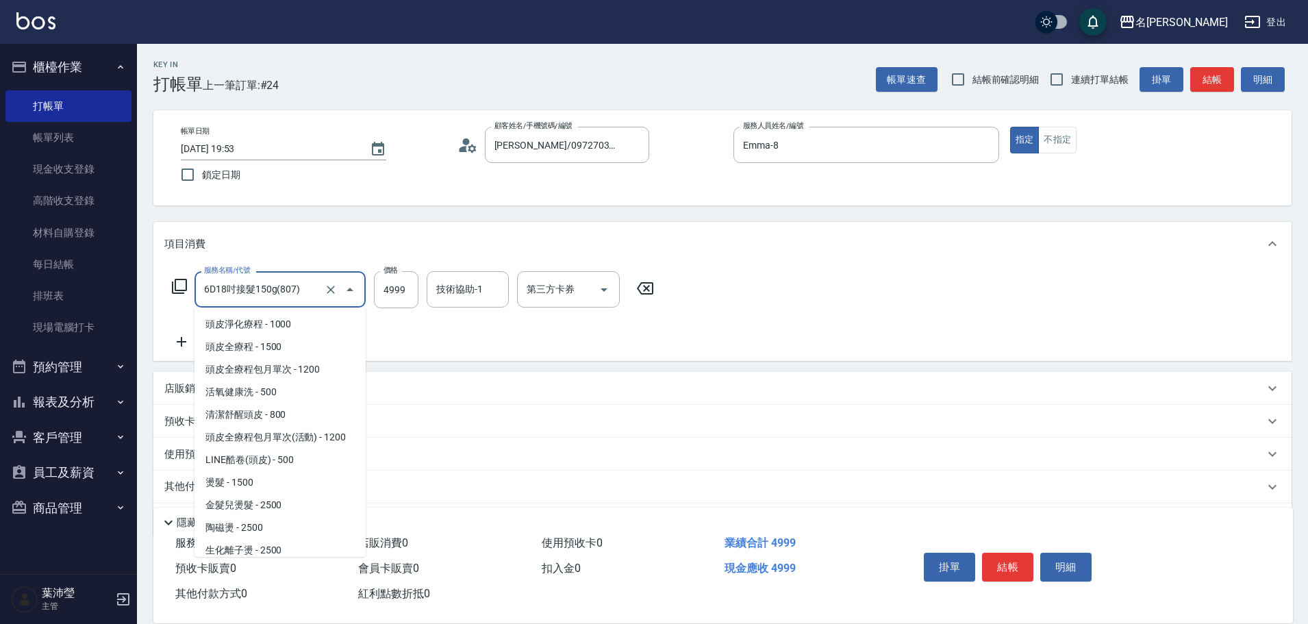
drag, startPoint x: 201, startPoint y: 294, endPoint x: 231, endPoint y: 294, distance: 30.1
click at [199, 294] on div "6D18吋接髮150g(807) 服務名稱/代號" at bounding box center [280, 289] width 171 height 36
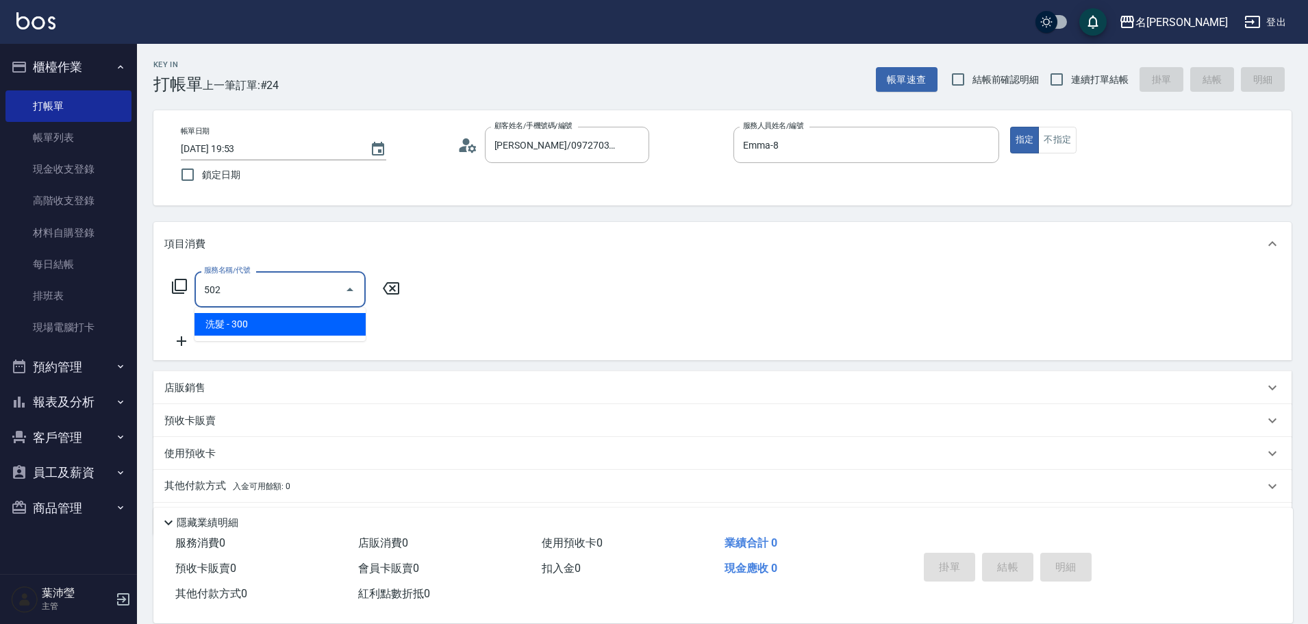
type input "洗髮(502)"
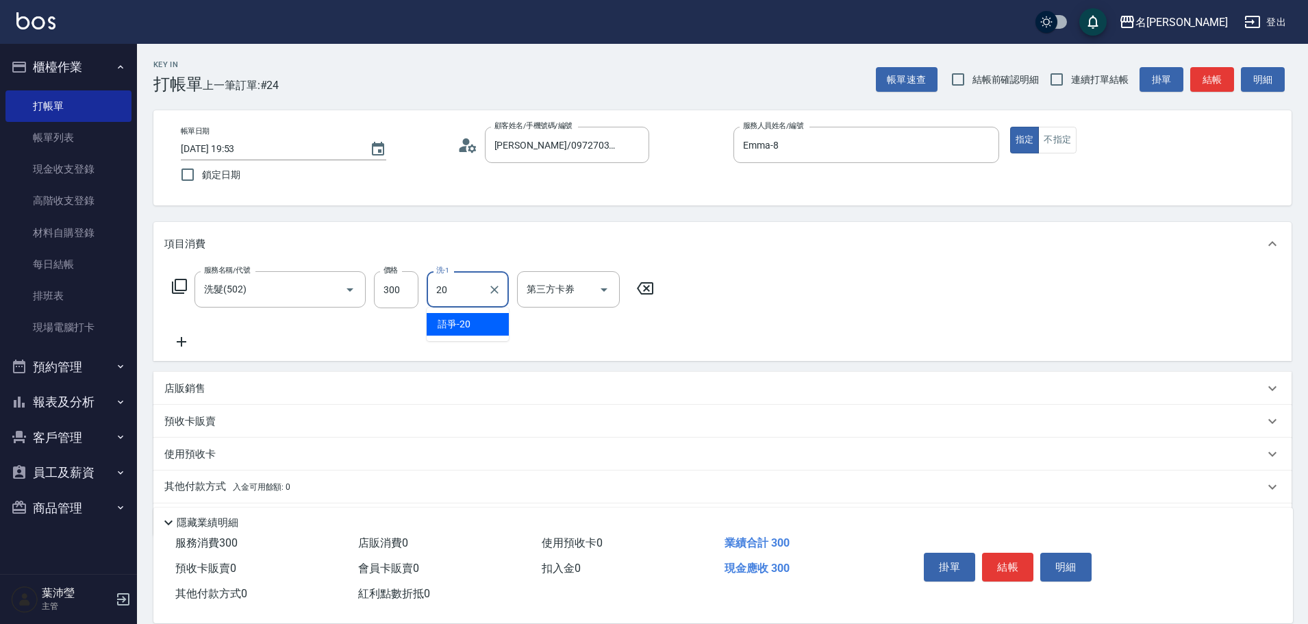
type input "語爭-20"
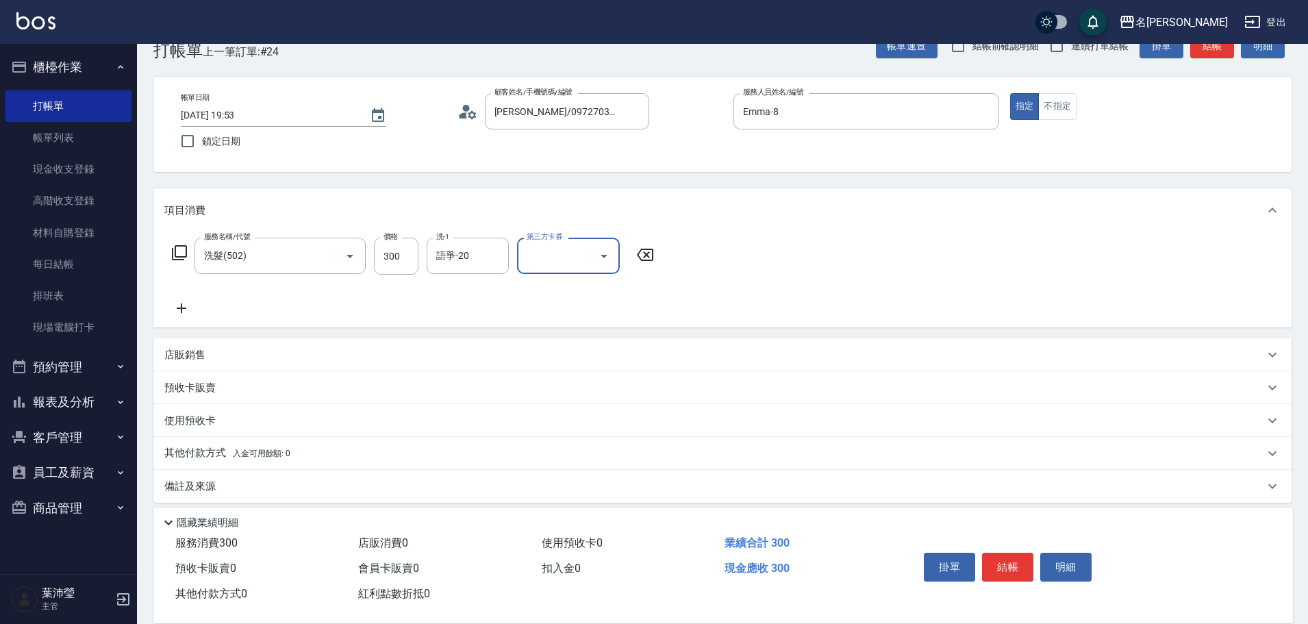
scroll to position [44, 0]
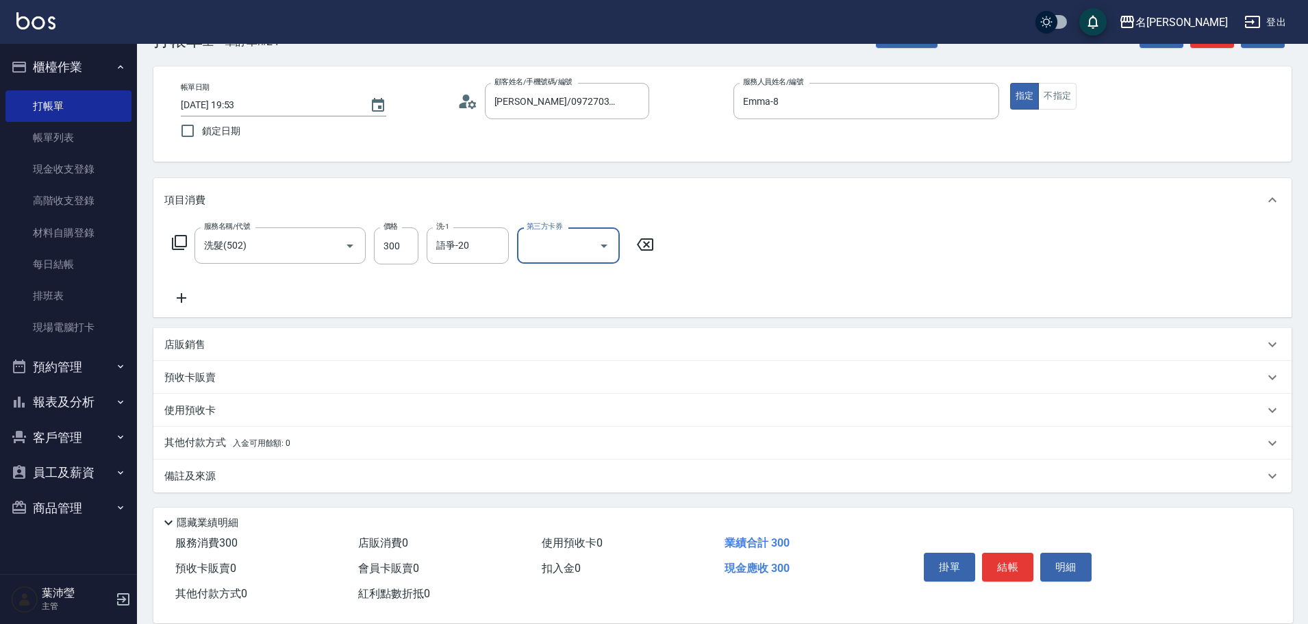
click at [290, 440] on div "其他付款方式 入金可用餘額: 0" at bounding box center [714, 443] width 1100 height 15
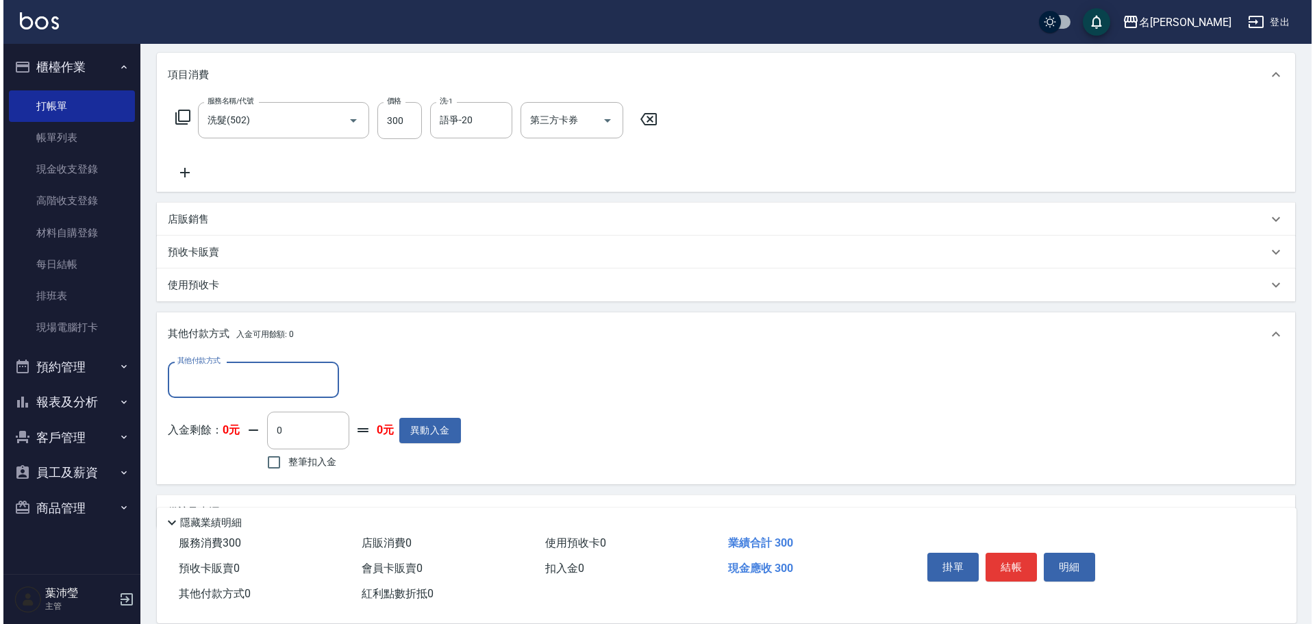
scroll to position [199, 0]
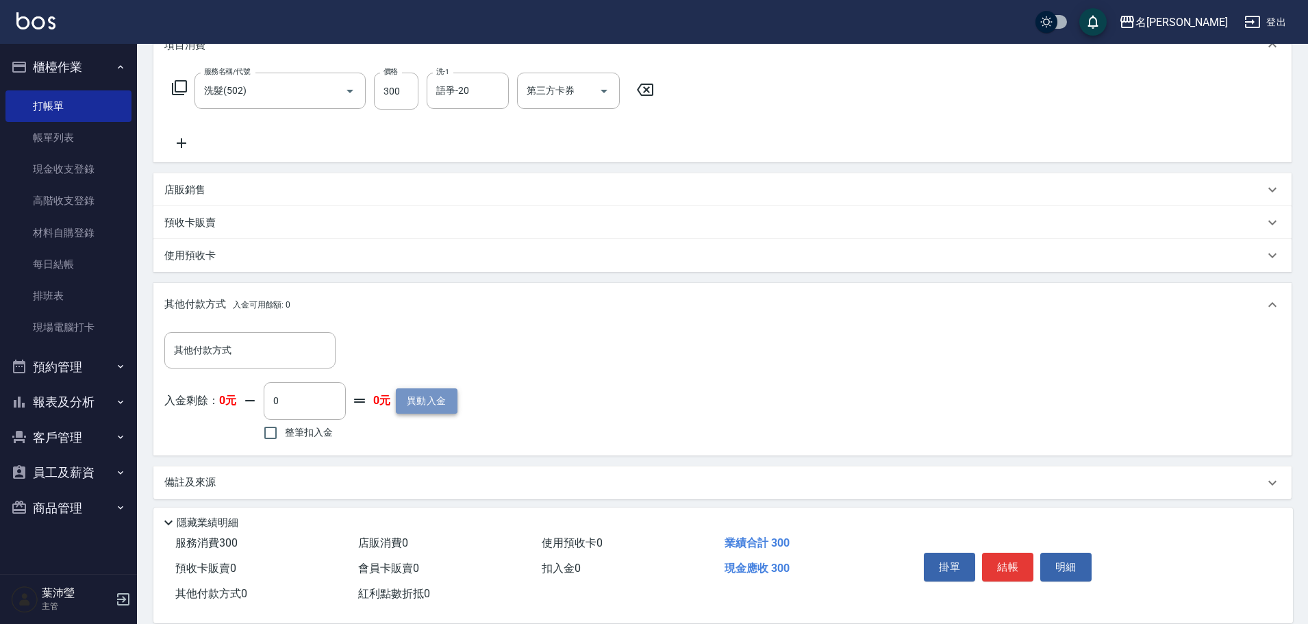
click at [407, 402] on button "異動入金" at bounding box center [427, 400] width 62 height 25
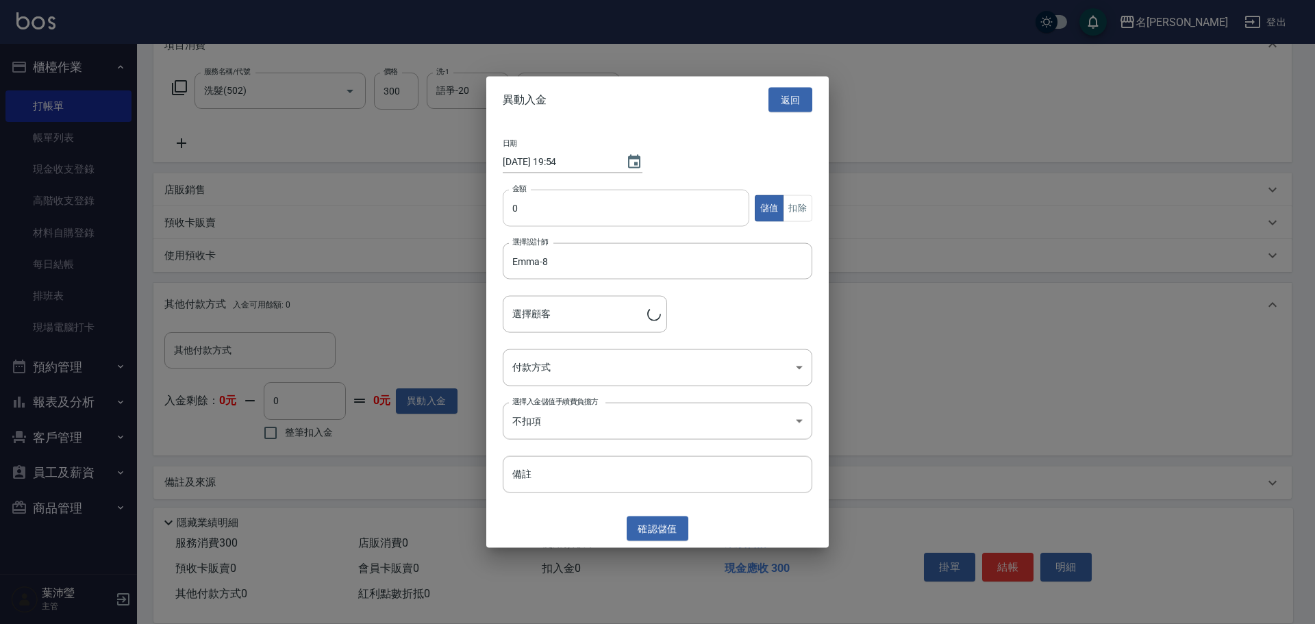
type input "范姜昭縈/0972703395/H8032"
click at [512, 218] on input "0" at bounding box center [626, 208] width 247 height 37
type input "6000"
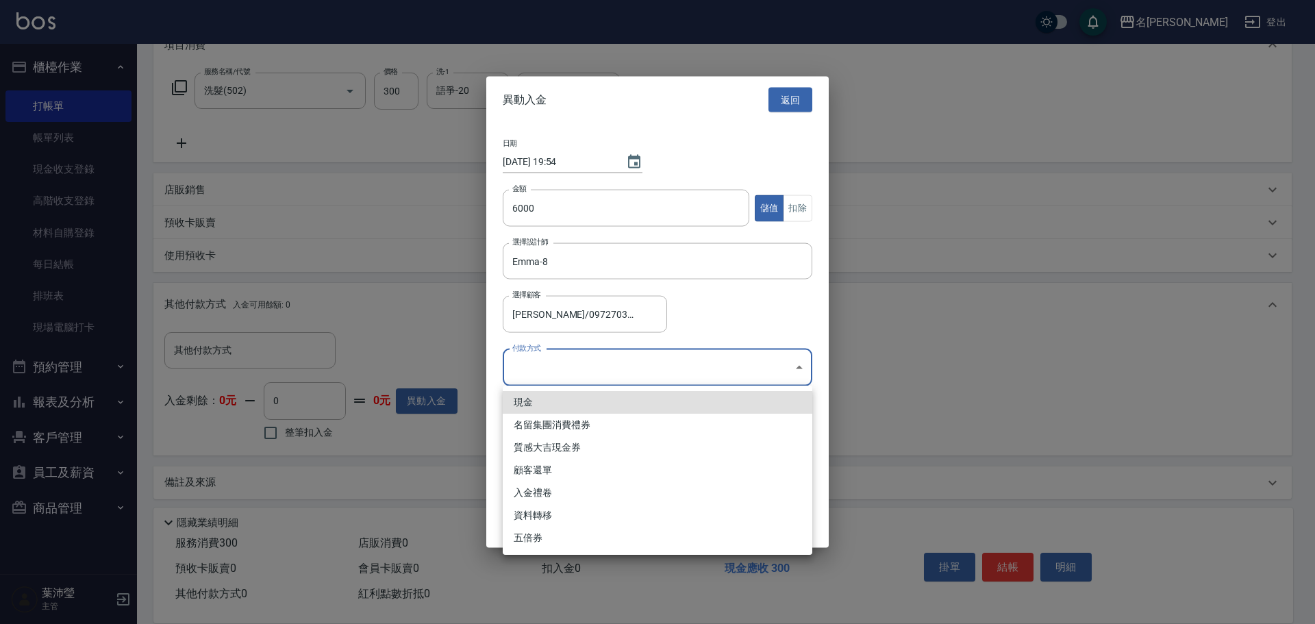
click at [586, 373] on body "名留龍江 登出 櫃檯作業 打帳單 帳單列表 現金收支登錄 高階收支登錄 材料自購登錄 每日結帳 排班表 現場電腦打卡 預約管理 預約管理 單日預約紀錄 單週預…" at bounding box center [657, 216] width 1315 height 830
drag, startPoint x: 547, startPoint y: 400, endPoint x: 582, endPoint y: 432, distance: 47.6
click at [550, 403] on li "現金" at bounding box center [658, 402] width 310 height 23
type input "現金"
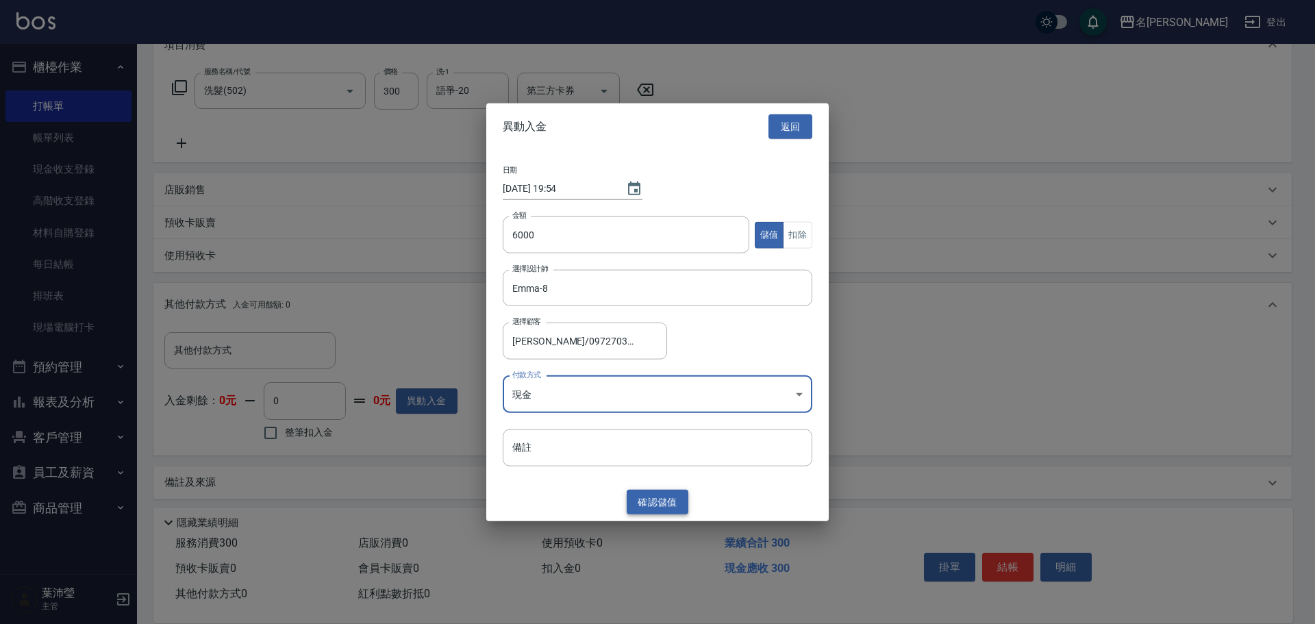
click at [662, 503] on button "確認 儲值" at bounding box center [658, 501] width 62 height 25
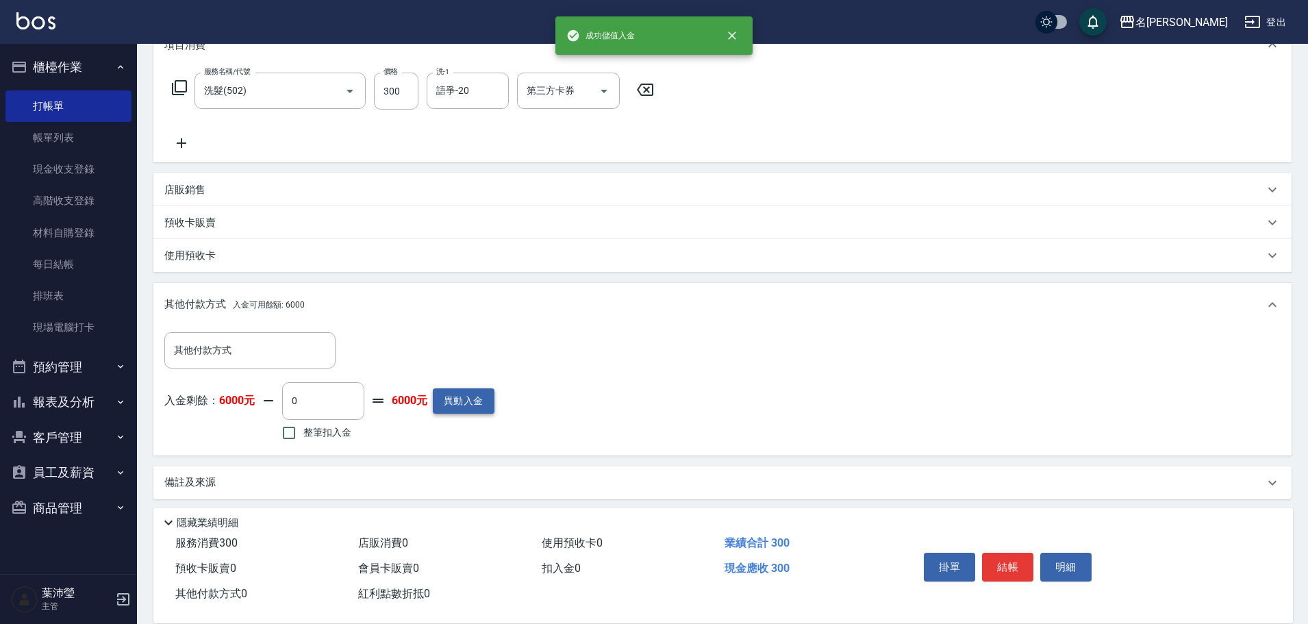
click at [448, 397] on button "異動入金" at bounding box center [464, 400] width 62 height 25
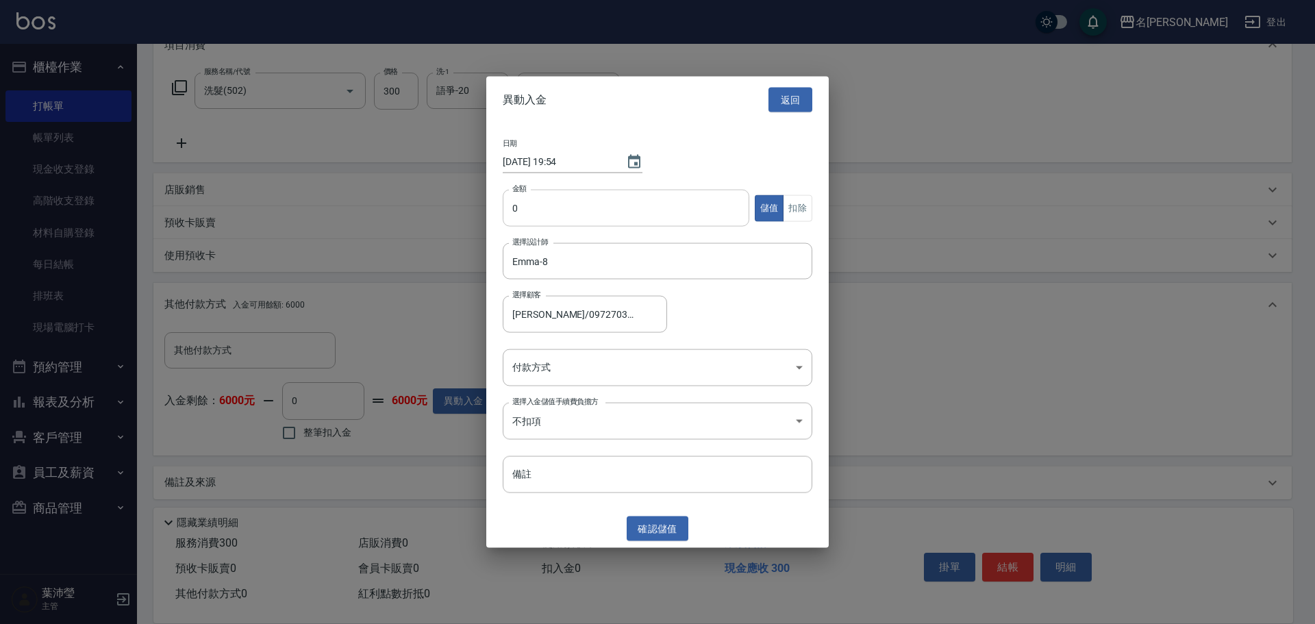
click at [506, 212] on input "0" at bounding box center [626, 208] width 247 height 37
type input "500"
click at [671, 379] on body "名留龍江 登出 櫃檯作業 打帳單 帳單列表 現金收支登錄 高階收支登錄 材料自購登錄 每日結帳 排班表 現場電腦打卡 預約管理 預約管理 單日預約紀錄 單週預…" at bounding box center [657, 216] width 1315 height 830
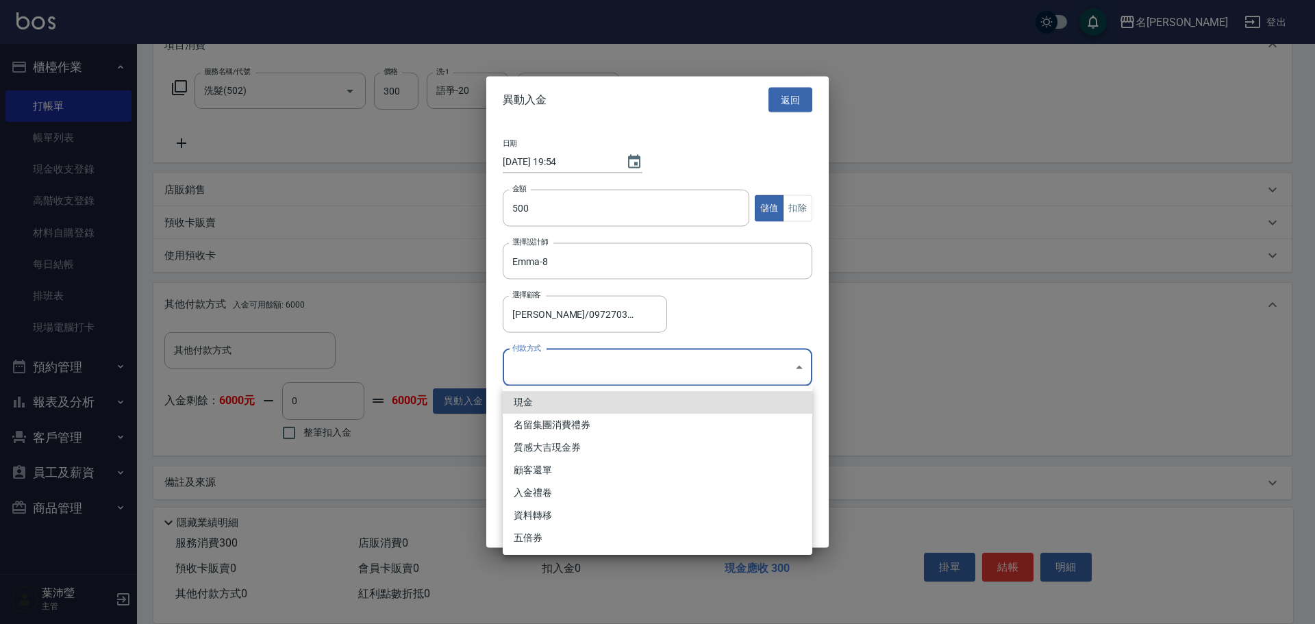
click at [543, 484] on li "入金禮卷" at bounding box center [658, 493] width 310 height 23
type input "入金禮卷"
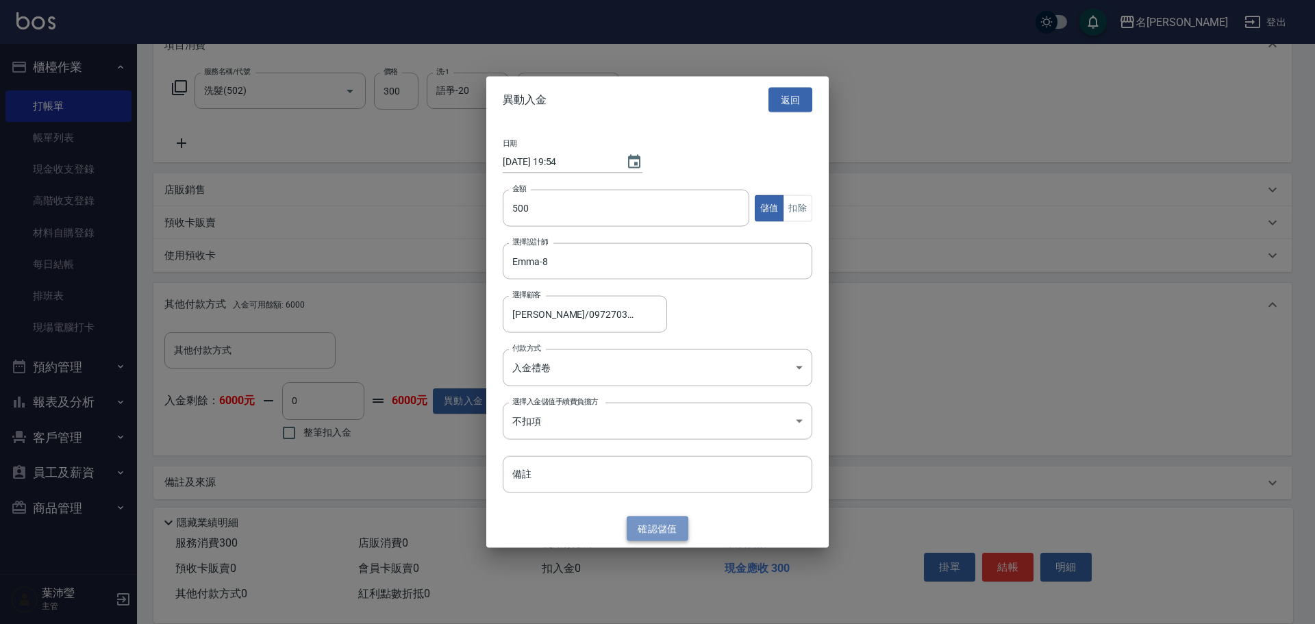
click at [648, 516] on button "確認 儲值" at bounding box center [658, 528] width 62 height 25
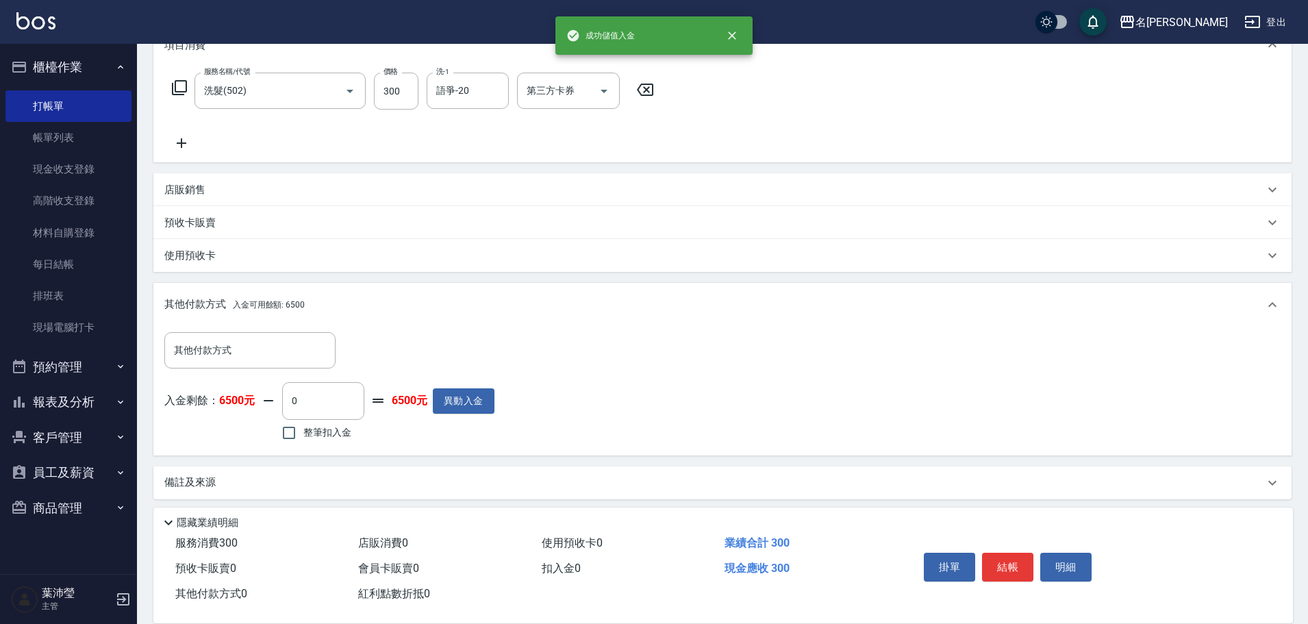
click at [323, 440] on label "整筆扣入金" at bounding box center [313, 433] width 77 height 29
click at [303, 440] on input "整筆扣入金" at bounding box center [289, 433] width 29 height 29
checkbox input "true"
type input "300"
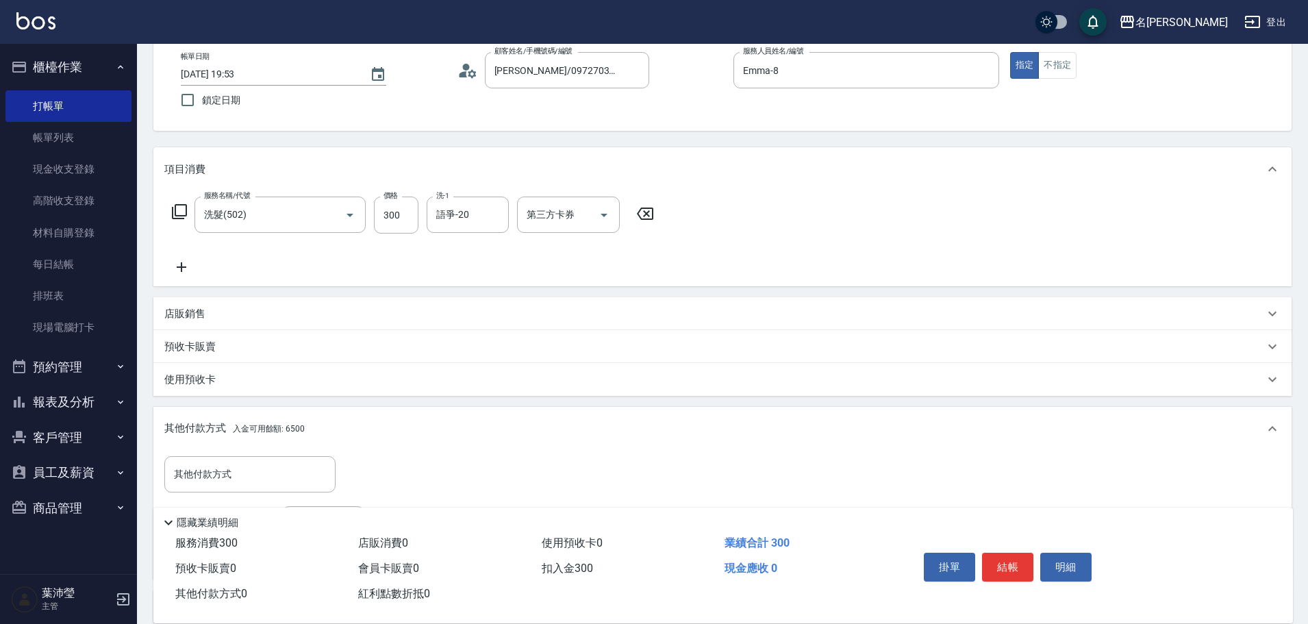
scroll to position [0, 0]
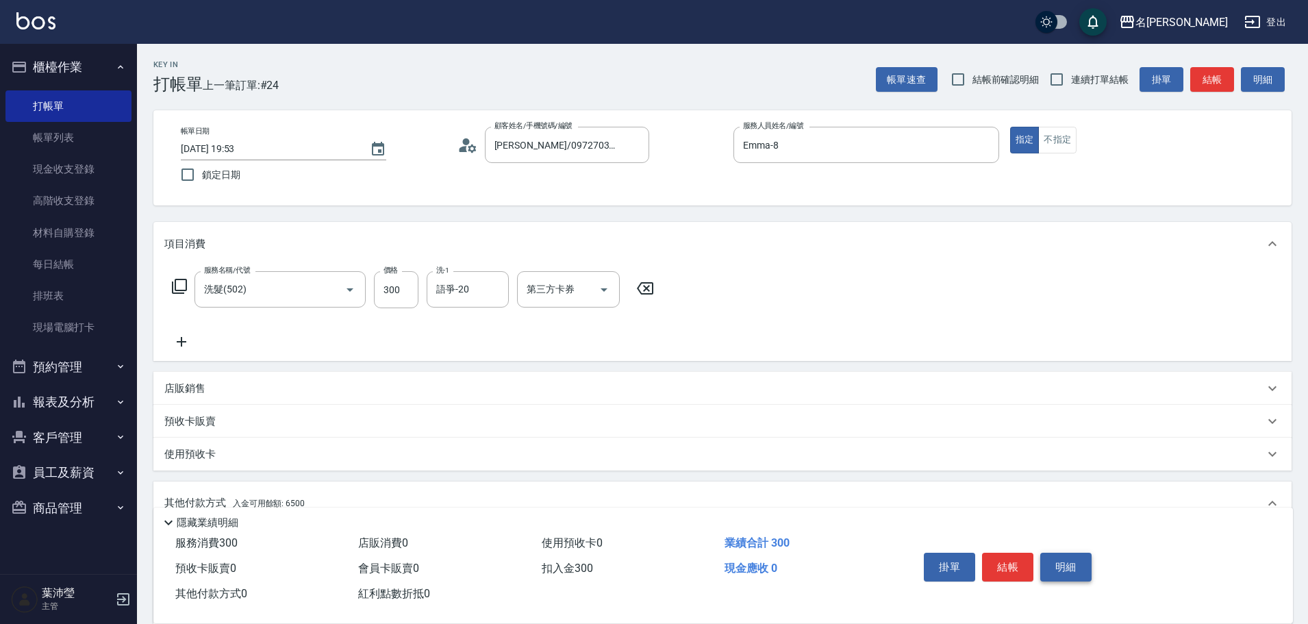
click at [1075, 564] on button "明細" at bounding box center [1066, 567] width 51 height 29
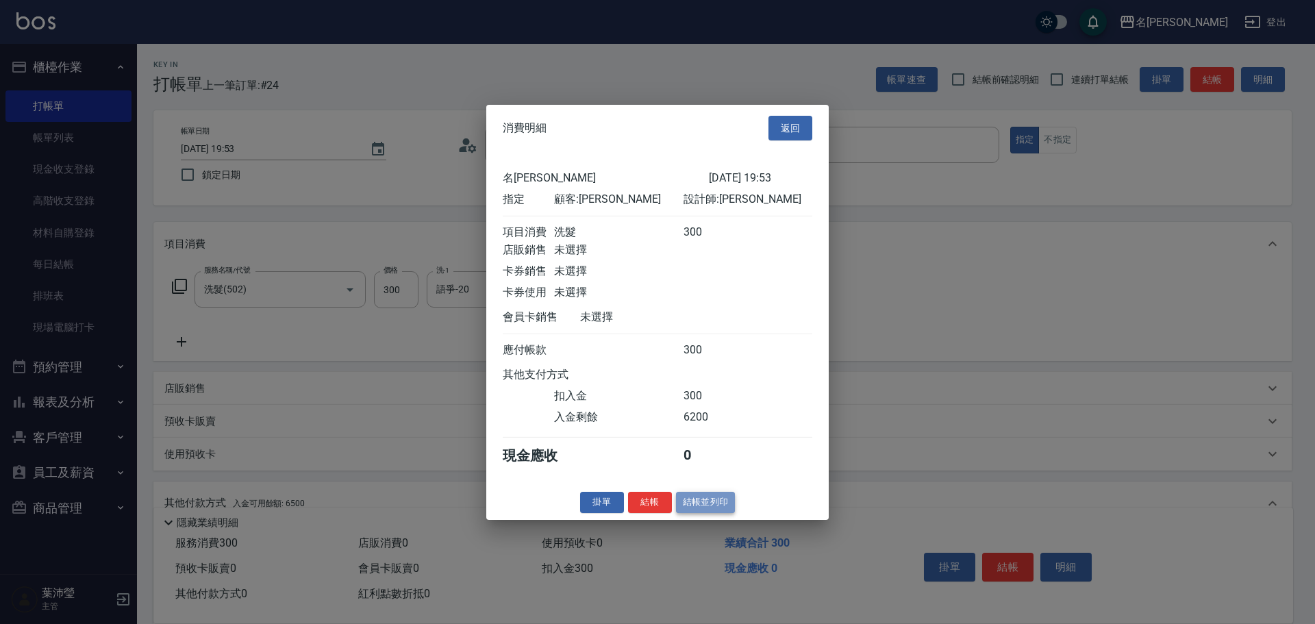
click at [727, 513] on button "結帳並列印" at bounding box center [706, 502] width 60 height 21
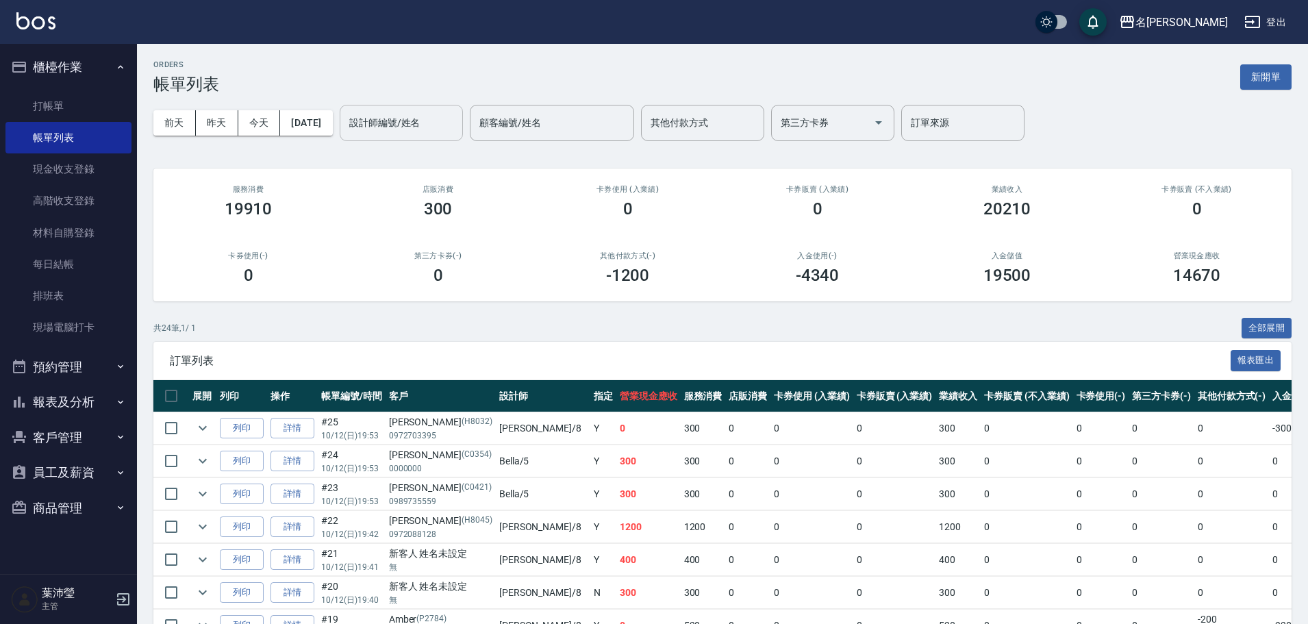
click at [391, 135] on div "設計師編號/姓名" at bounding box center [401, 123] width 123 height 36
click at [412, 158] on span "Jenny -12" at bounding box center [417, 158] width 86 height 14
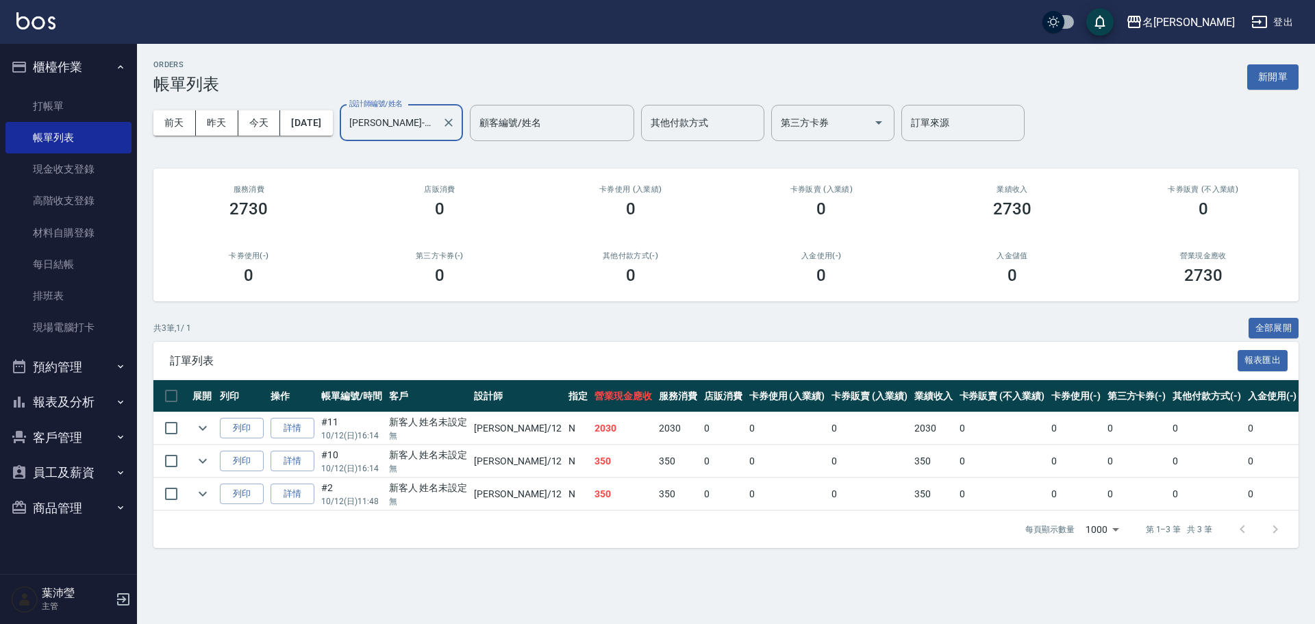
type input "Jenny-12"
drag, startPoint x: 77, startPoint y: 80, endPoint x: 77, endPoint y: 96, distance: 15.8
click at [77, 80] on button "櫃檯作業" at bounding box center [68, 67] width 126 height 36
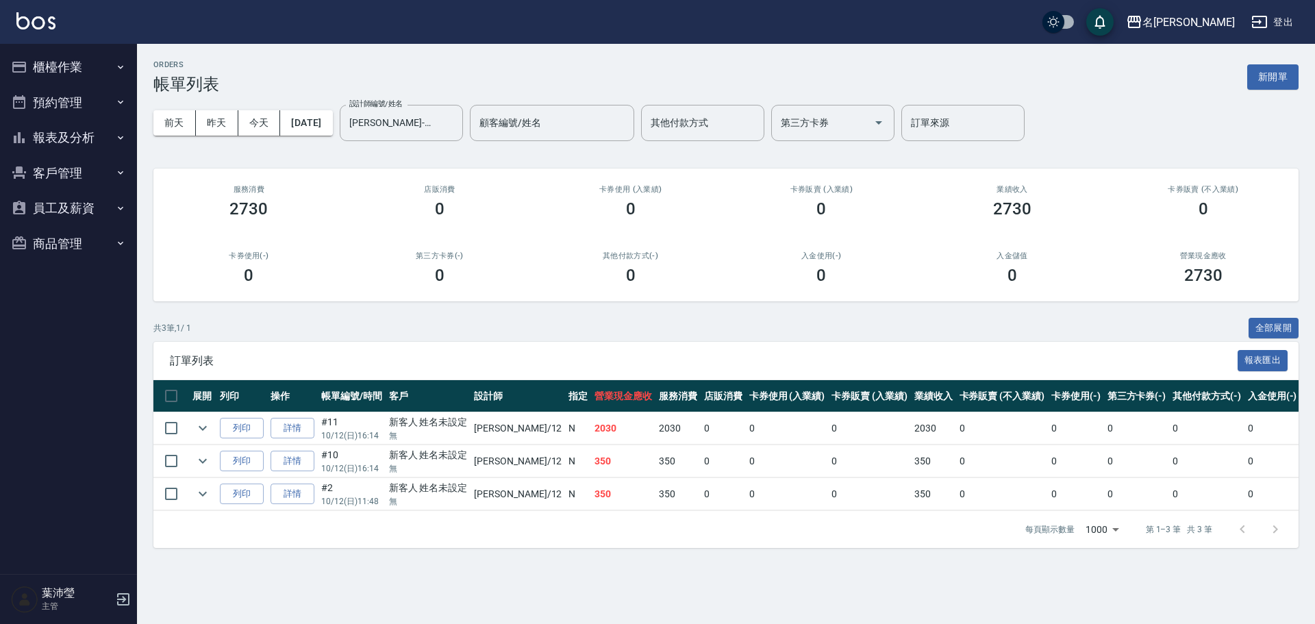
click at [77, 97] on button "預約管理" at bounding box center [68, 103] width 126 height 36
click at [92, 114] on button "預約管理" at bounding box center [68, 103] width 126 height 36
click at [101, 55] on button "櫃檯作業" at bounding box center [68, 67] width 126 height 36
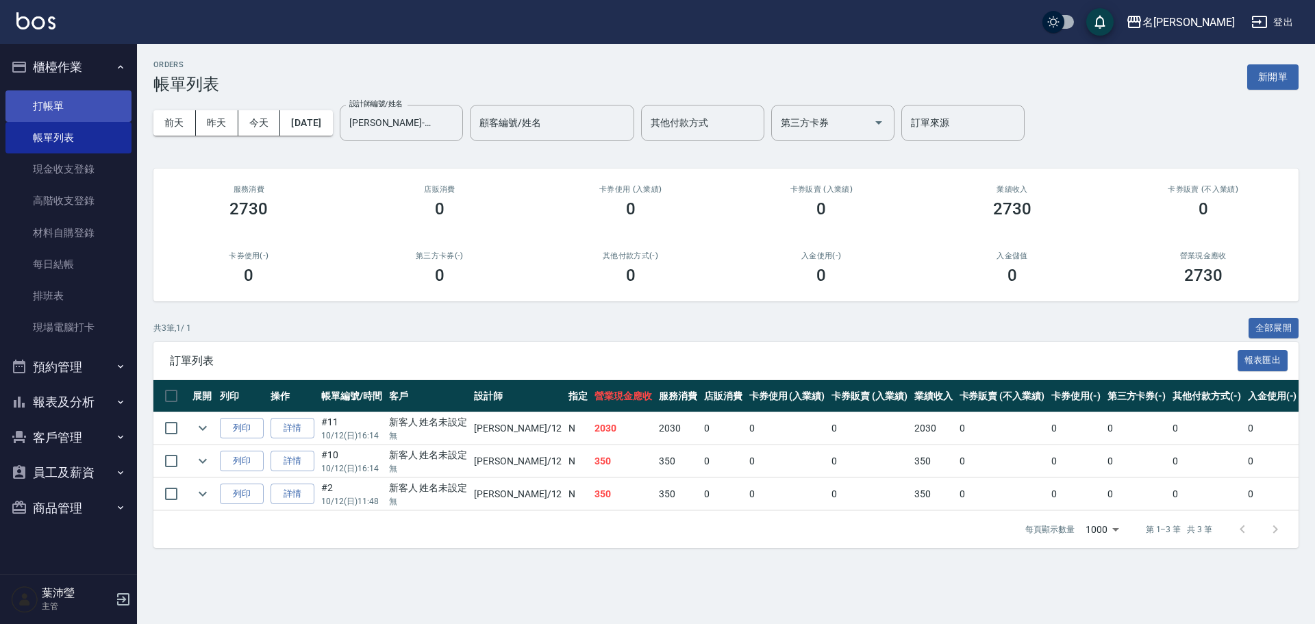
click at [88, 109] on link "打帳單" at bounding box center [68, 106] width 126 height 32
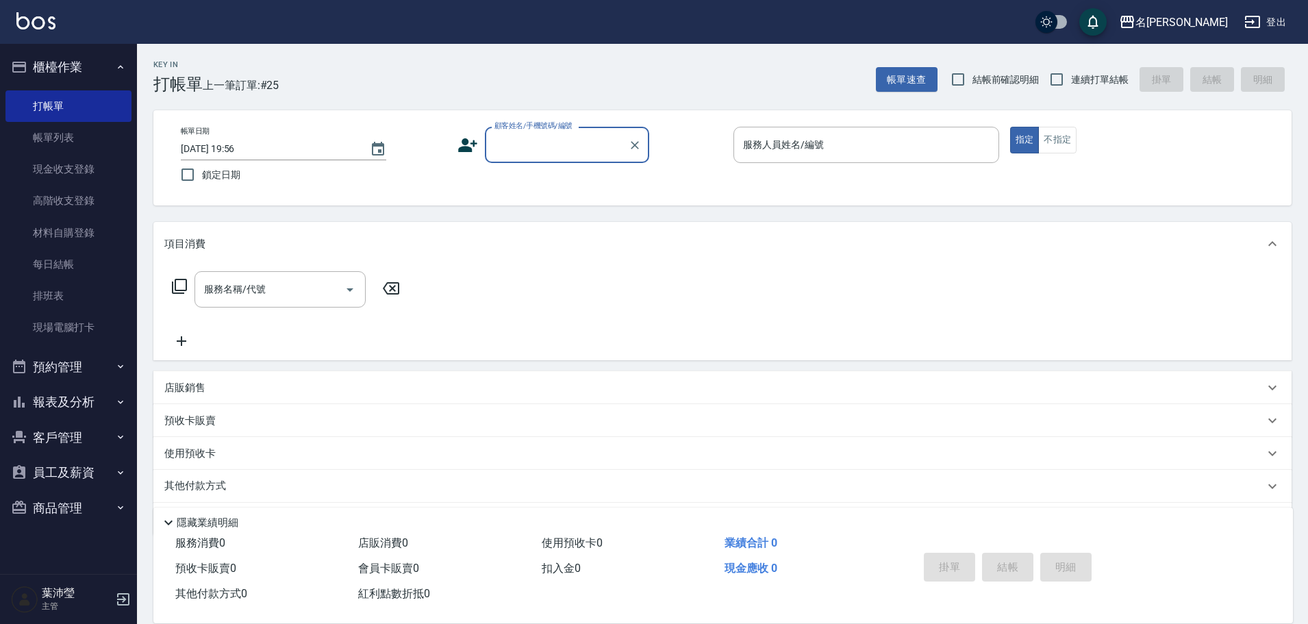
click at [553, 152] on input "顧客姓名/手機號碼/編號" at bounding box center [557, 145] width 132 height 24
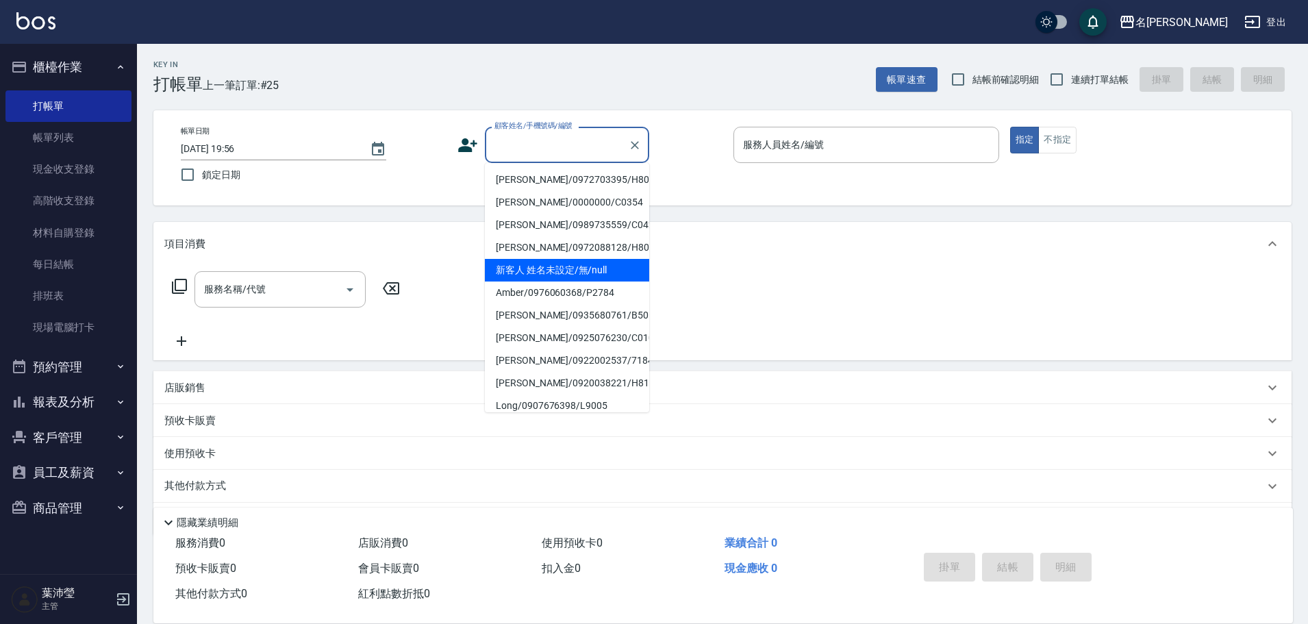
click at [576, 269] on li "新客人 姓名未設定/無/null" at bounding box center [567, 270] width 164 height 23
type input "新客人 姓名未設定/無/null"
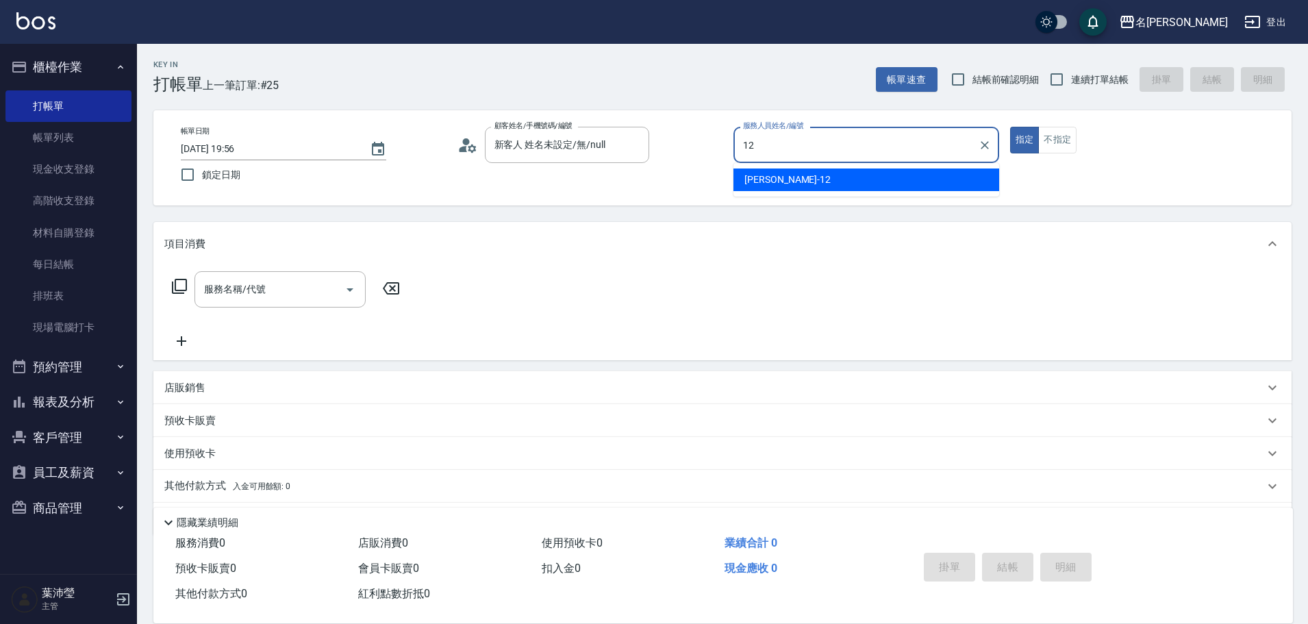
click at [800, 155] on input "12" at bounding box center [856, 145] width 233 height 24
click at [825, 180] on div "Jenny -12" at bounding box center [867, 180] width 266 height 23
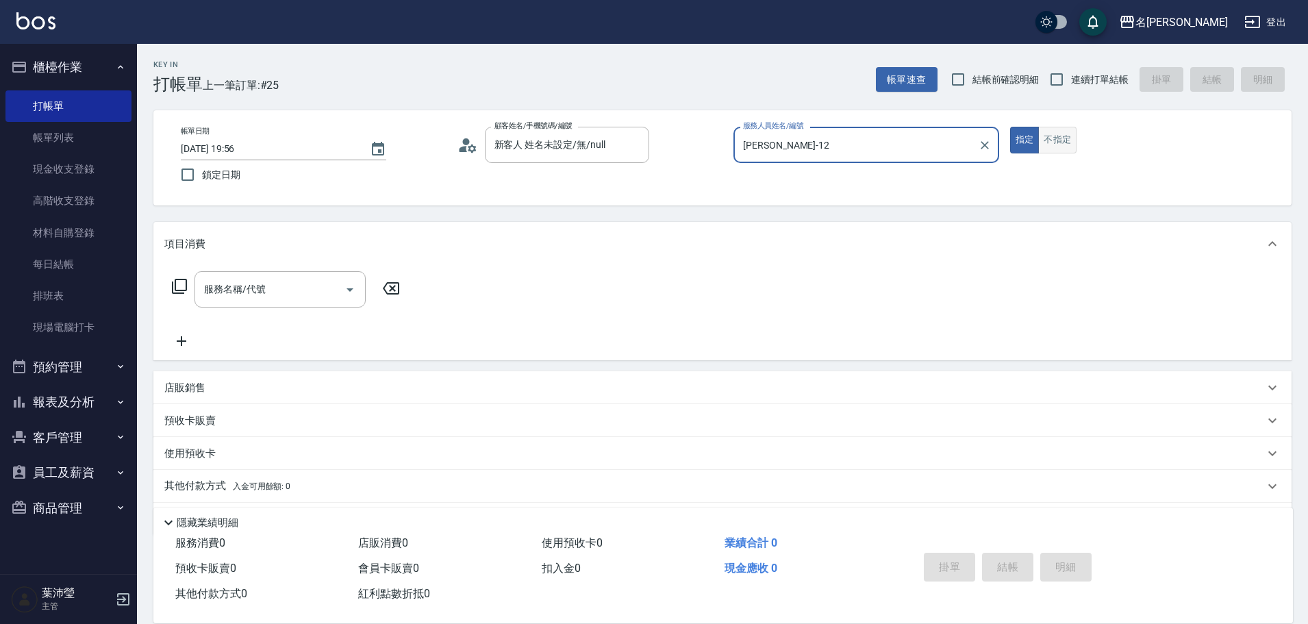
type input "Jenny-12"
drag, startPoint x: 1056, startPoint y: 147, endPoint x: 960, endPoint y: 149, distance: 95.2
click at [1055, 147] on button "不指定" at bounding box center [1057, 140] width 38 height 27
click at [173, 292] on icon at bounding box center [179, 286] width 16 height 16
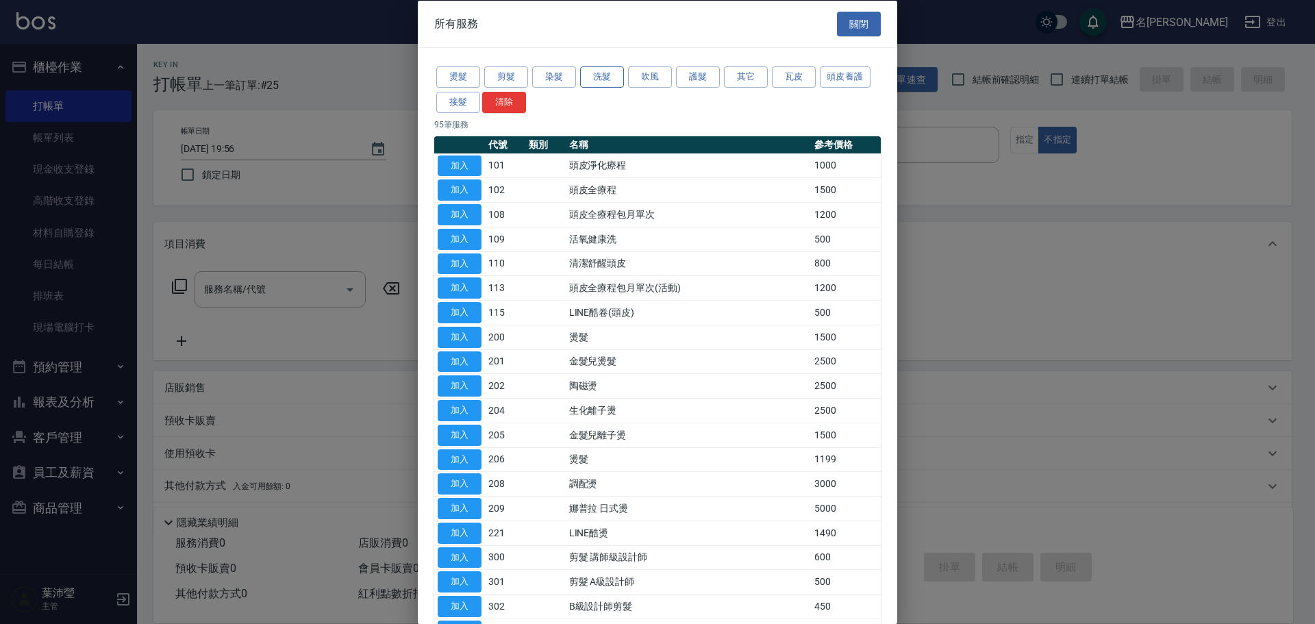
click at [610, 70] on button "洗髮" at bounding box center [602, 76] width 44 height 21
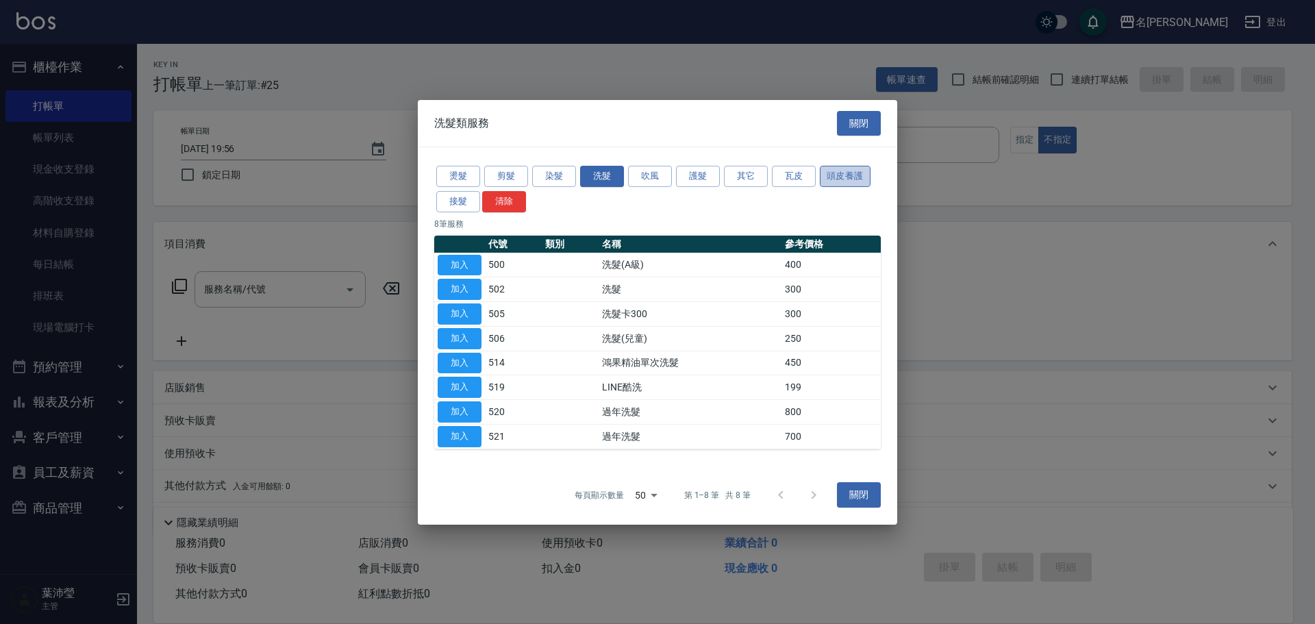
click at [851, 169] on button "頭皮養護" at bounding box center [845, 176] width 51 height 21
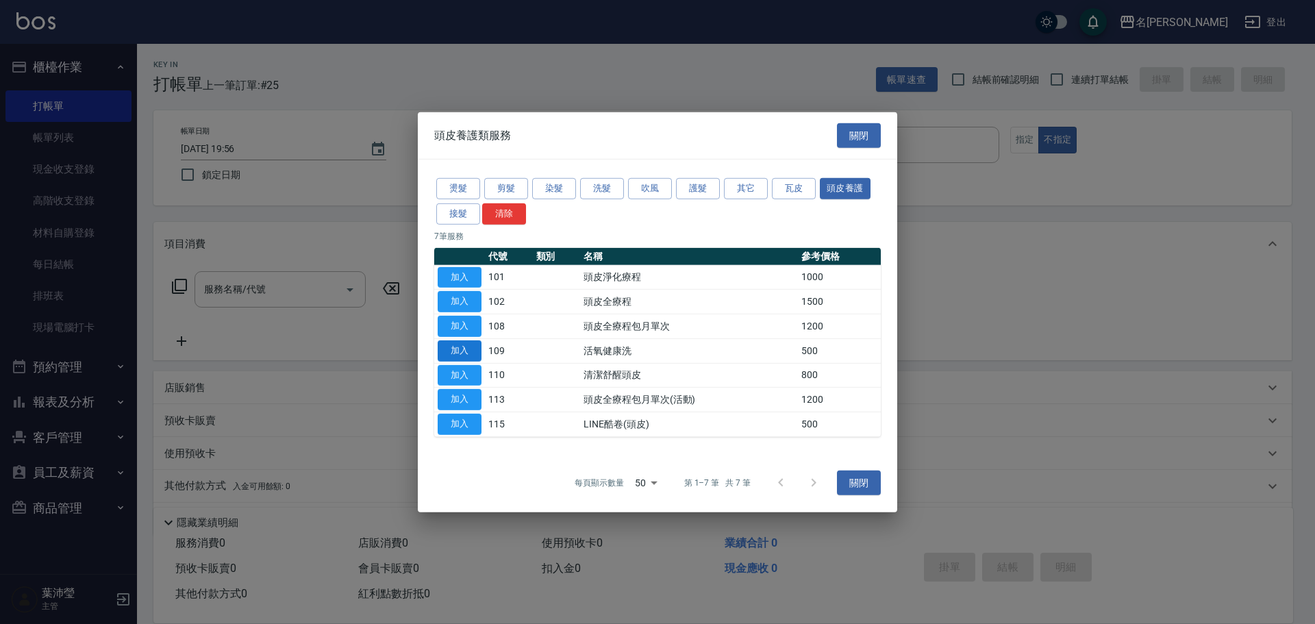
click at [466, 342] on button "加入" at bounding box center [460, 350] width 44 height 21
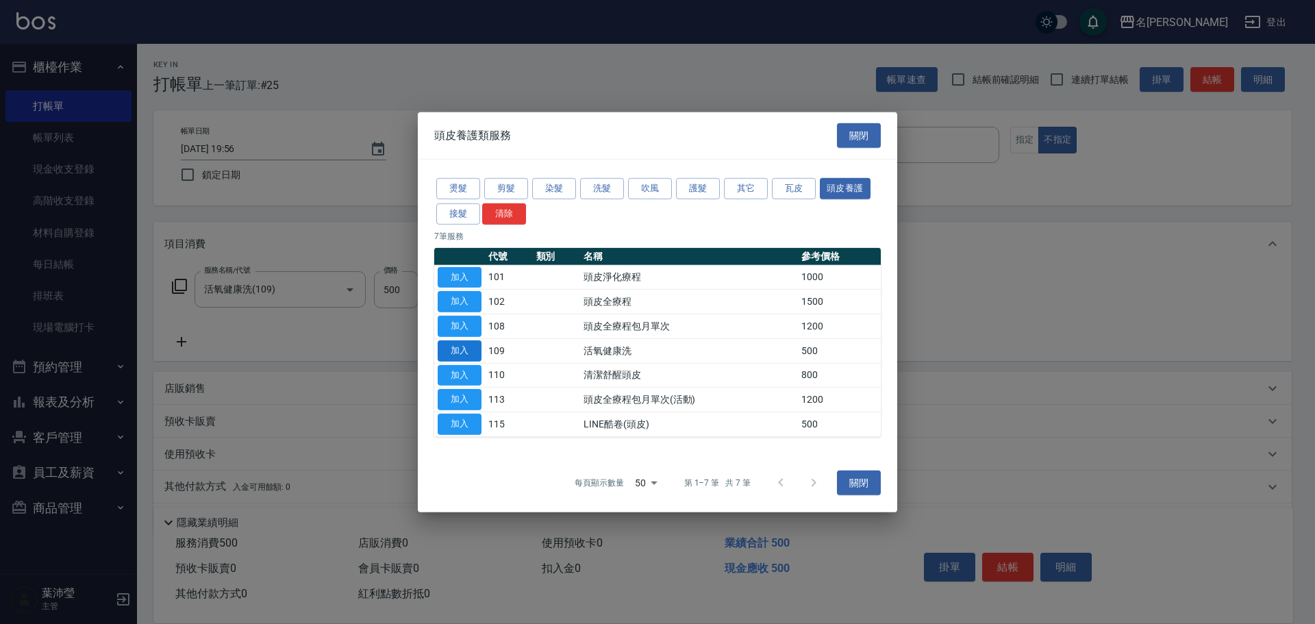
type input "活氧健康洗(109)"
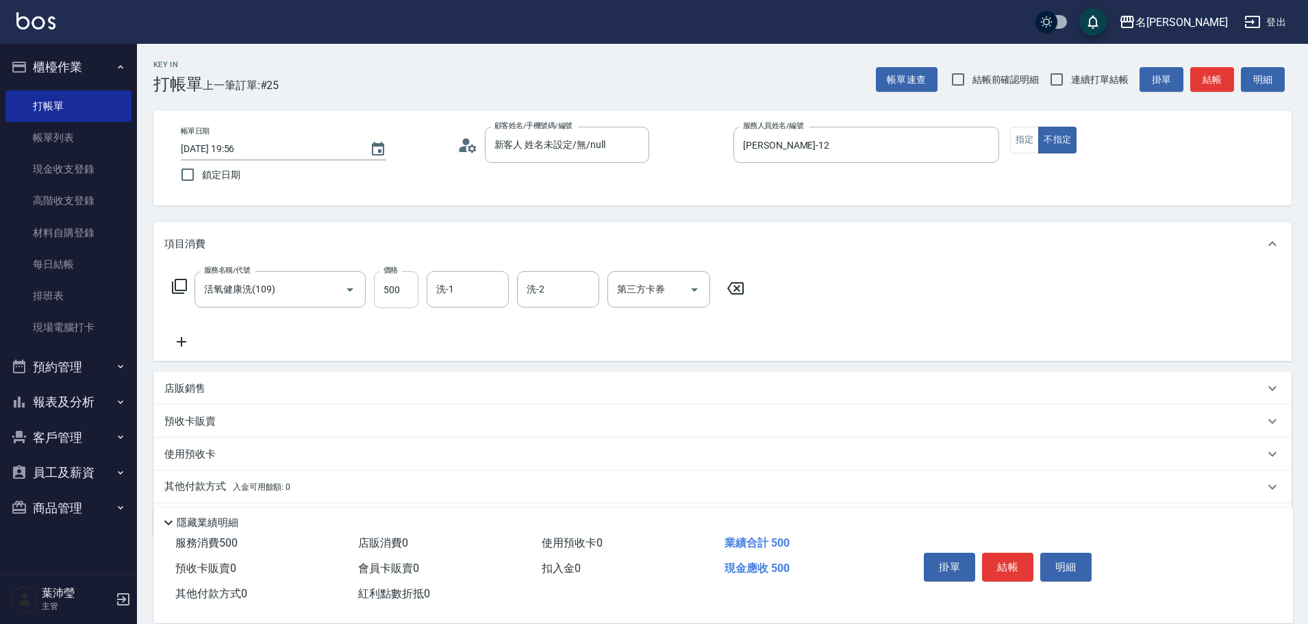
click at [386, 295] on input "500" at bounding box center [396, 289] width 45 height 37
type input "600"
click at [177, 282] on icon at bounding box center [179, 286] width 16 height 16
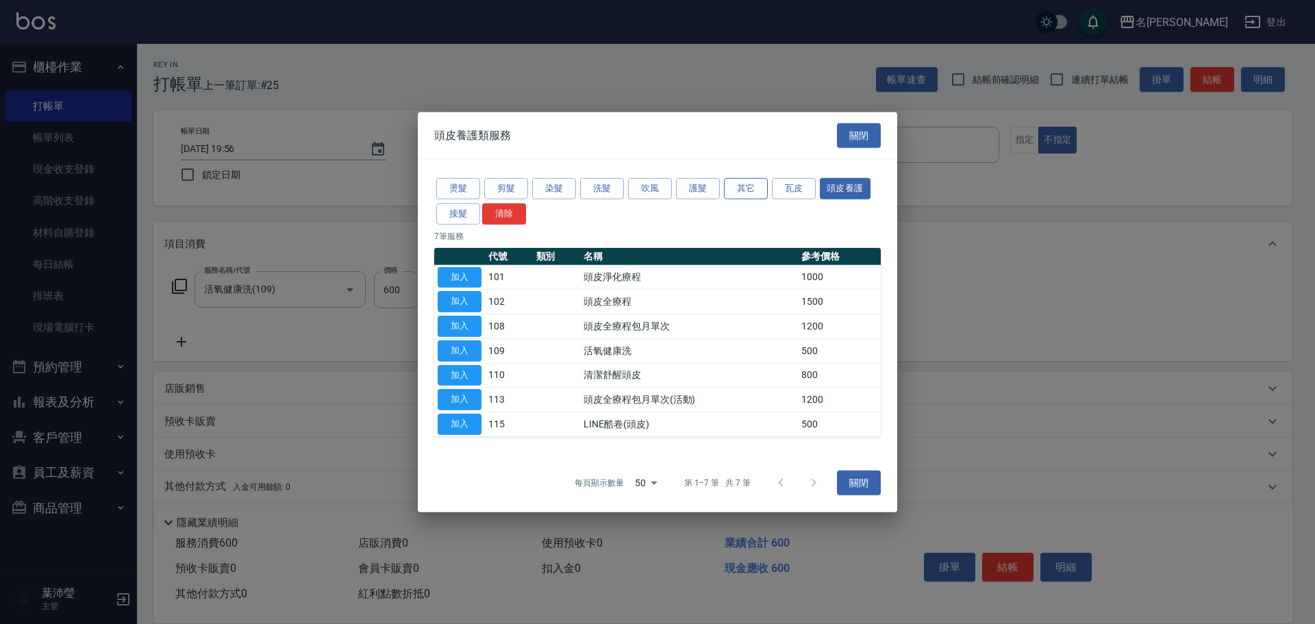
click at [741, 188] on button "其它" at bounding box center [746, 188] width 44 height 21
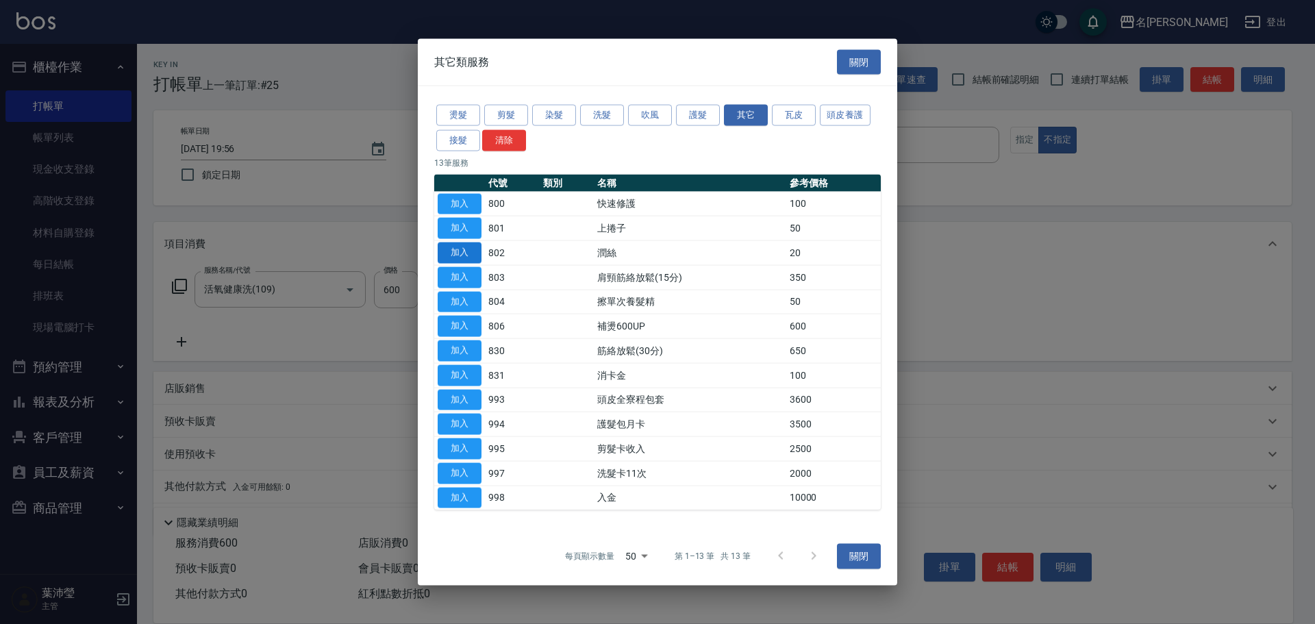
click at [457, 250] on button "加入" at bounding box center [460, 252] width 44 height 21
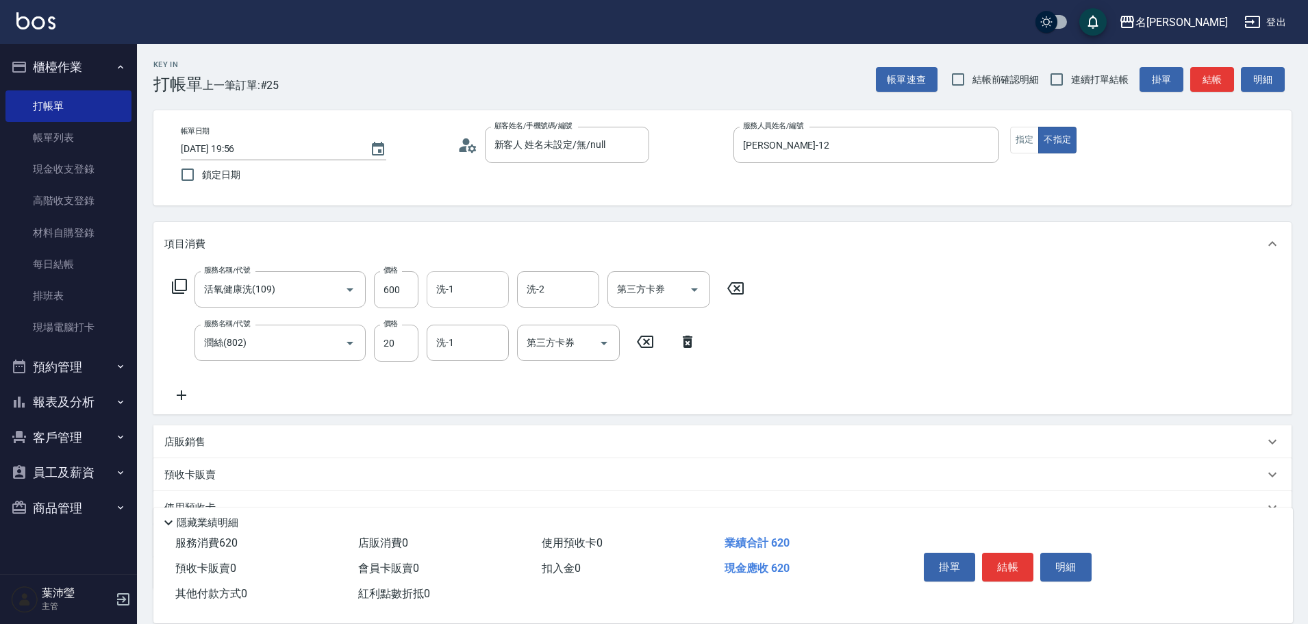
click at [477, 295] on input "洗-1" at bounding box center [468, 289] width 70 height 24
click at [480, 327] on div "[PERSON_NAME] -19" at bounding box center [468, 324] width 82 height 23
click at [481, 329] on div "洗-1" at bounding box center [468, 343] width 82 height 36
type input "[PERSON_NAME]-19"
click at [469, 374] on span "[PERSON_NAME] -19" at bounding box center [481, 378] width 86 height 14
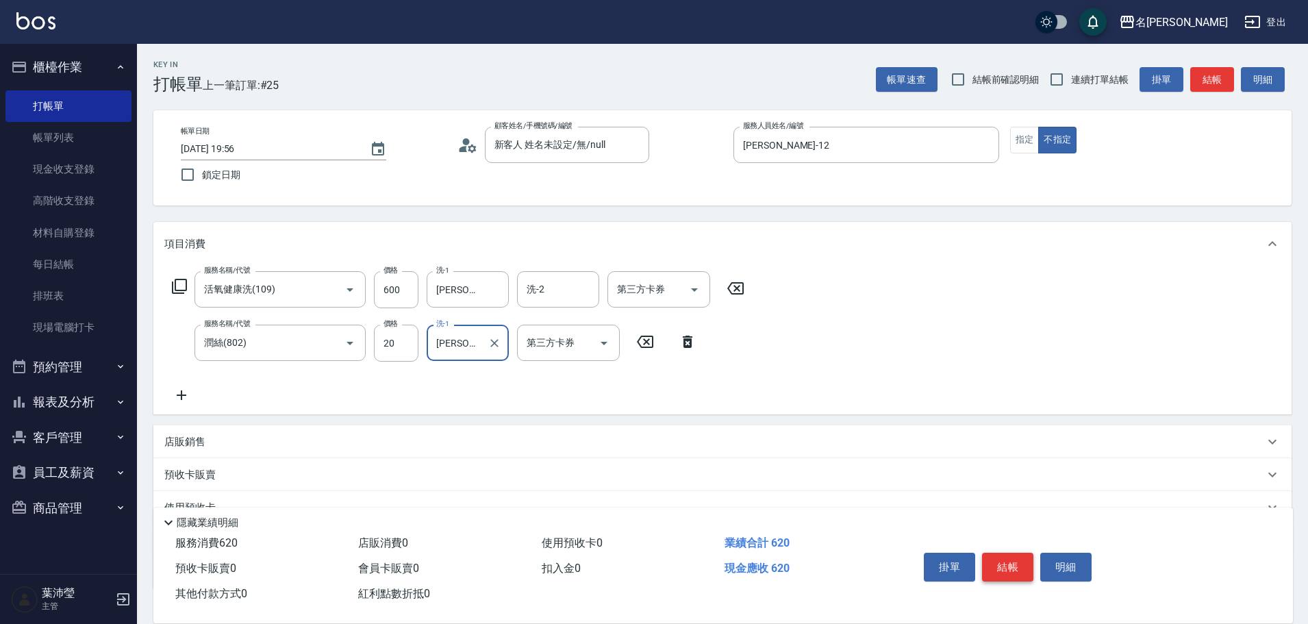
type input "[PERSON_NAME]-19"
drag, startPoint x: 1009, startPoint y: 556, endPoint x: 1002, endPoint y: 551, distance: 8.0
click at [1008, 556] on button "結帳" at bounding box center [1007, 567] width 51 height 29
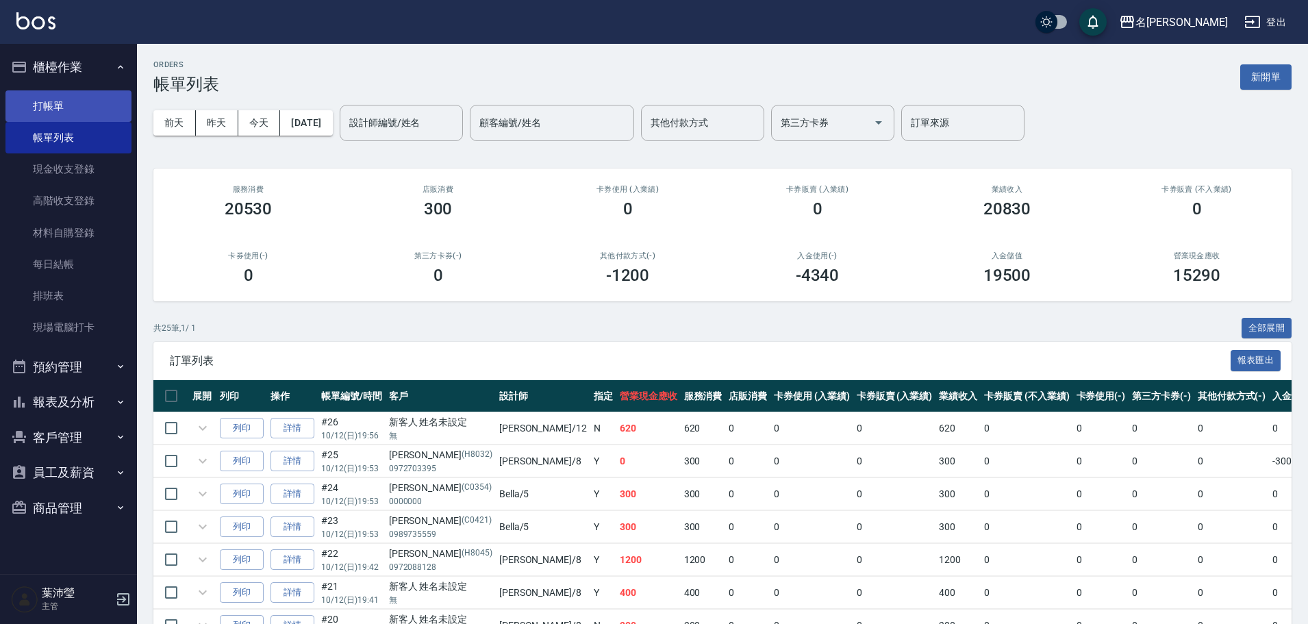
click at [83, 101] on link "打帳單" at bounding box center [68, 106] width 126 height 32
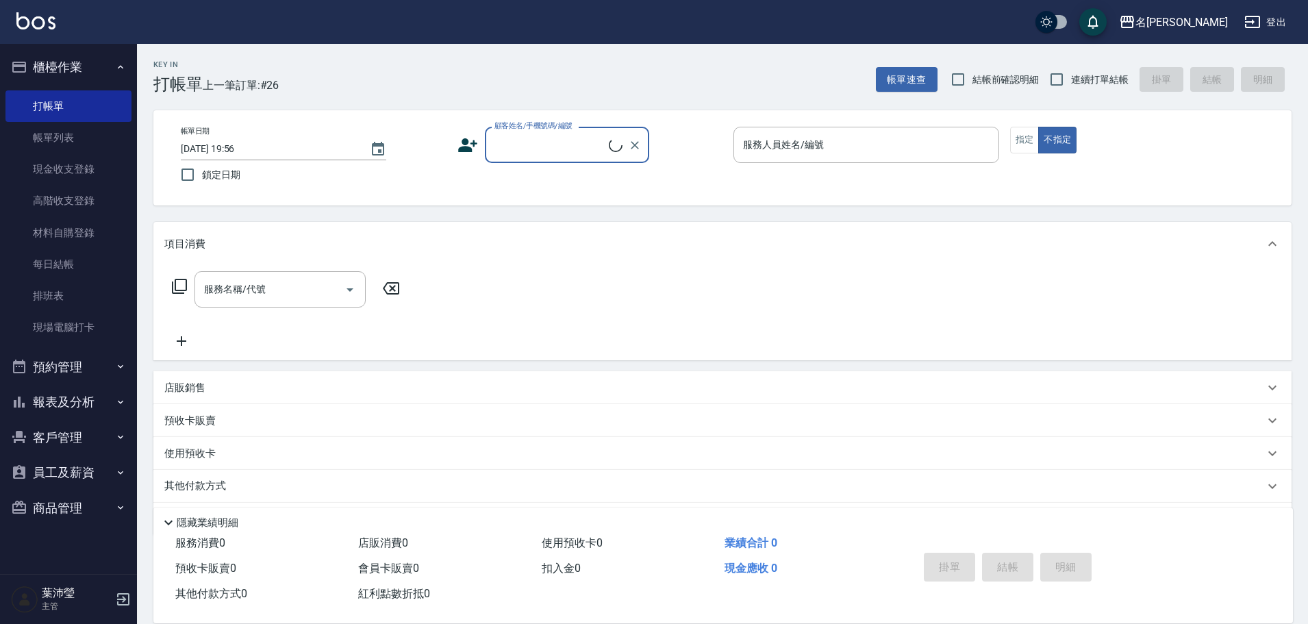
click at [509, 163] on div "顧客姓名/手機號碼/編號" at bounding box center [567, 145] width 164 height 36
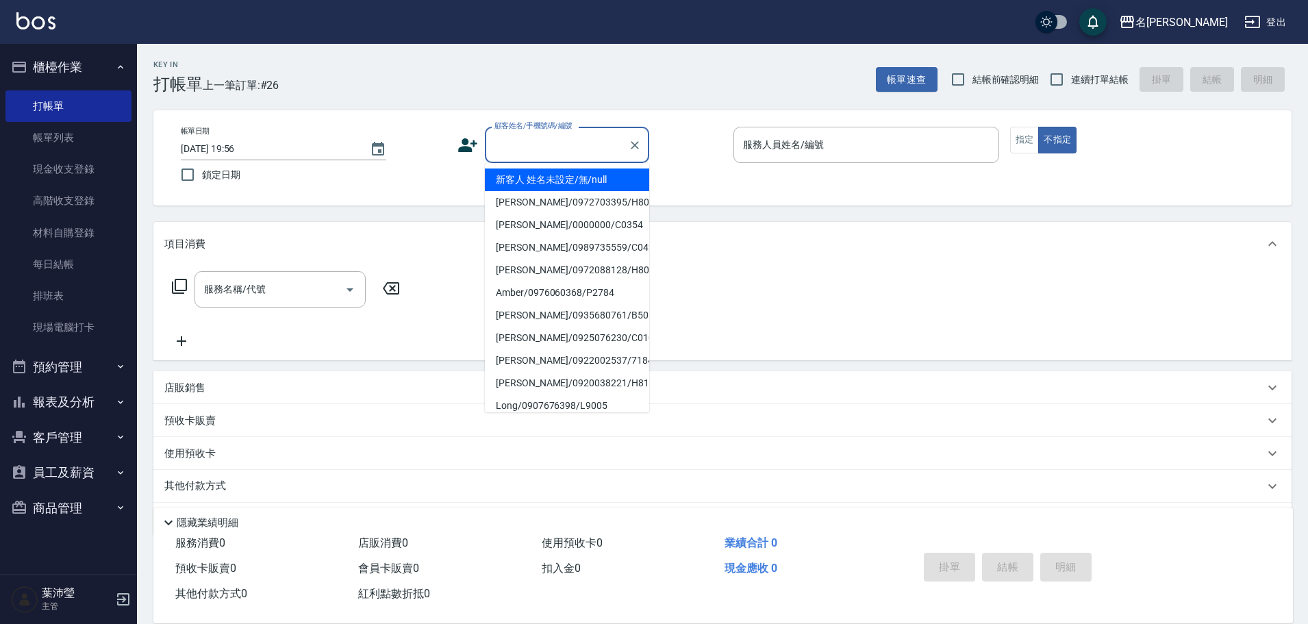
click at [543, 177] on li "新客人 姓名未設定/無/null" at bounding box center [567, 180] width 164 height 23
type input "新客人 姓名未設定/無/null"
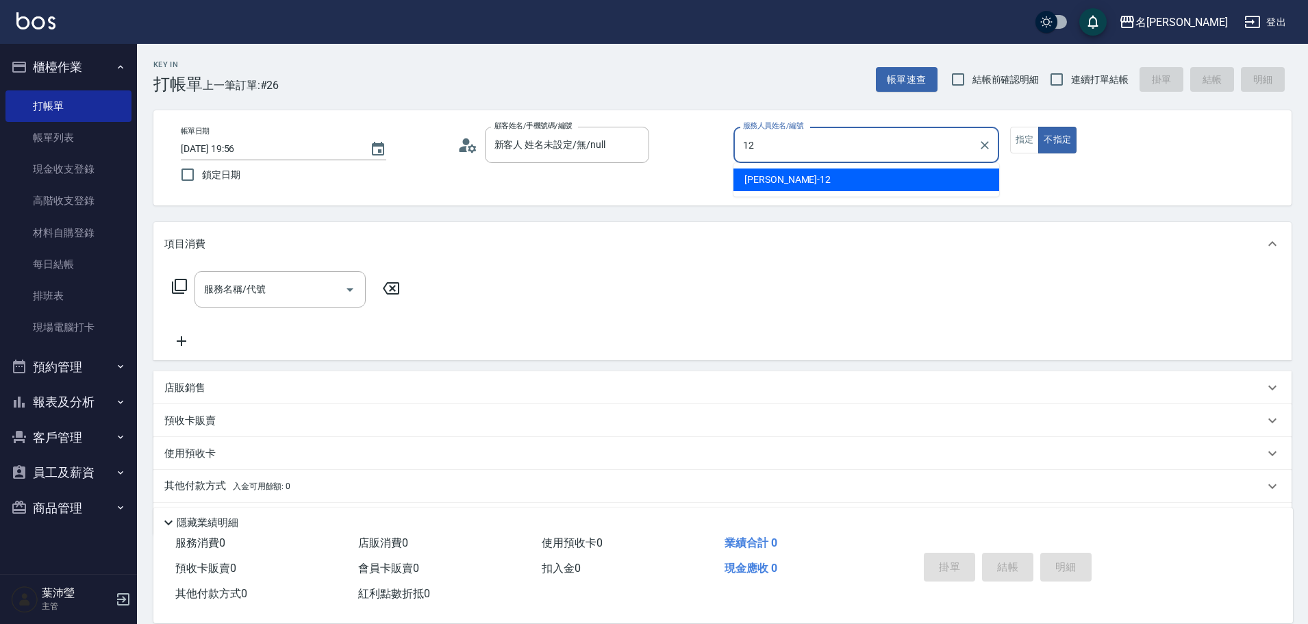
click at [870, 179] on div "Jenny -12" at bounding box center [867, 180] width 266 height 23
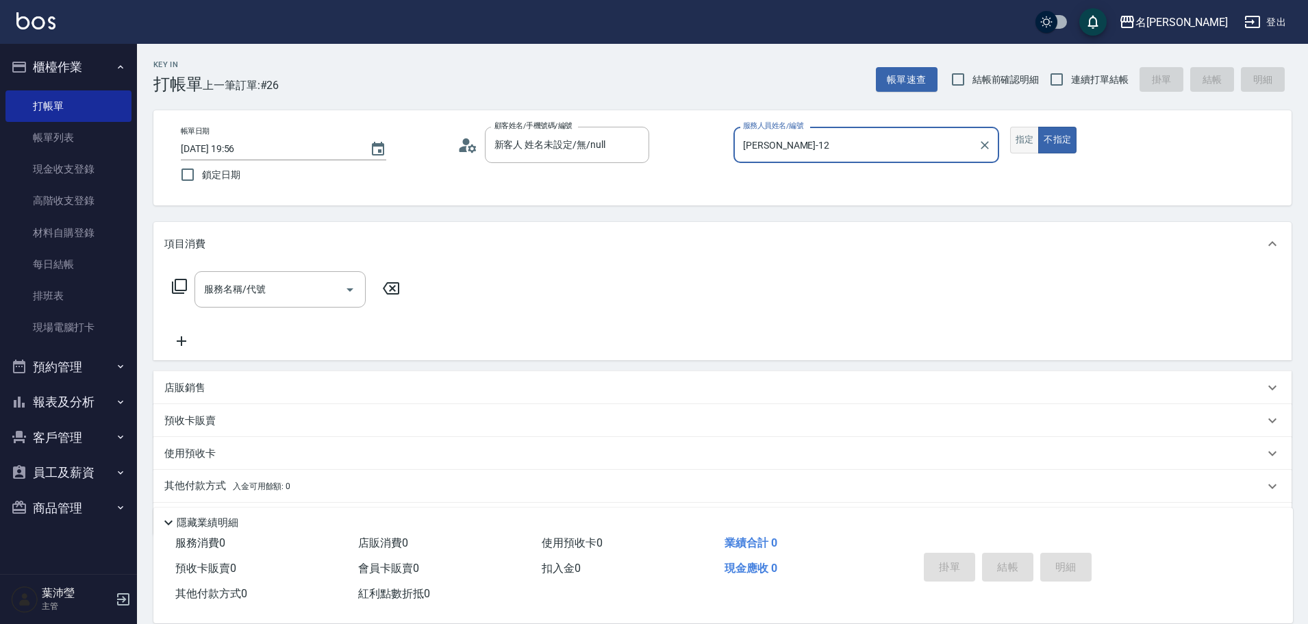
type input "Jenny-12"
click at [1015, 147] on button "指定" at bounding box center [1024, 140] width 29 height 27
click at [176, 286] on icon at bounding box center [179, 286] width 15 height 15
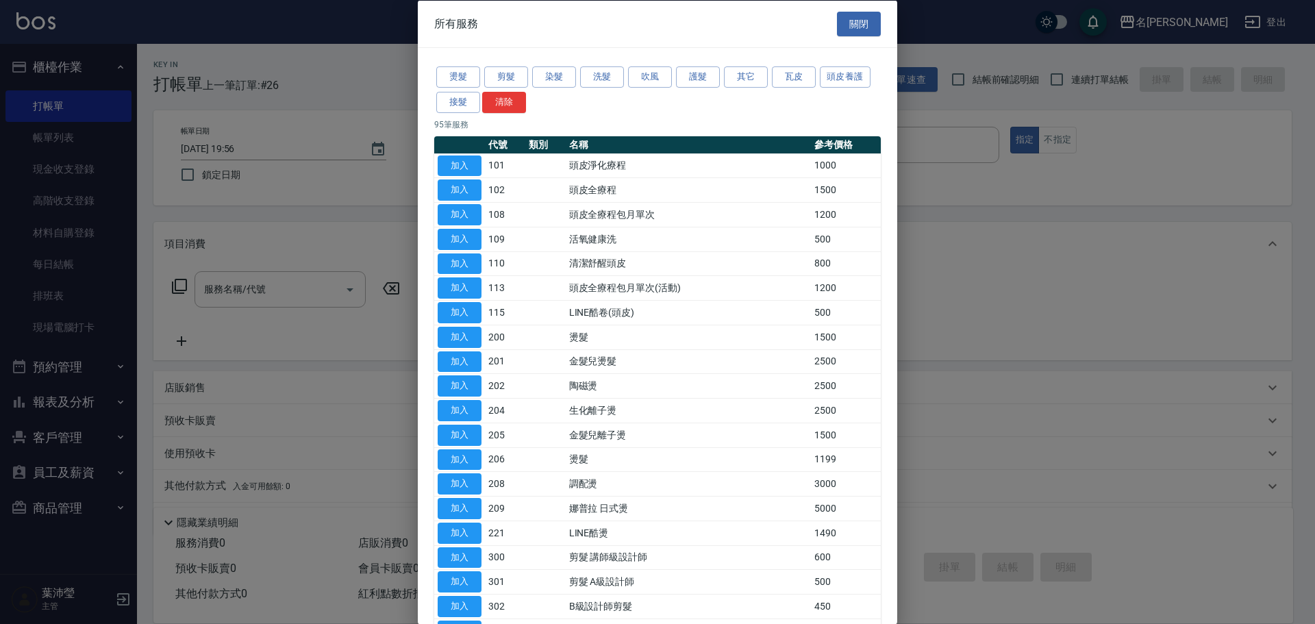
drag, startPoint x: 596, startPoint y: 75, endPoint x: 615, endPoint y: 105, distance: 35.7
click at [597, 75] on button "洗髮" at bounding box center [602, 76] width 44 height 21
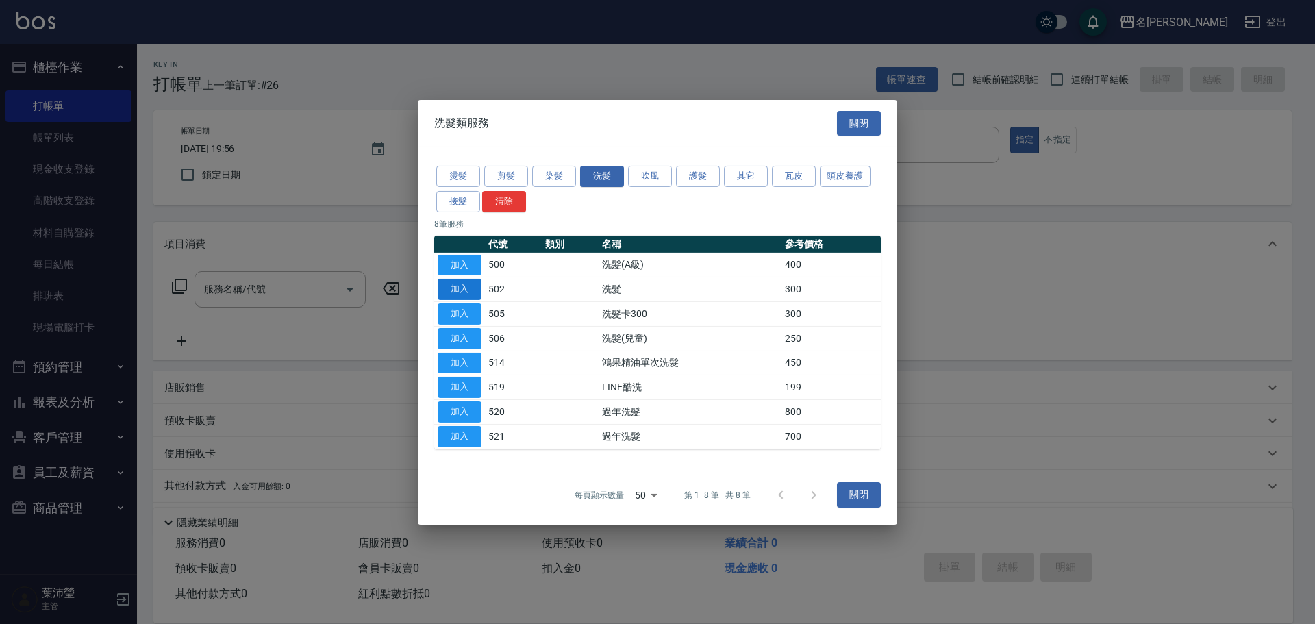
click at [462, 284] on button "加入" at bounding box center [460, 289] width 44 height 21
type input "洗髮(502)"
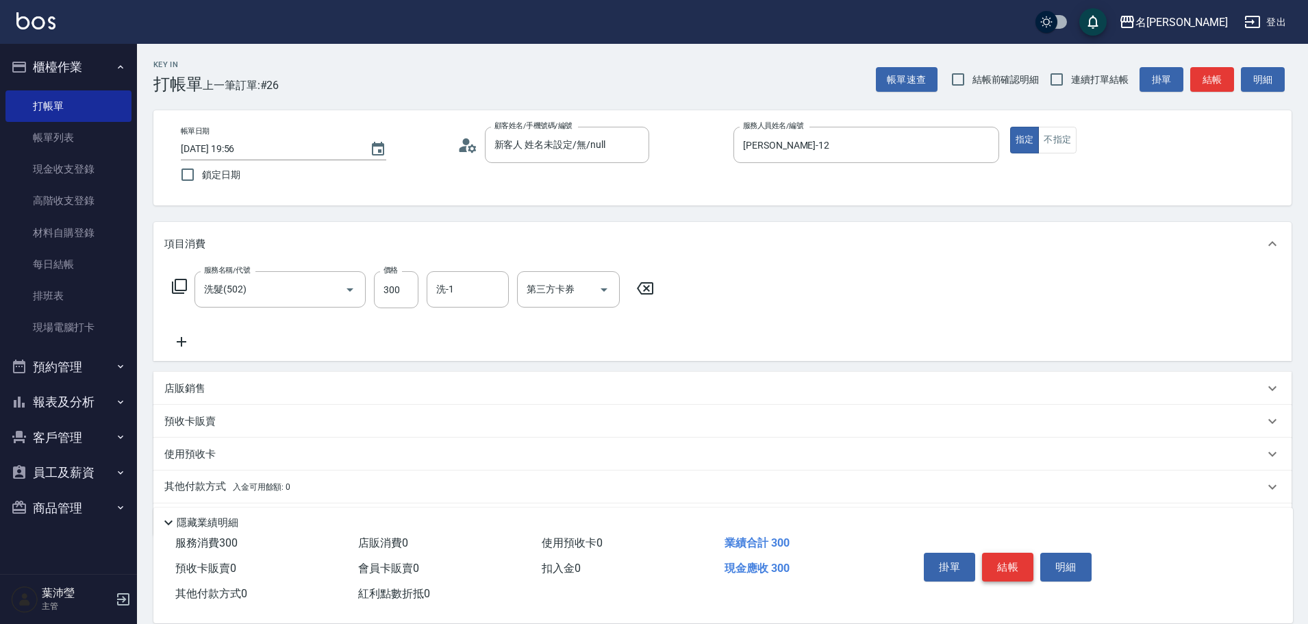
drag, startPoint x: 1012, startPoint y: 560, endPoint x: 949, endPoint y: 575, distance: 64.1
click at [1011, 560] on button "結帳" at bounding box center [1007, 567] width 51 height 29
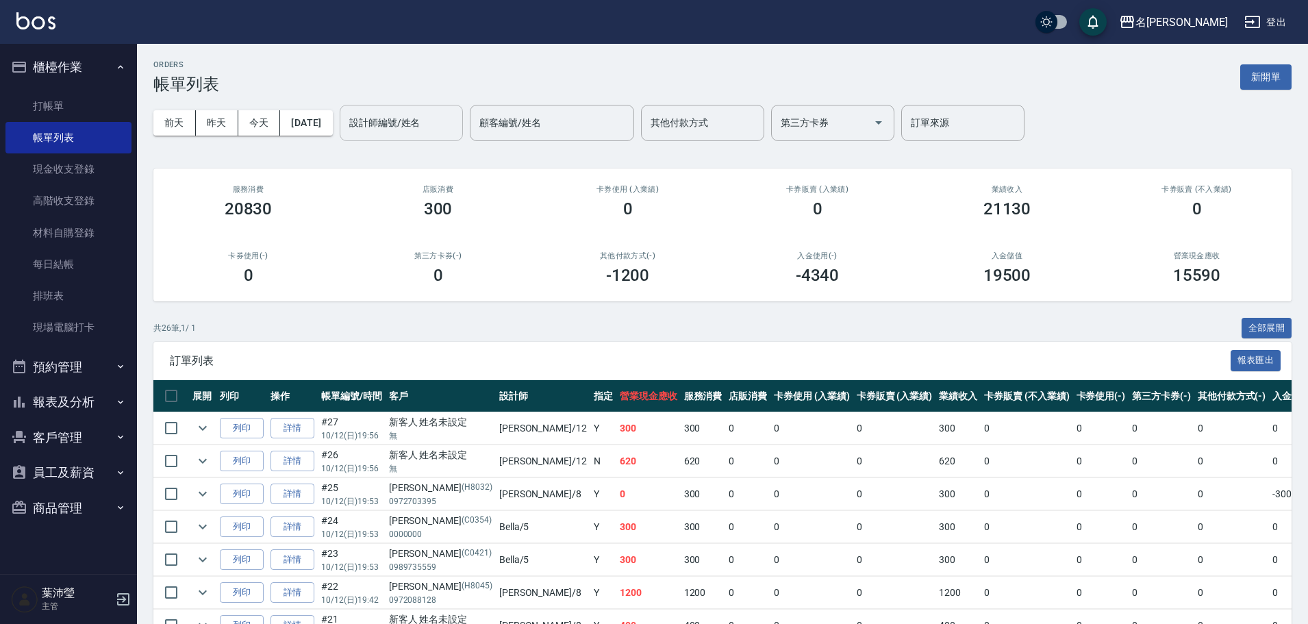
click at [408, 127] on input "設計師編號/姓名" at bounding box center [401, 123] width 111 height 24
drag, startPoint x: 407, startPoint y: 153, endPoint x: 327, endPoint y: 138, distance: 81.0
click at [404, 152] on span "Jenny -12" at bounding box center [417, 158] width 86 height 14
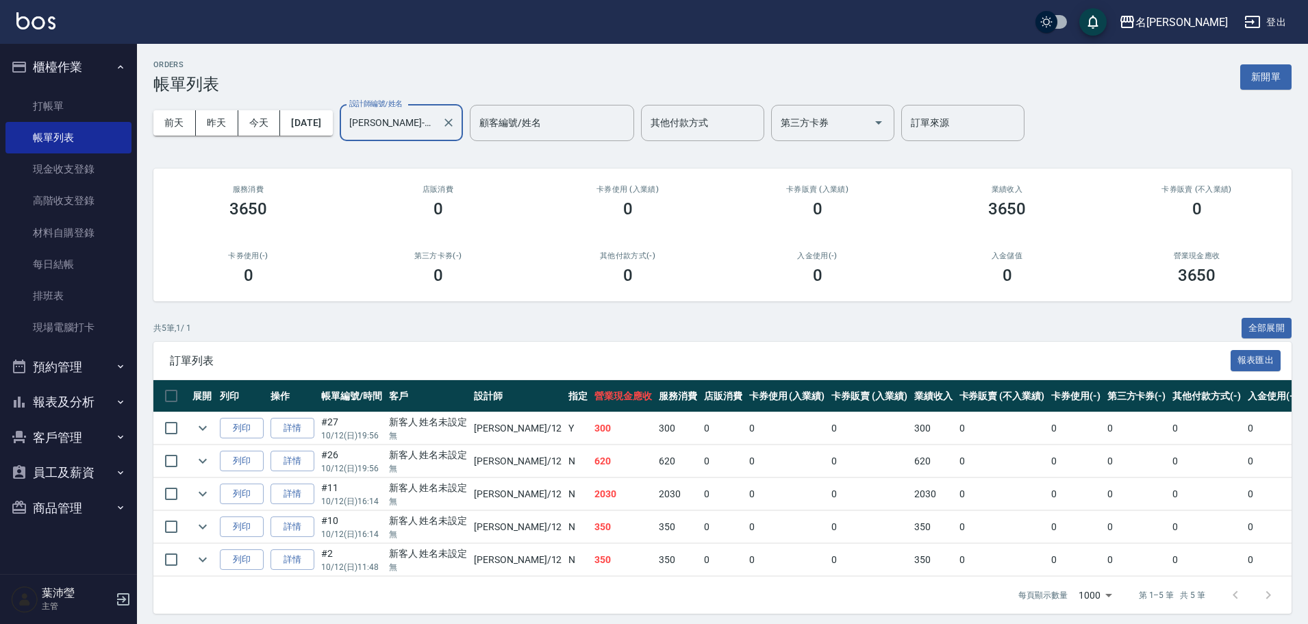
type input "Jenny-12"
click at [101, 371] on button "預約管理" at bounding box center [68, 367] width 126 height 36
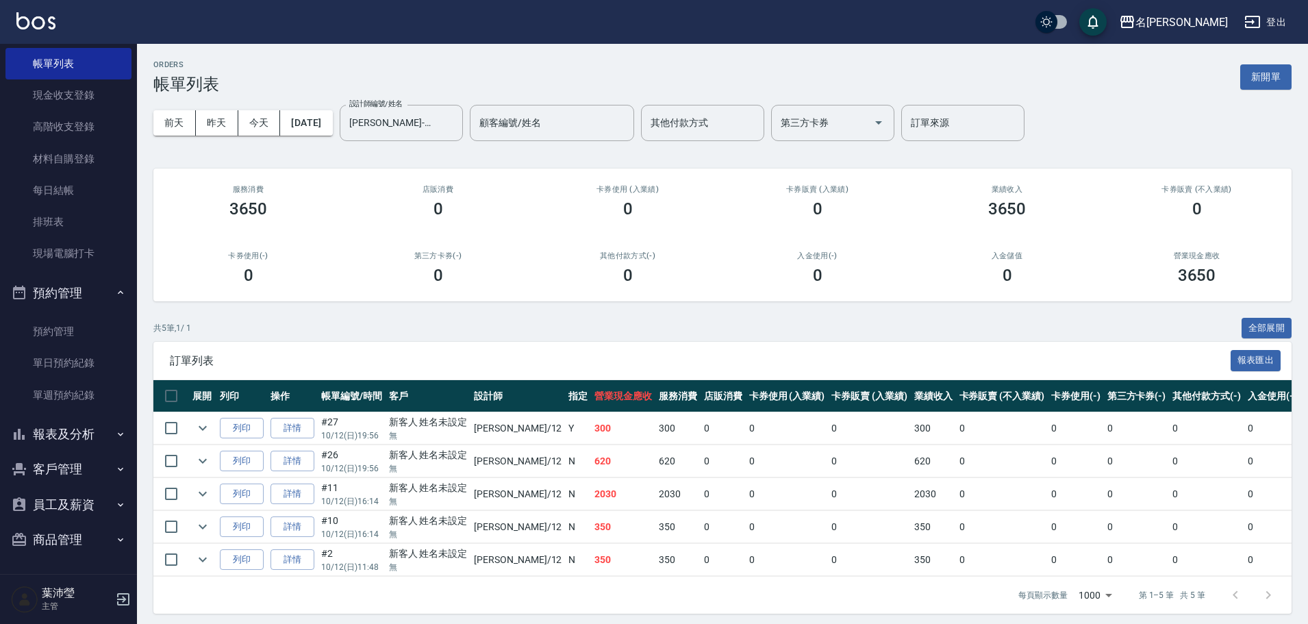
click at [73, 470] on button "客戶管理" at bounding box center [68, 469] width 126 height 36
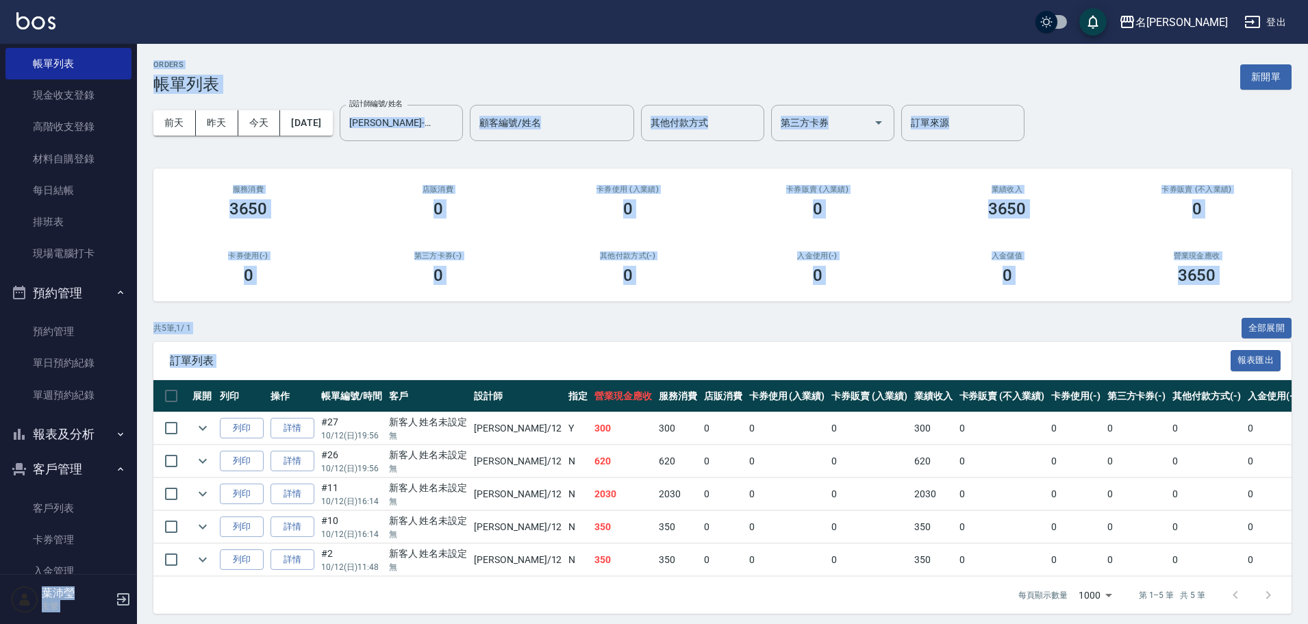
drag, startPoint x: 129, startPoint y: 273, endPoint x: 151, endPoint y: 403, distance: 132.5
click at [151, 403] on div "名留龍江 登出 櫃檯作業 打帳單 帳單列表 現金收支登錄 高階收支登錄 材料自購登錄 每日結帳 排班表 現場電腦打卡 預約管理 預約管理 單日預約紀錄 單週預…" at bounding box center [654, 315] width 1308 height 630
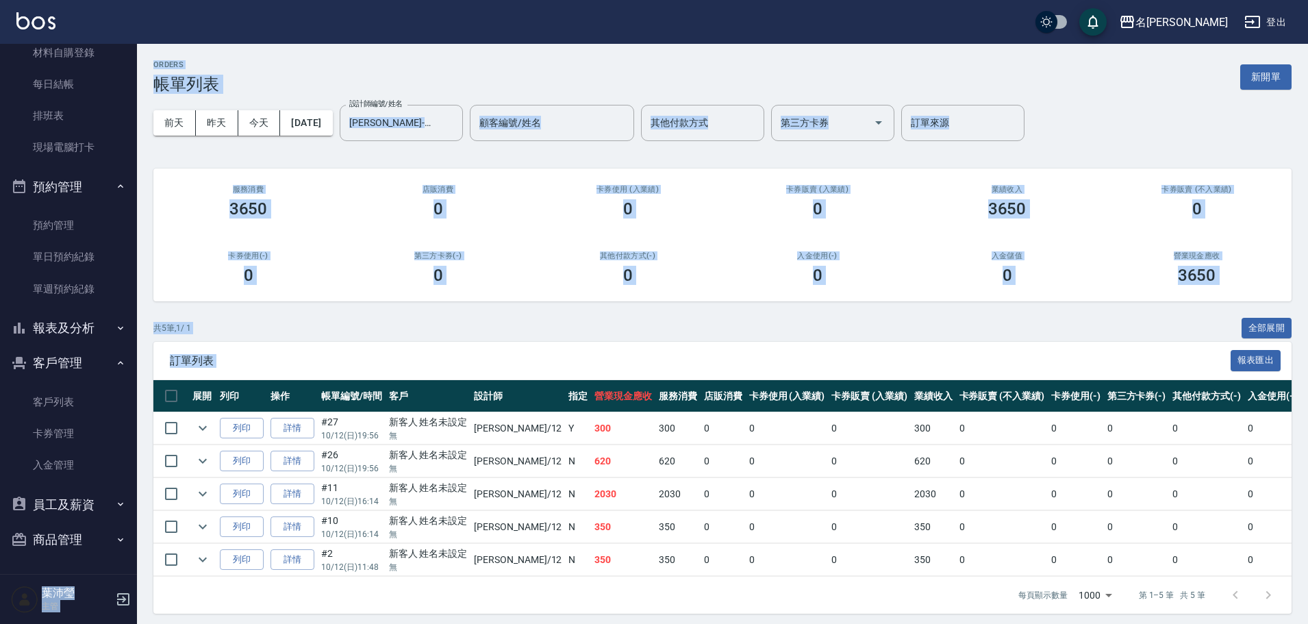
click at [40, 342] on button "報表及分析" at bounding box center [68, 328] width 126 height 36
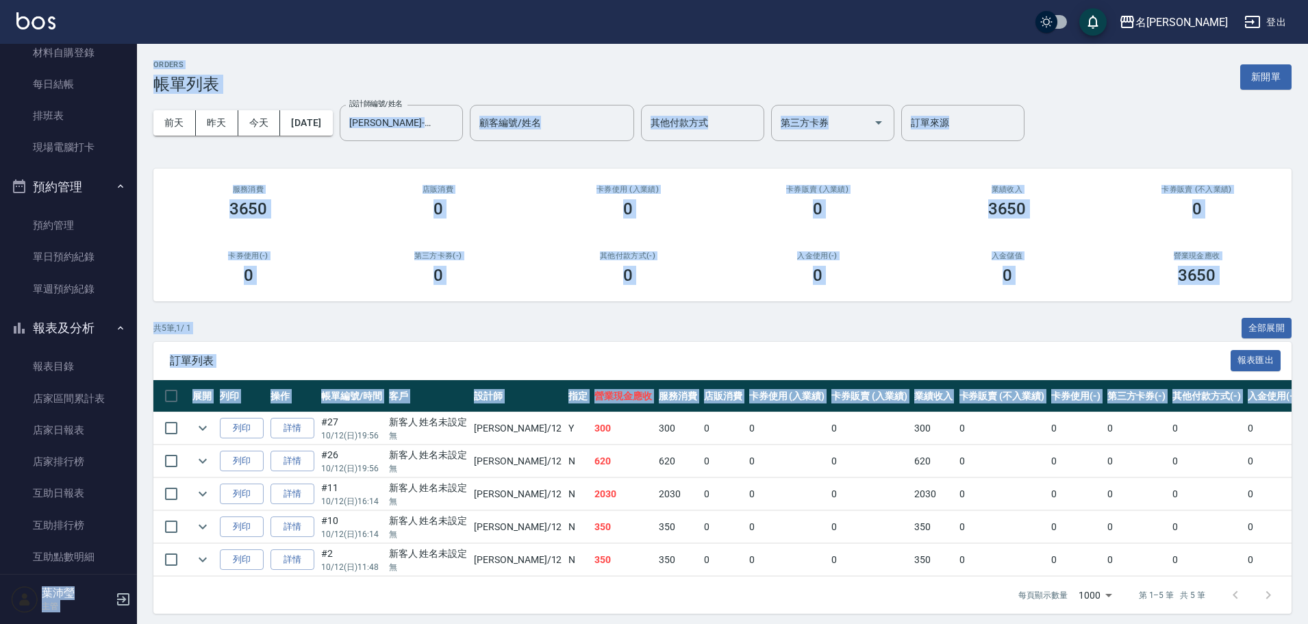
drag, startPoint x: 129, startPoint y: 289, endPoint x: 165, endPoint y: 365, distance: 84.3
click at [159, 425] on div "名留龍江 登出 櫃檯作業 打帳單 帳單列表 現金收支登錄 高階收支登錄 材料自購登錄 每日結帳 排班表 現場電腦打卡 預約管理 預約管理 單日預約紀錄 單週預…" at bounding box center [654, 315] width 1308 height 630
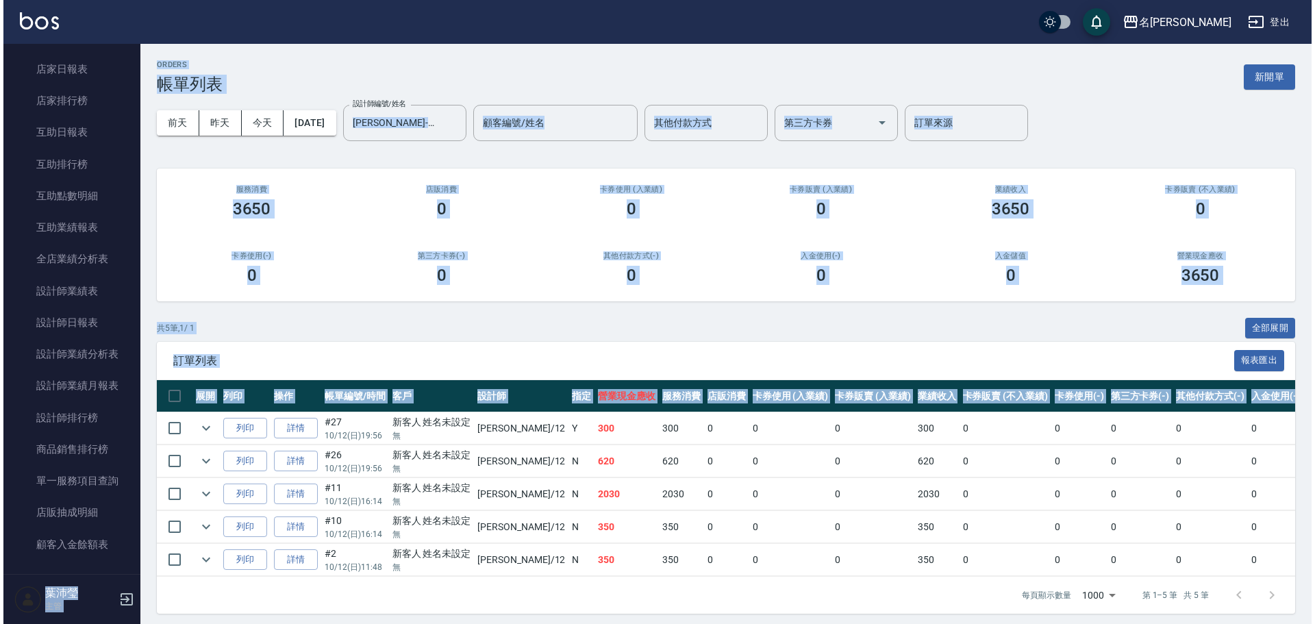
scroll to position [547, 0]
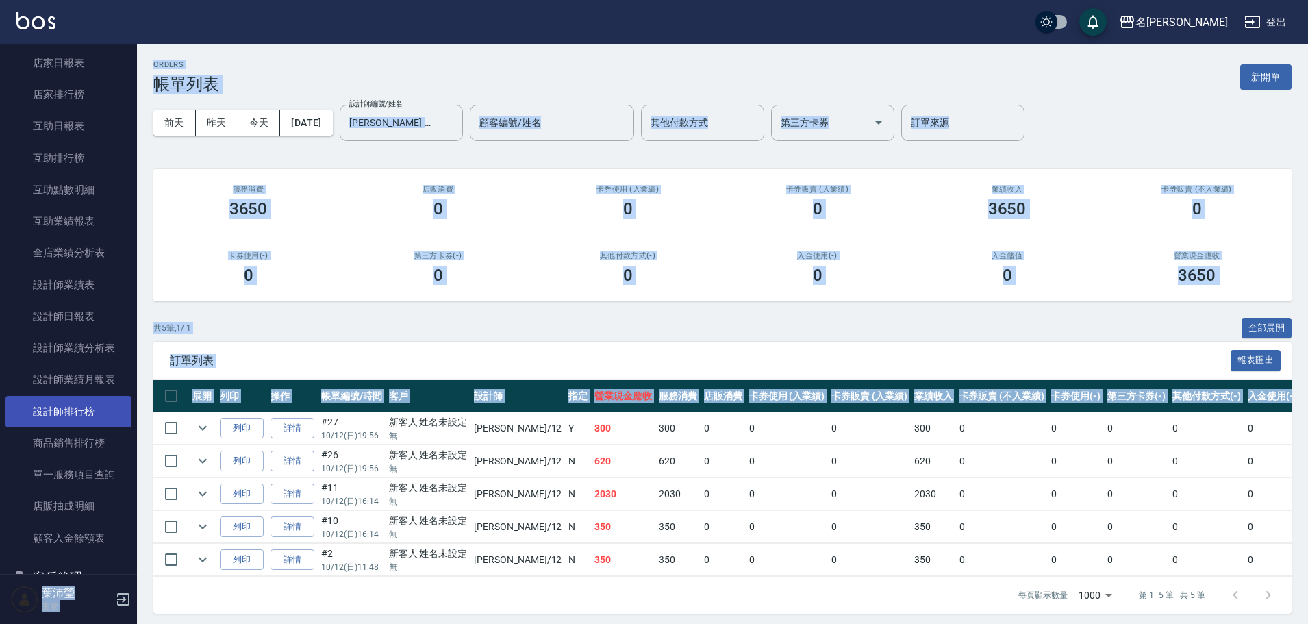
click at [88, 416] on link "設計師排行榜" at bounding box center [68, 412] width 126 height 32
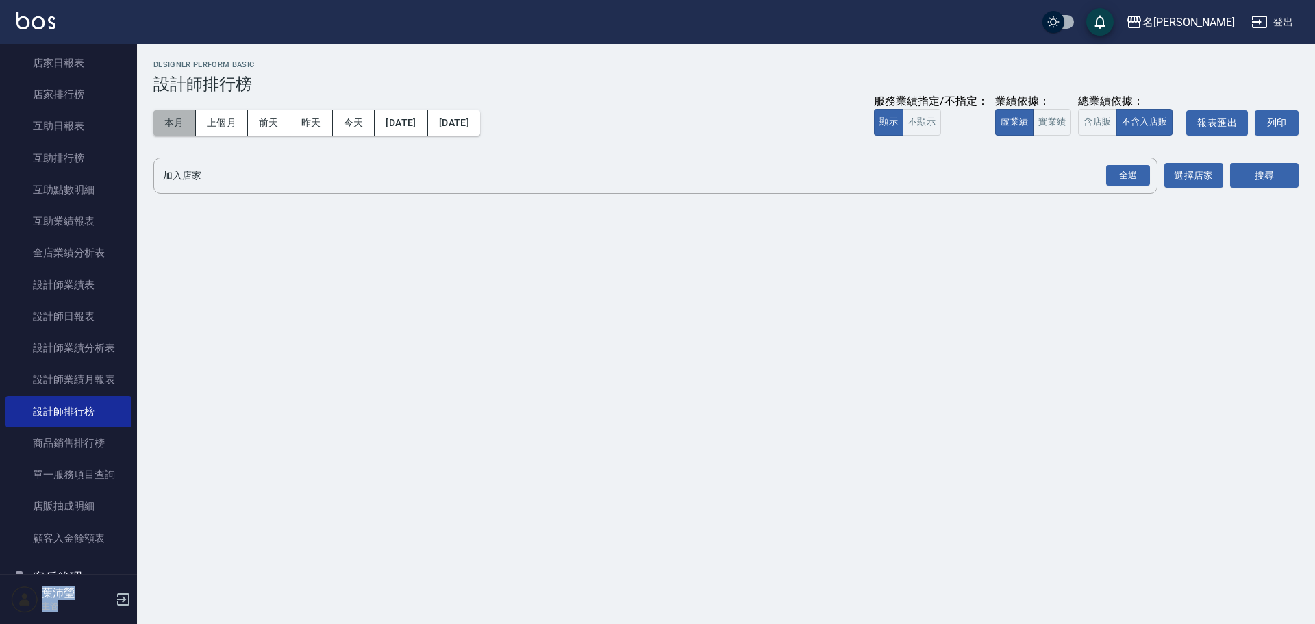
click at [169, 130] on button "本月" at bounding box center [174, 122] width 42 height 25
click at [1123, 177] on div "全選" at bounding box center [1128, 175] width 44 height 21
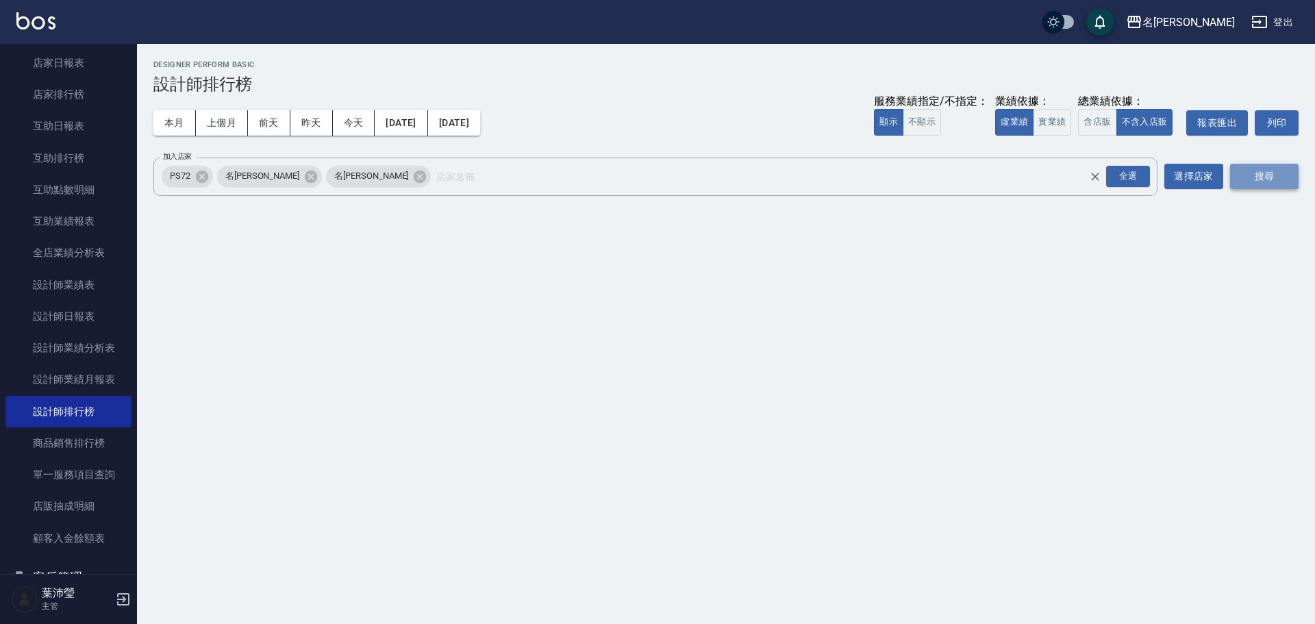
click at [1247, 177] on button "搜尋" at bounding box center [1264, 176] width 68 height 25
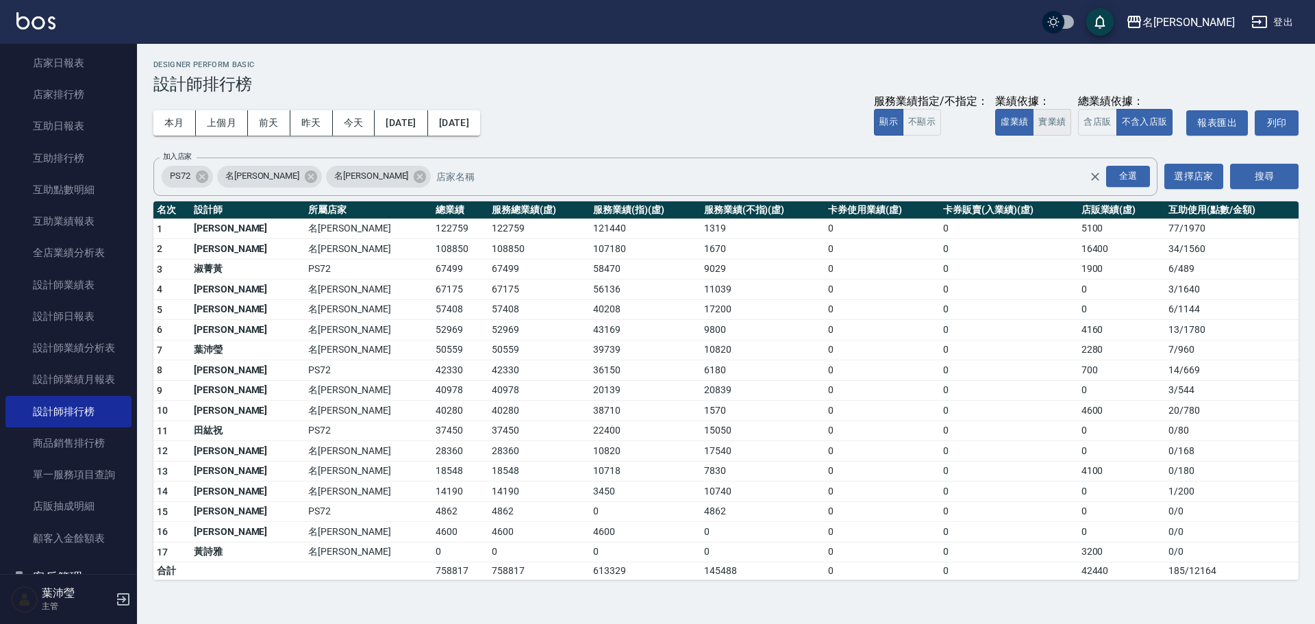
click at [1051, 124] on button "實業績" at bounding box center [1052, 122] width 38 height 27
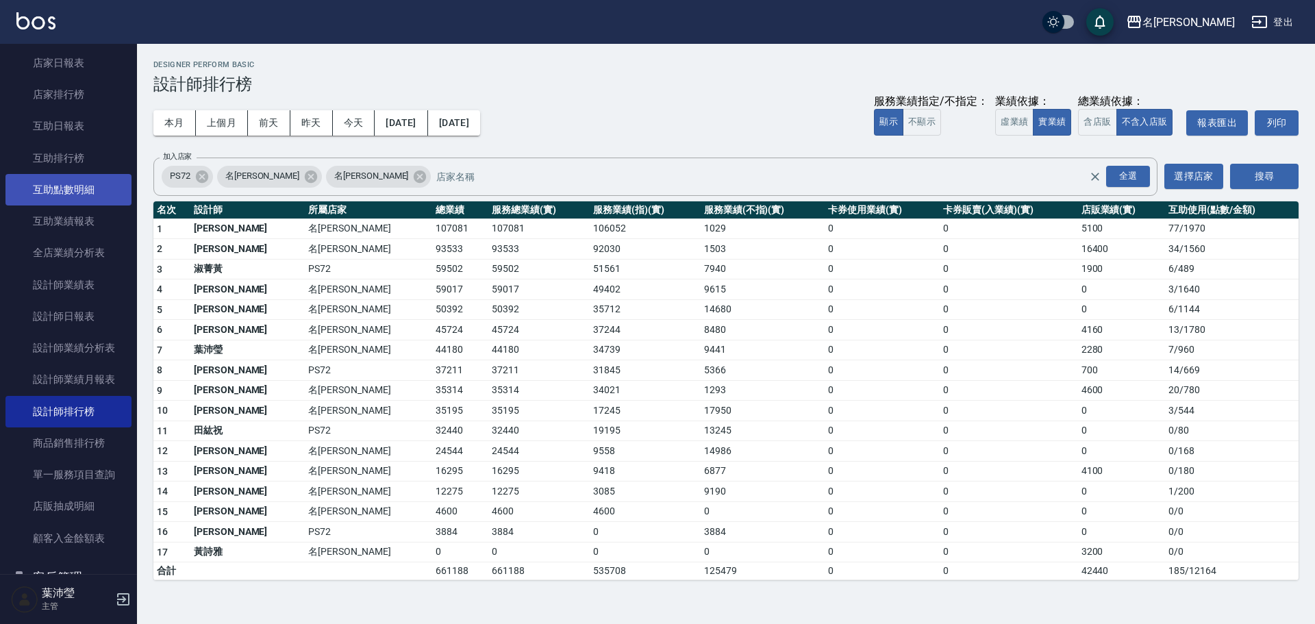
drag, startPoint x: 129, startPoint y: 408, endPoint x: 122, endPoint y: 195, distance: 213.8
click at [122, 195] on nav "櫃檯作業 打帳單 帳單列表 現金收支登錄 高階收支登錄 材料自購登錄 每日結帳 排班表 現場電腦打卡 預約管理 預約管理 單日預約紀錄 單週預約紀錄 報表及分…" at bounding box center [68, 309] width 137 height 530
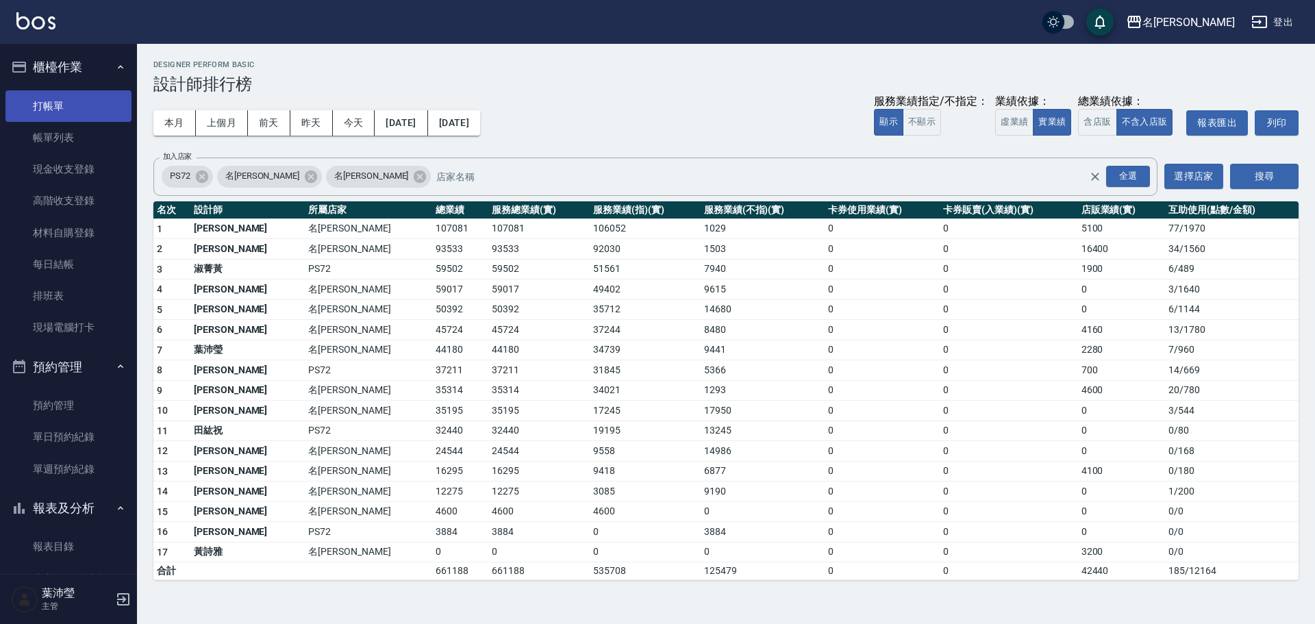
click at [91, 116] on link "打帳單" at bounding box center [68, 106] width 126 height 32
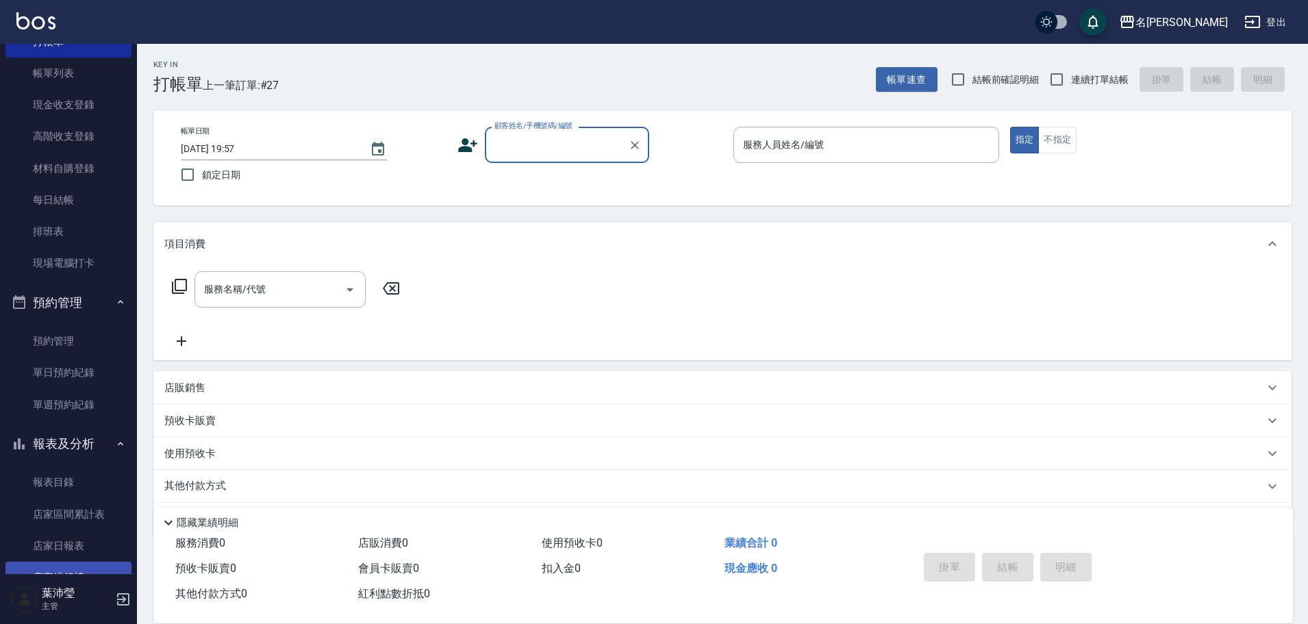
scroll to position [137, 0]
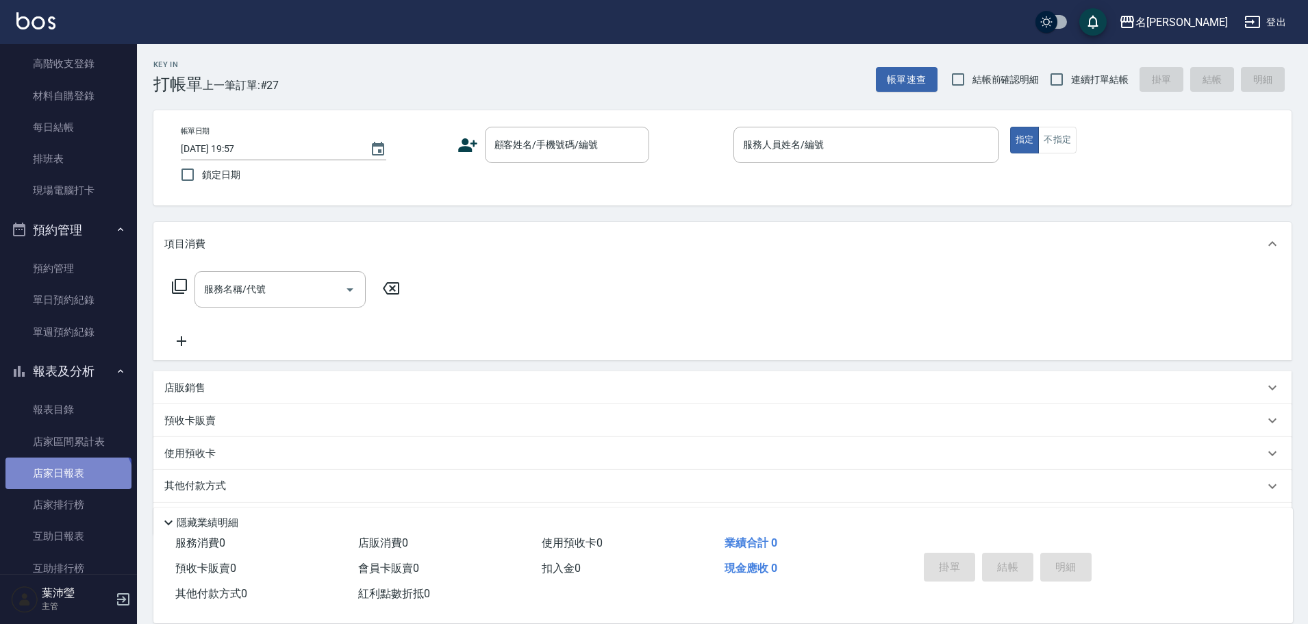
click at [66, 488] on link "店家日報表" at bounding box center [68, 474] width 126 height 32
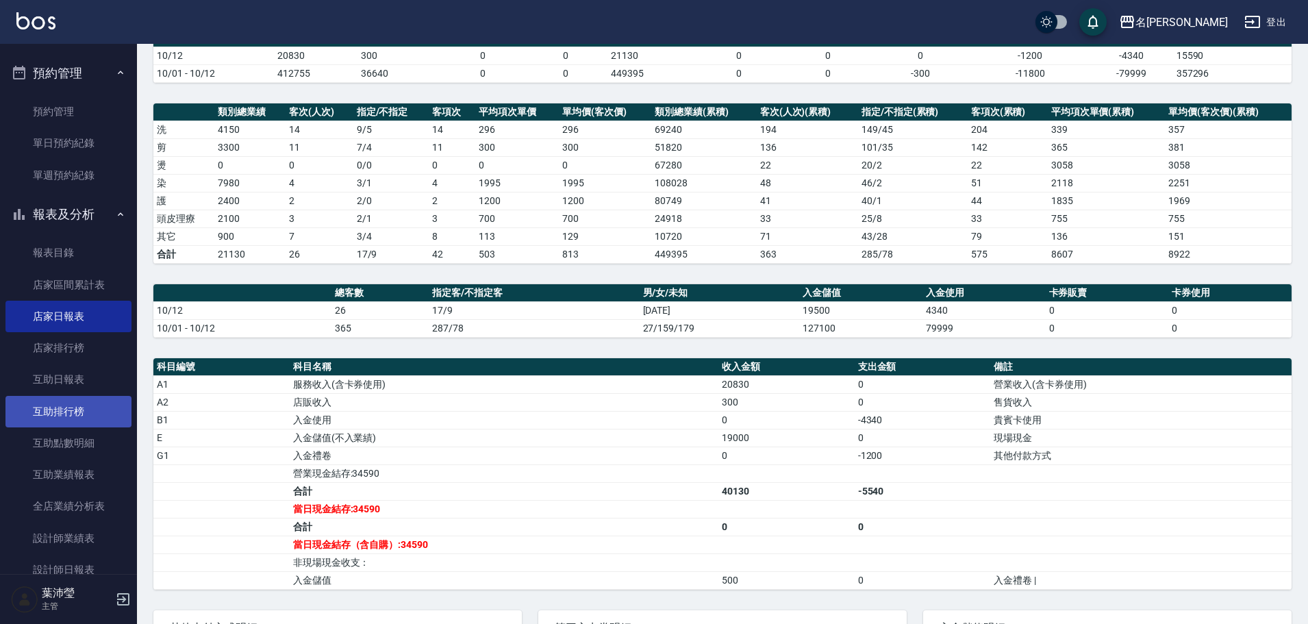
scroll to position [411, 0]
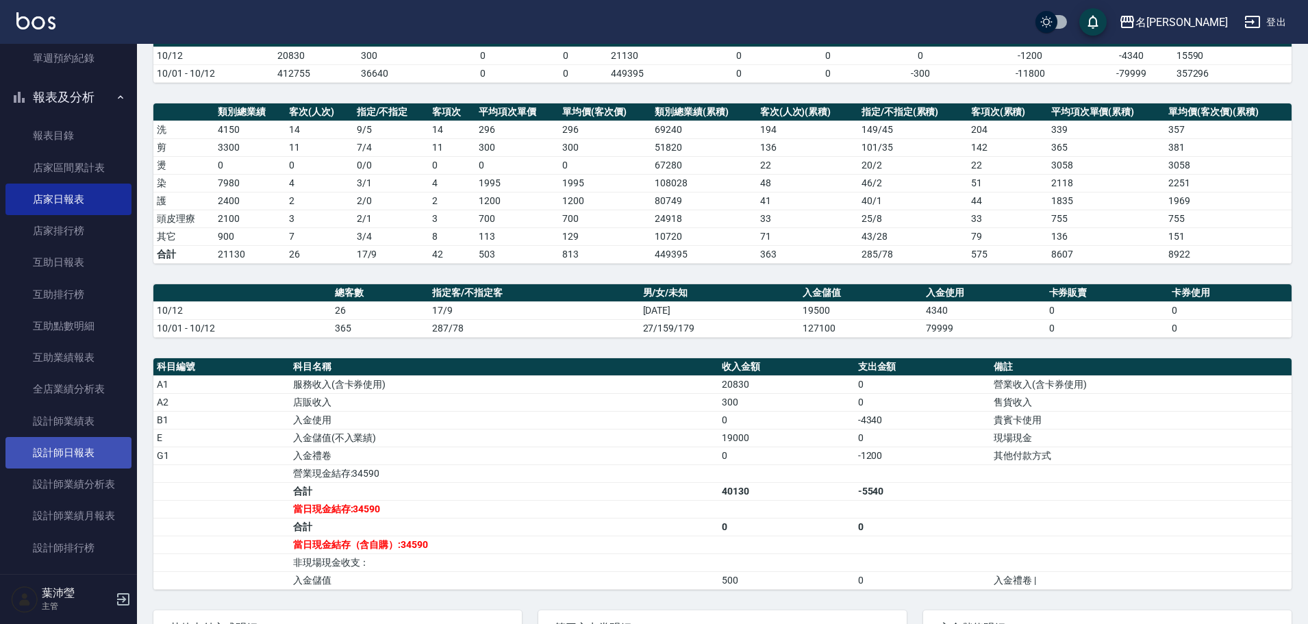
click at [86, 445] on link "設計師日報表" at bounding box center [68, 453] width 126 height 32
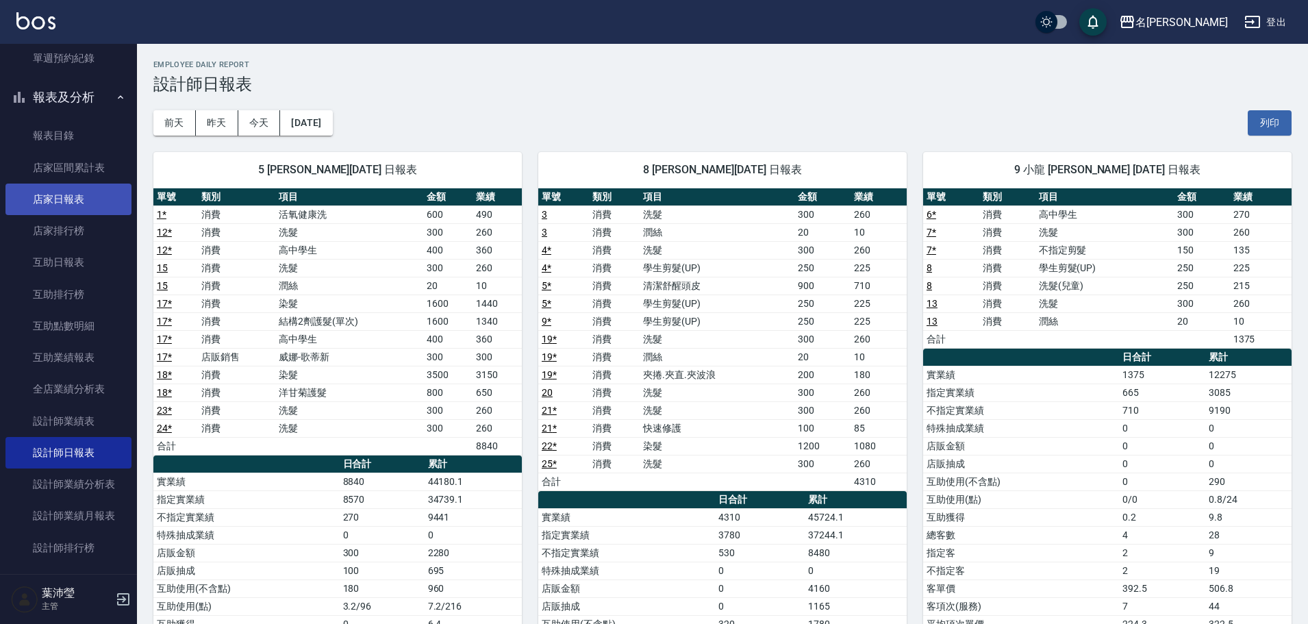
click at [84, 199] on link "店家日報表" at bounding box center [68, 200] width 126 height 32
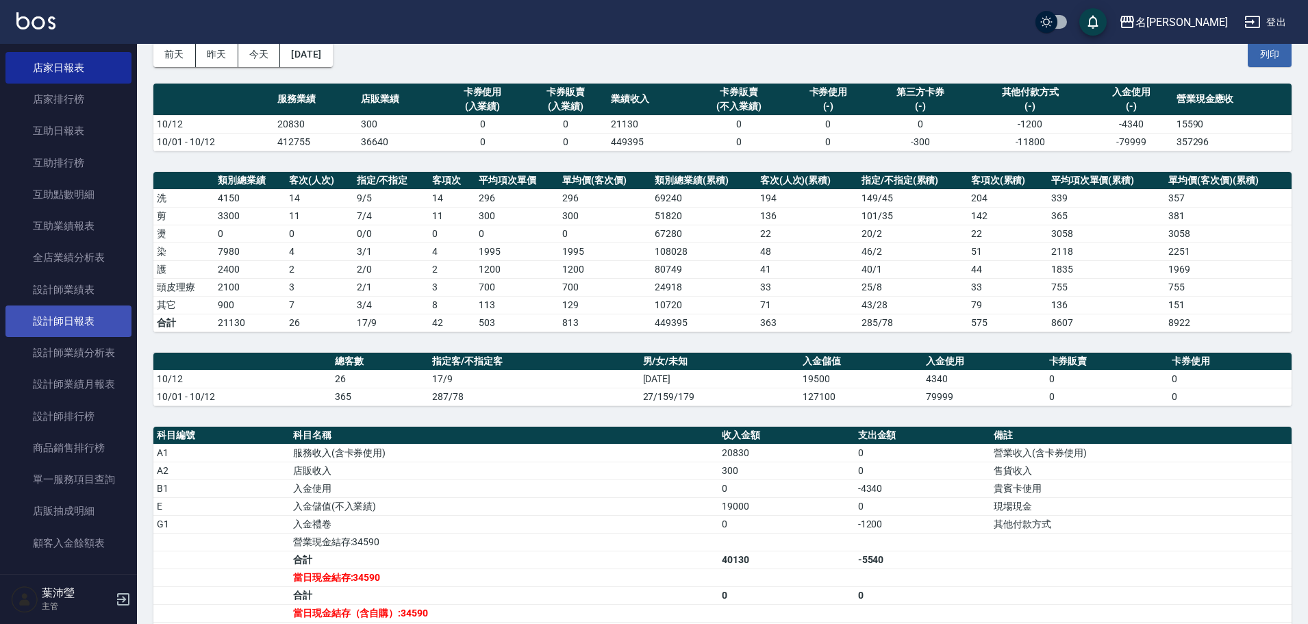
scroll to position [548, 0]
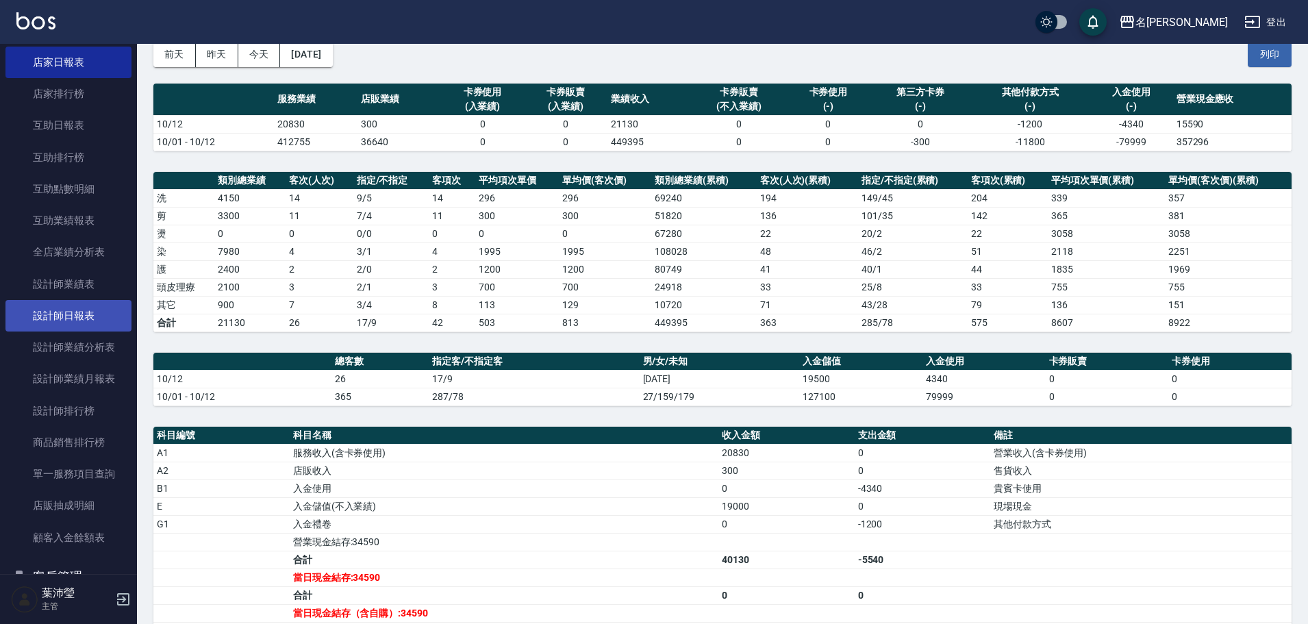
click at [87, 318] on link "設計師日報表" at bounding box center [68, 316] width 126 height 32
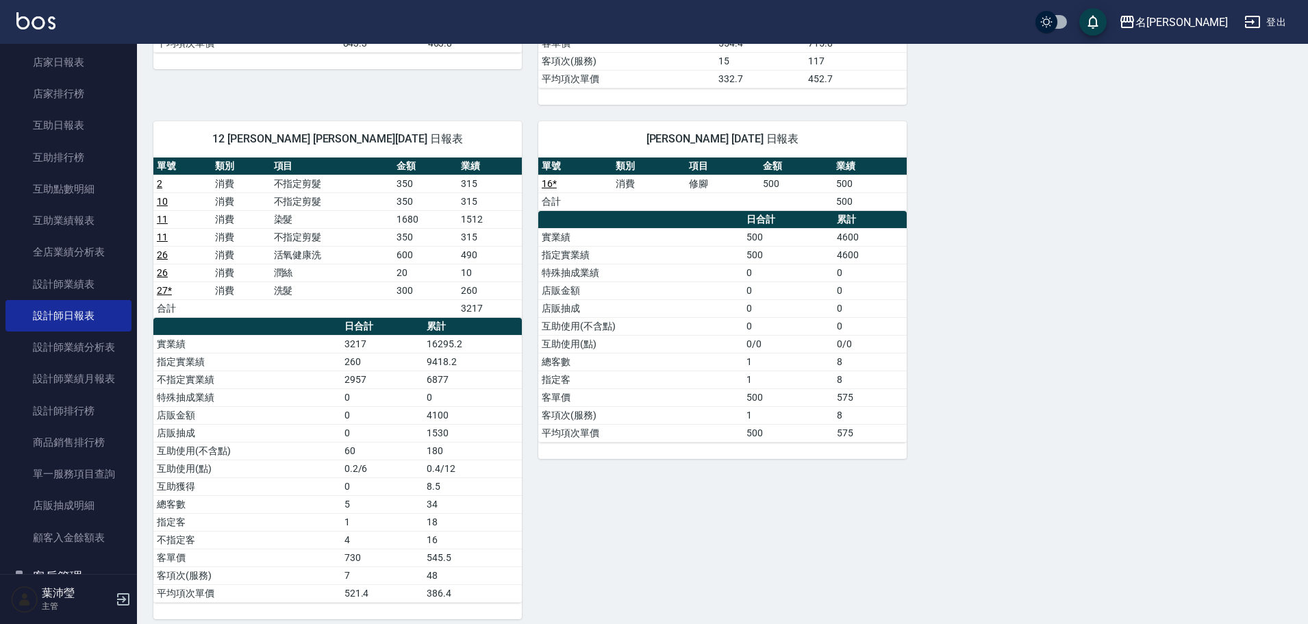
scroll to position [699, 0]
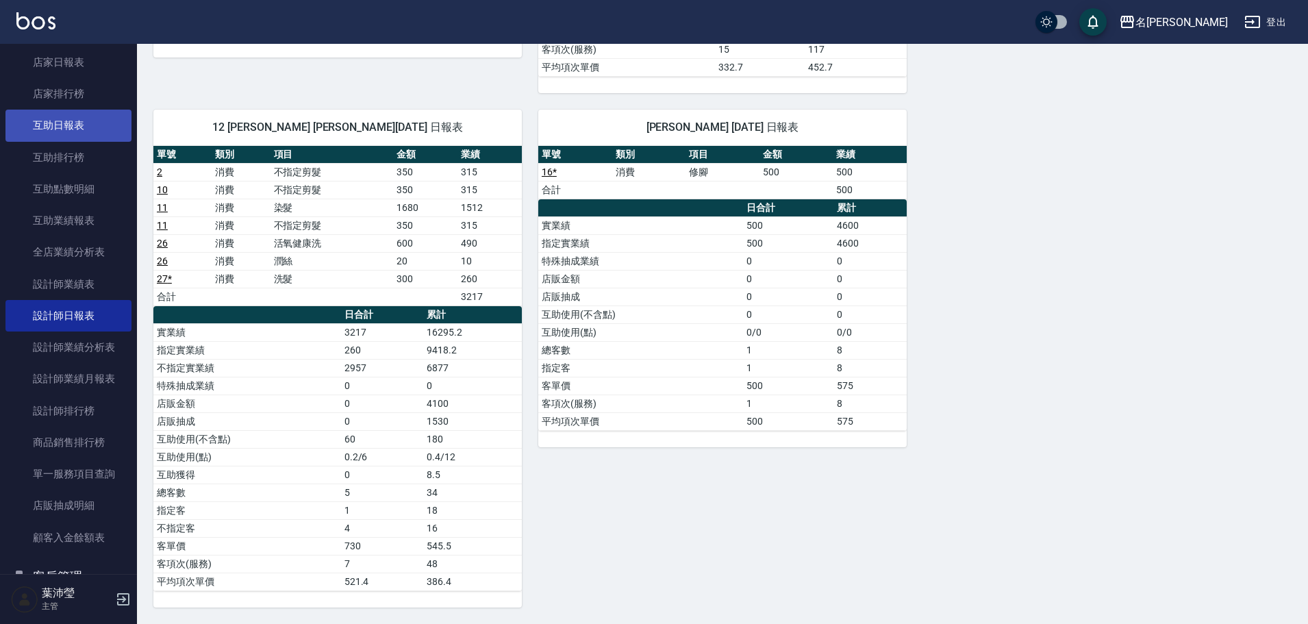
click at [120, 138] on link "互助日報表" at bounding box center [68, 126] width 126 height 32
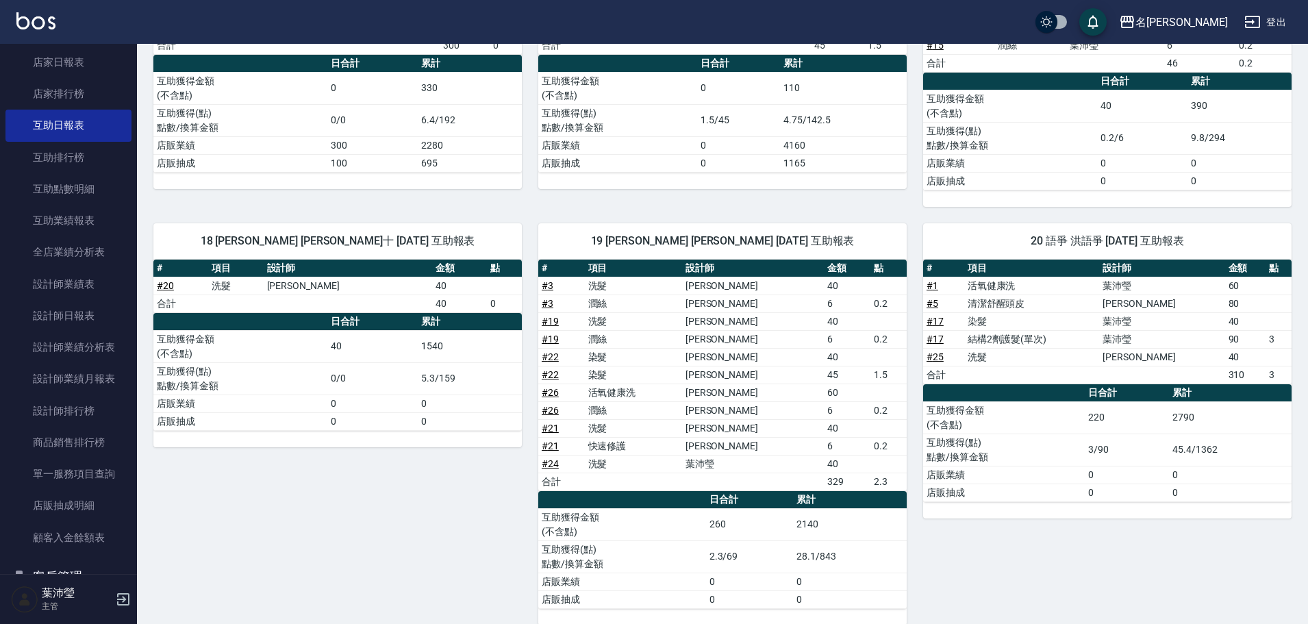
scroll to position [255, 0]
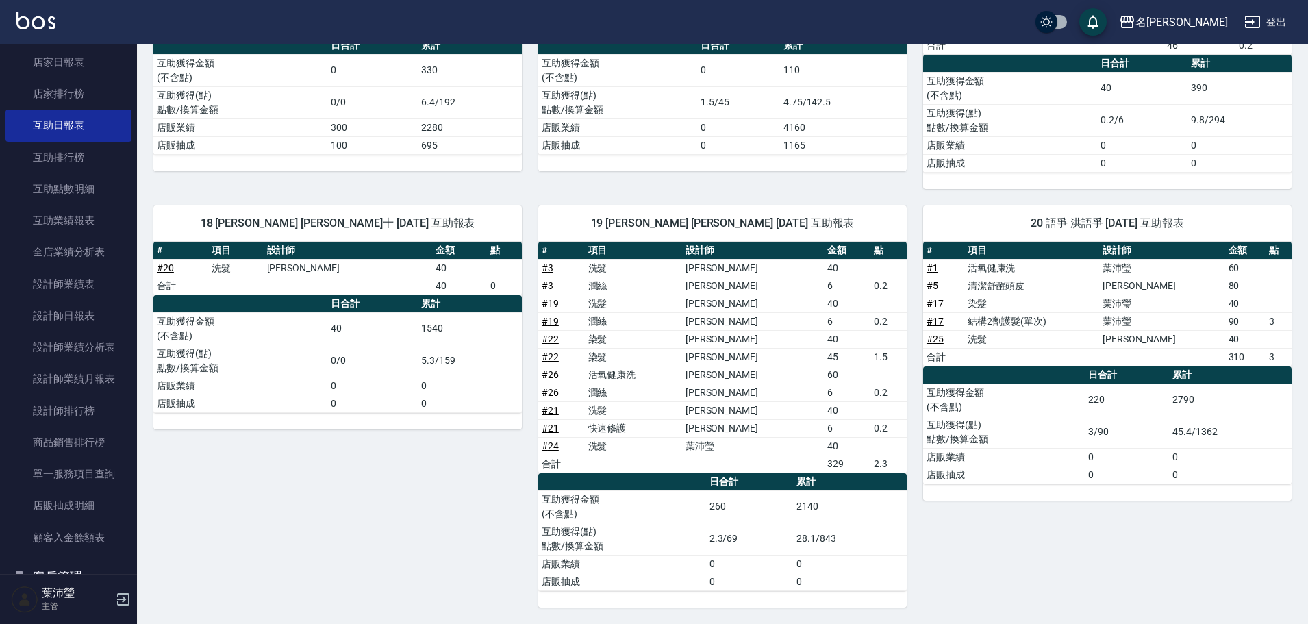
drag, startPoint x: 58, startPoint y: 160, endPoint x: 381, endPoint y: 171, distance: 322.8
click at [58, 160] on link "互助排行榜" at bounding box center [68, 158] width 126 height 32
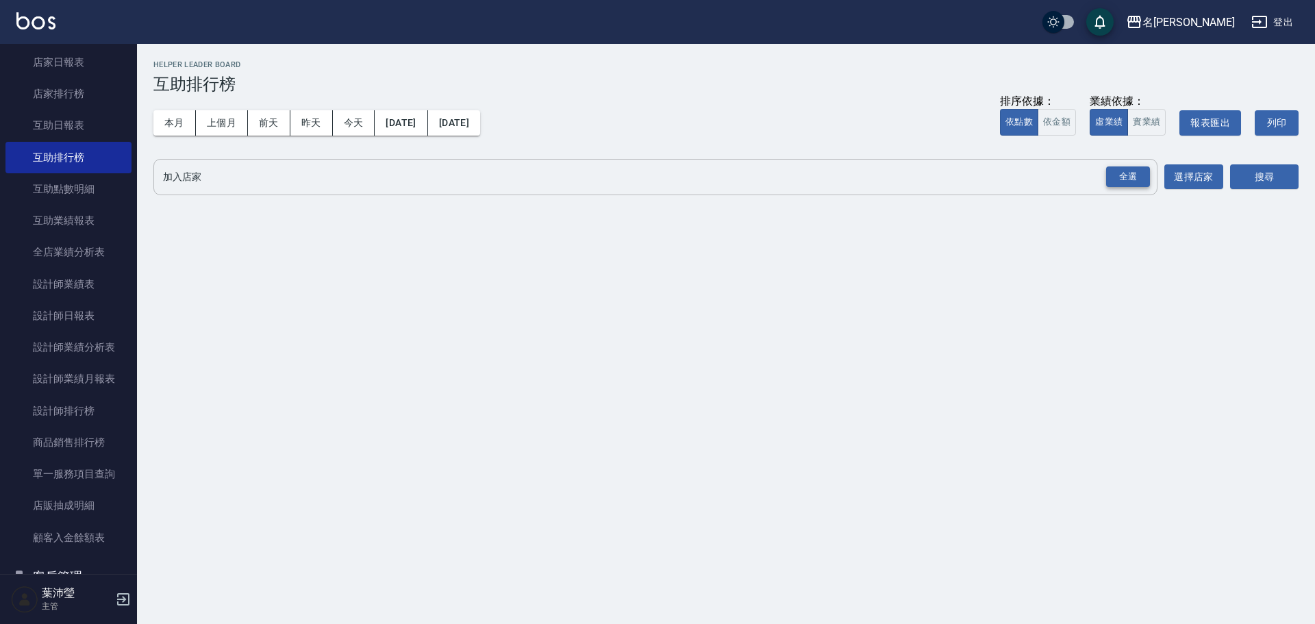
click at [1117, 175] on div "全選" at bounding box center [1128, 176] width 44 height 21
click at [1289, 182] on button "搜尋" at bounding box center [1264, 177] width 68 height 25
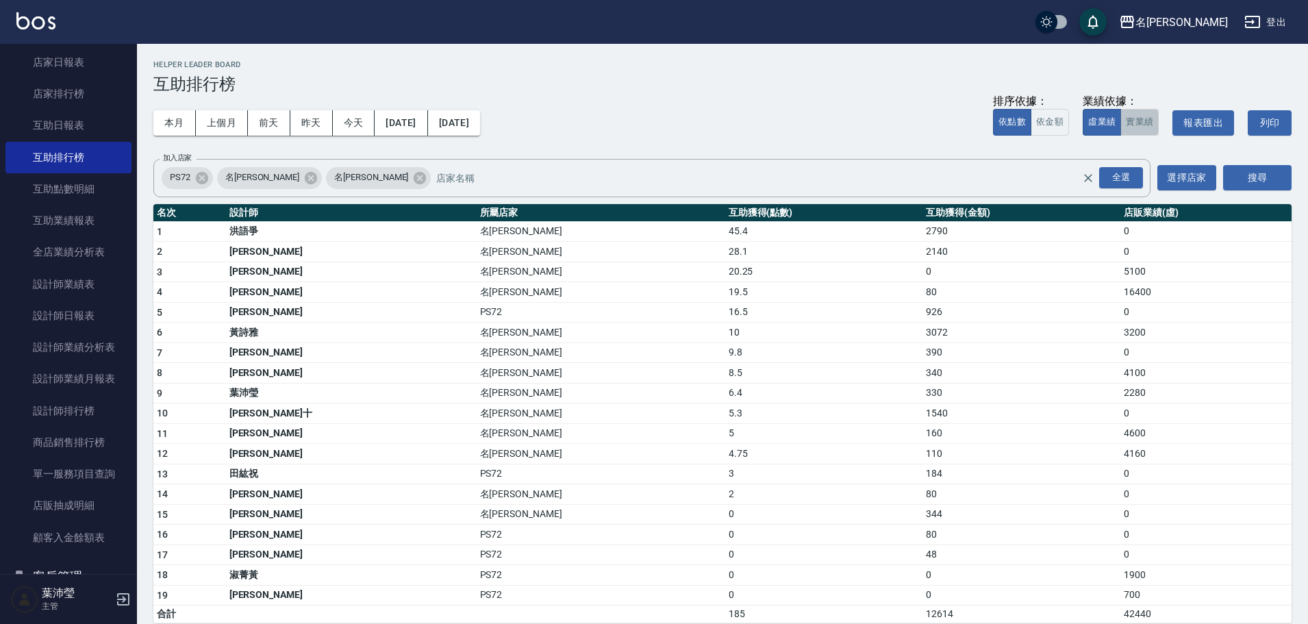
click at [1130, 123] on button "實業績" at bounding box center [1140, 122] width 38 height 27
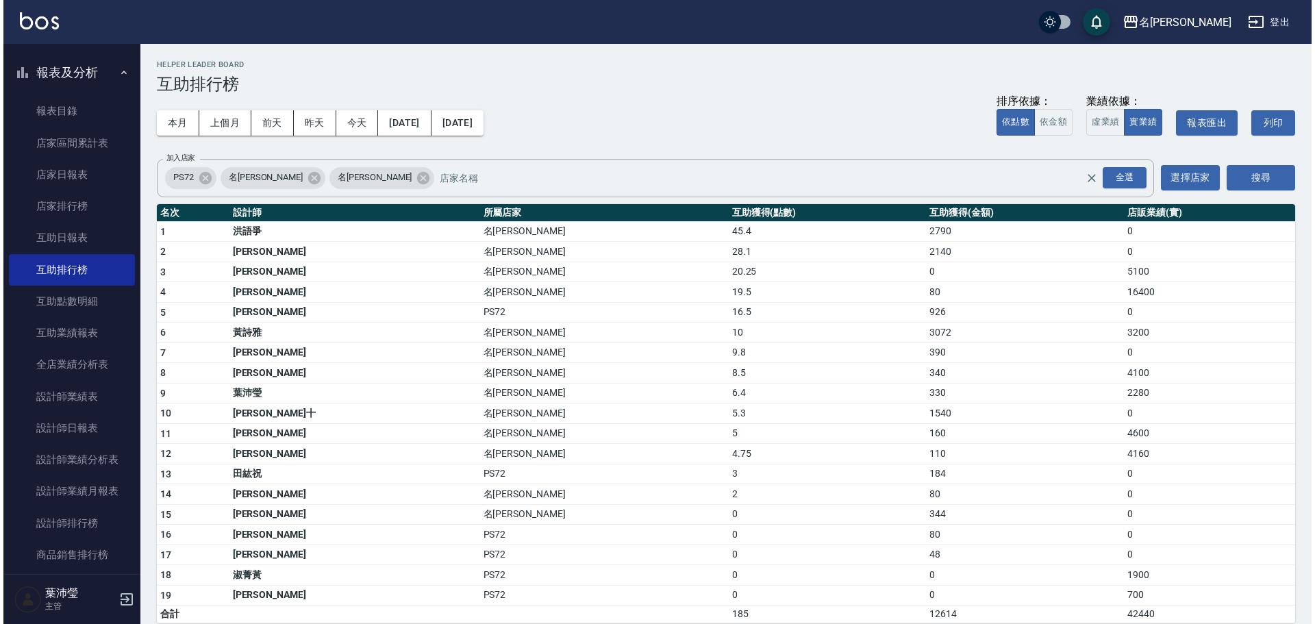
scroll to position [342, 0]
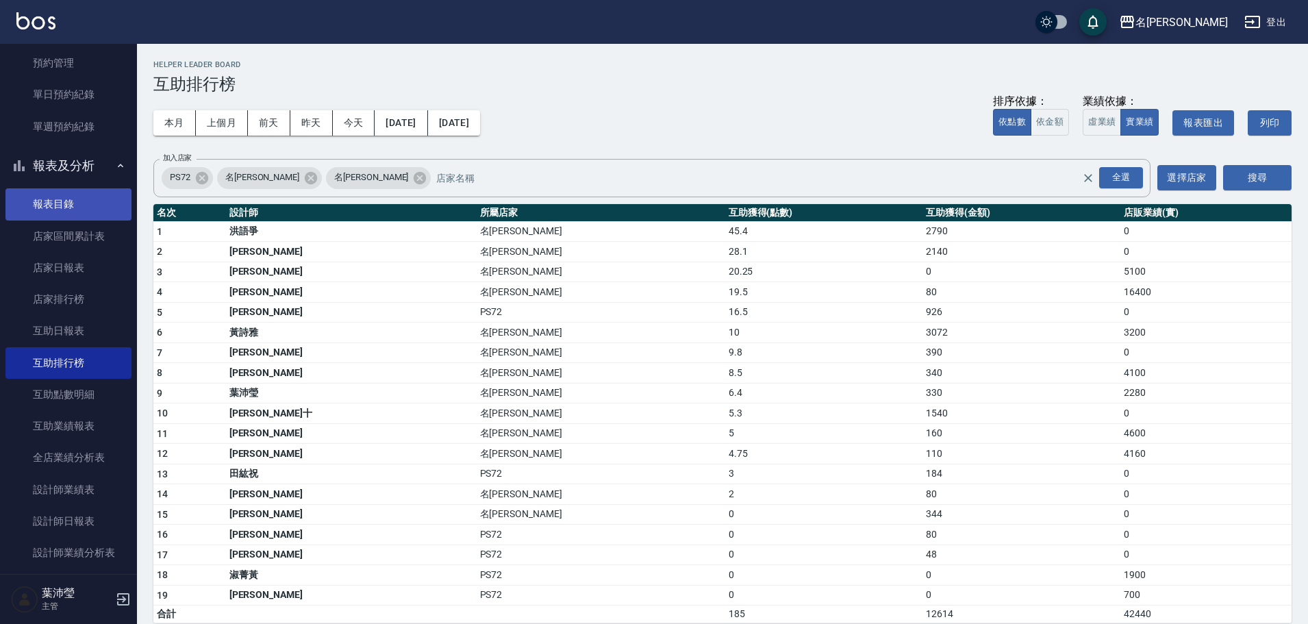
click at [81, 207] on link "報表目錄" at bounding box center [68, 204] width 126 height 32
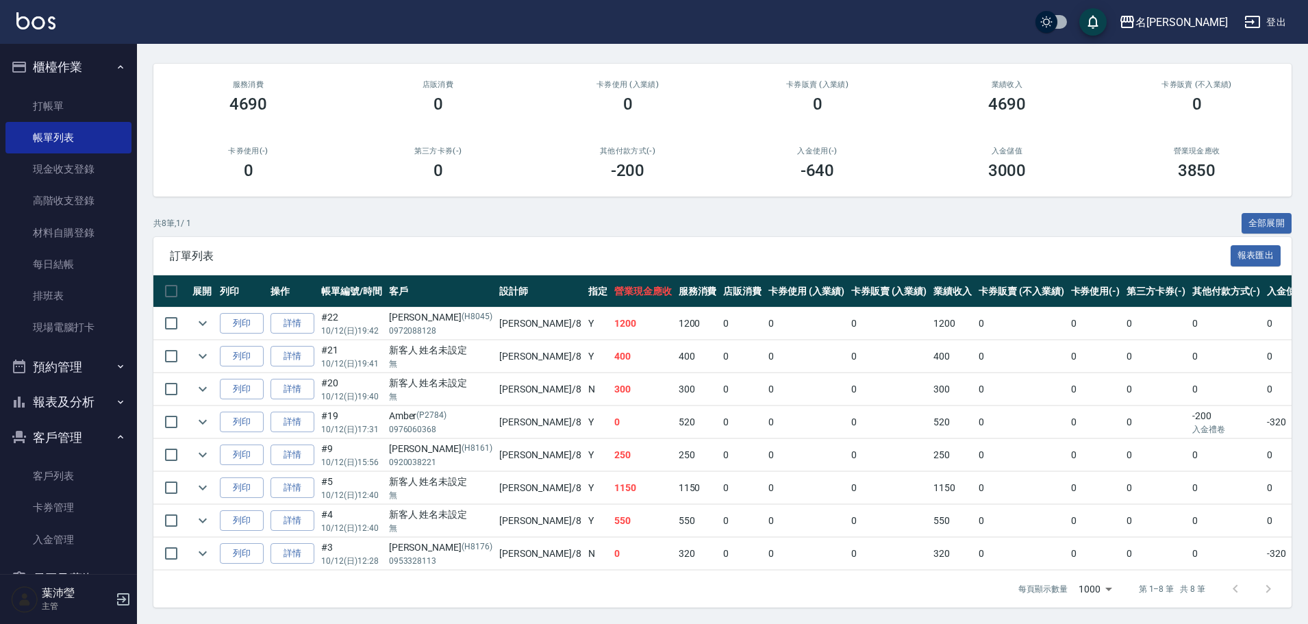
scroll to position [74, 0]
